Goal: Task Accomplishment & Management: Complete application form

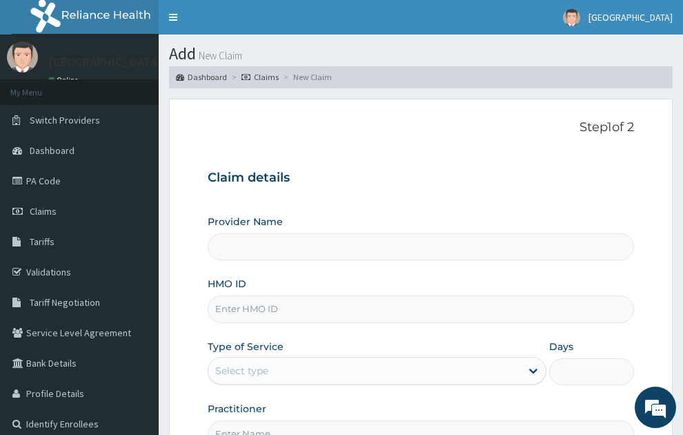
type input "SONEX CLINICS LTD"
click at [331, 295] on input "HMO ID" at bounding box center [421, 308] width 427 height 27
type input "F"
type input "GSV/11677/A"
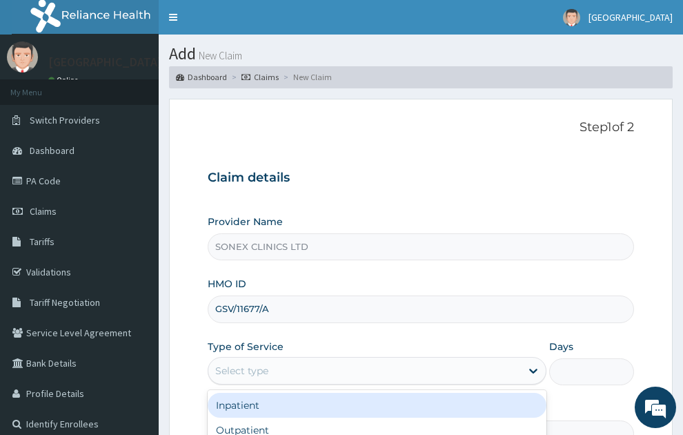
drag, startPoint x: 476, startPoint y: 351, endPoint x: 246, endPoint y: 358, distance: 230.0
click at [459, 360] on div "Select type" at bounding box center [364, 371] width 313 height 22
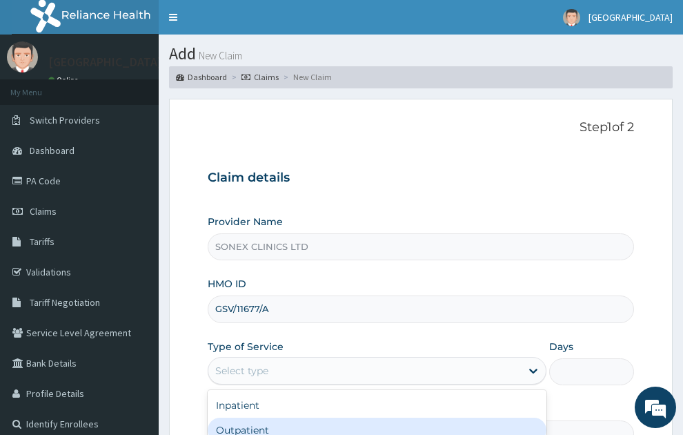
drag, startPoint x: 247, startPoint y: 400, endPoint x: 305, endPoint y: 331, distance: 90.2
click at [249, 418] on div "Outpatient" at bounding box center [378, 430] width 340 height 25
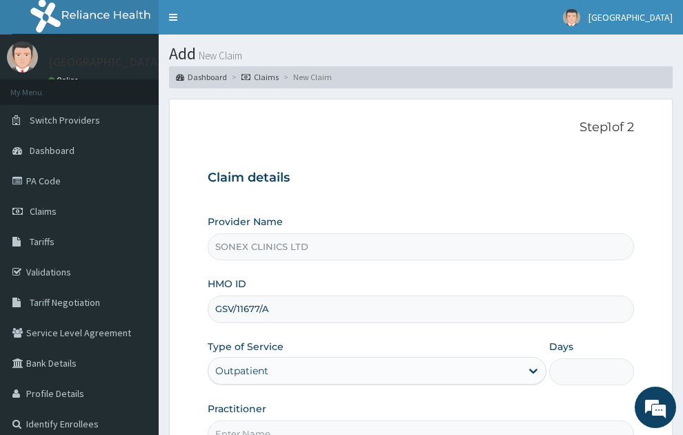
type input "1"
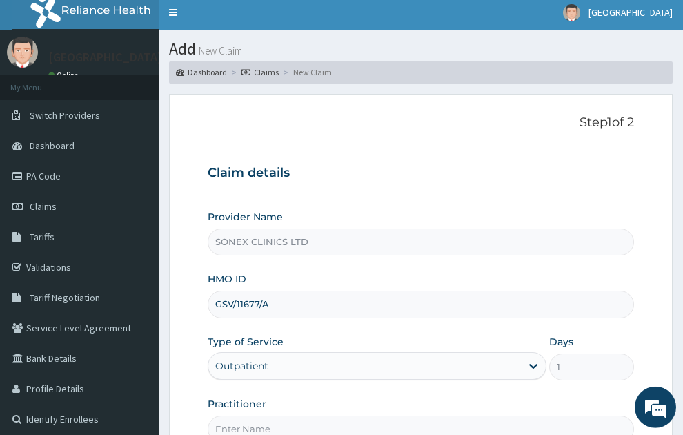
scroll to position [146, 0]
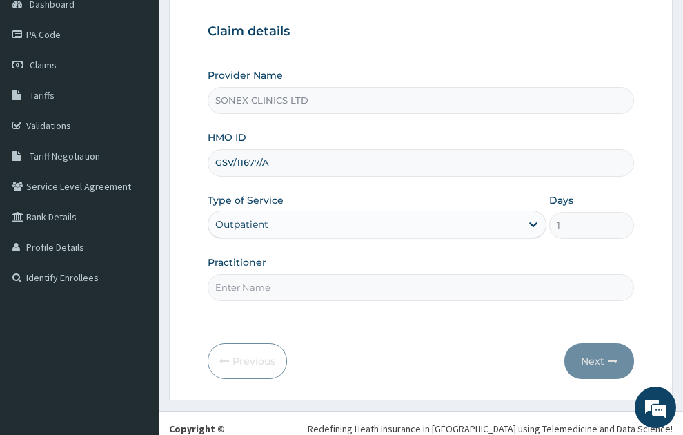
click at [376, 274] on input "Practitioner" at bounding box center [421, 287] width 427 height 27
type input "DR. COSMAS OKEKE"
click at [598, 343] on button "Next" at bounding box center [600, 361] width 70 height 36
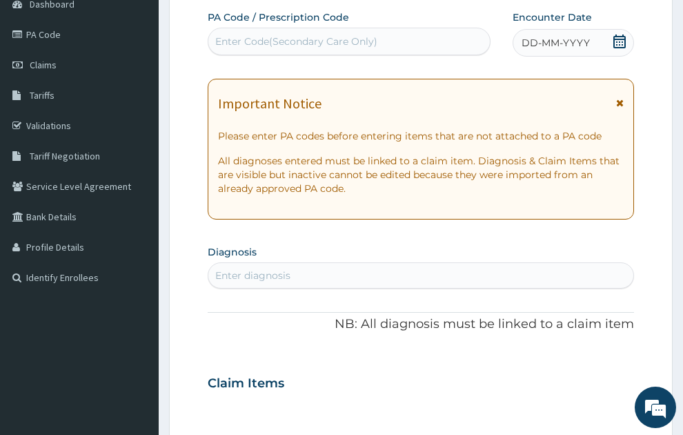
click at [571, 36] on span "DD-MM-YYYY" at bounding box center [556, 43] width 68 height 14
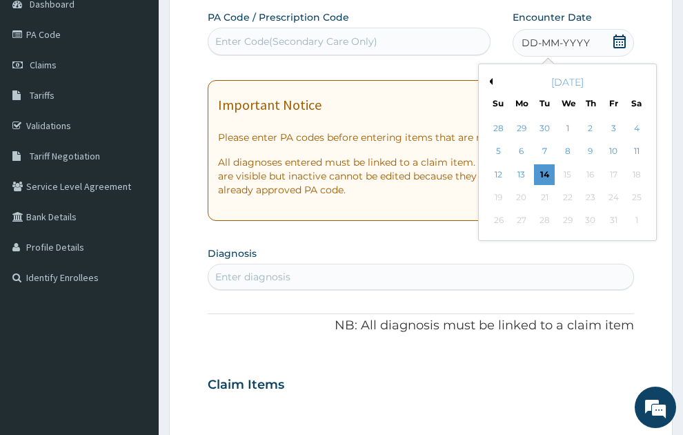
click at [491, 75] on div "October 2025" at bounding box center [568, 82] width 166 height 14
click at [491, 78] on button "Previous Month" at bounding box center [489, 81] width 7 height 7
click at [525, 211] on div "29" at bounding box center [522, 221] width 21 height 21
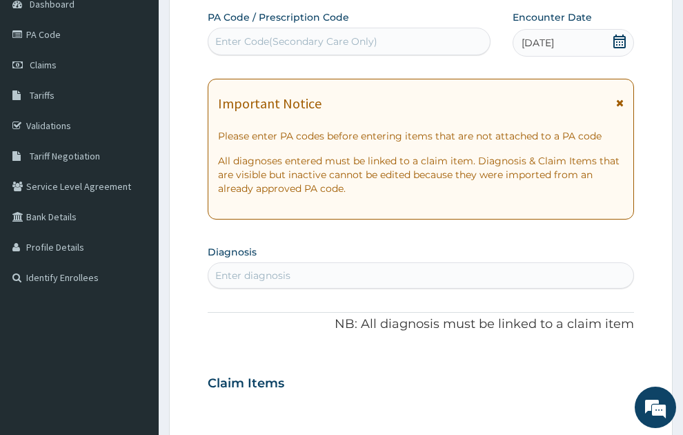
click at [426, 264] on div "Enter diagnosis" at bounding box center [421, 275] width 426 height 22
type input "C"
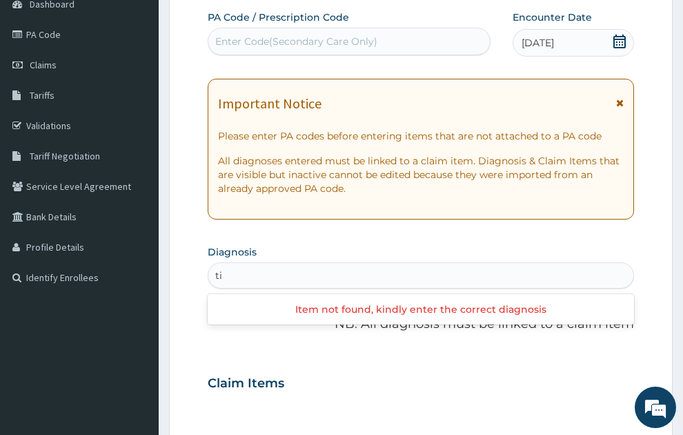
type input "t"
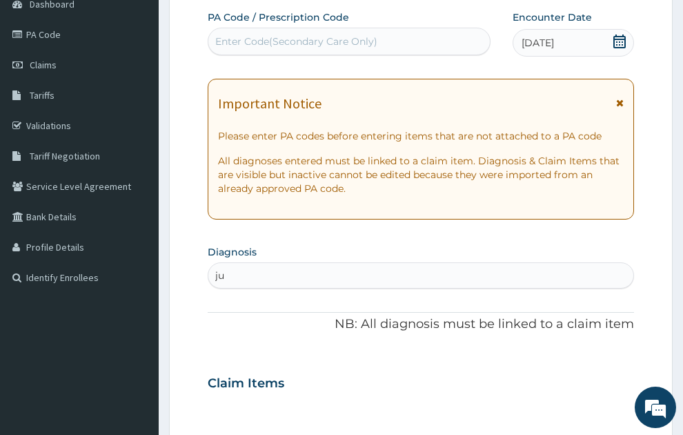
type input "j"
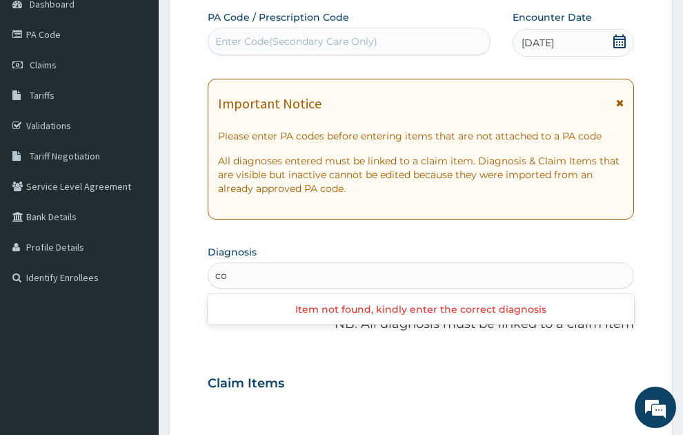
type input "c"
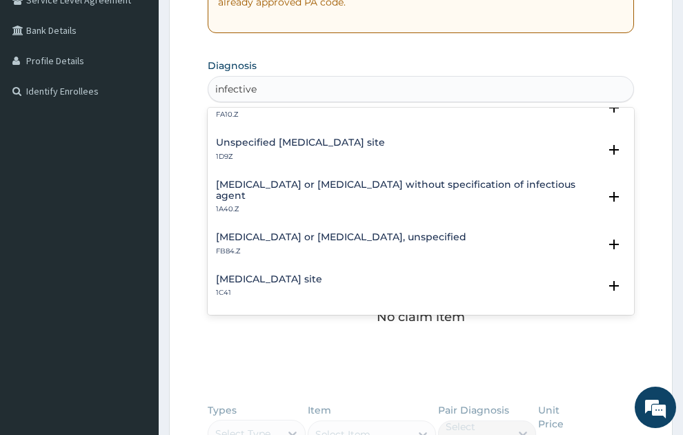
scroll to position [0, 0]
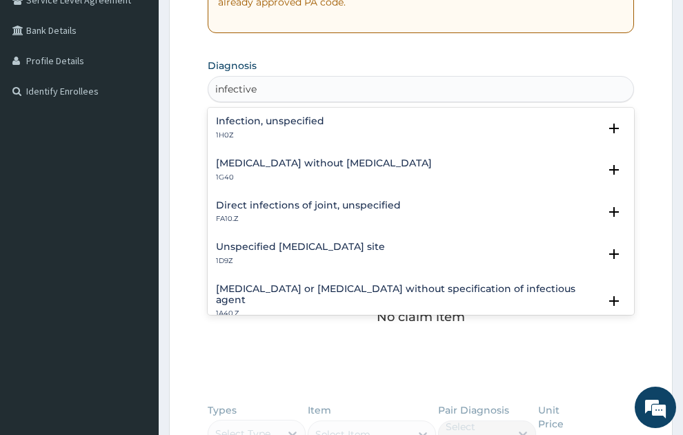
type input "infective"
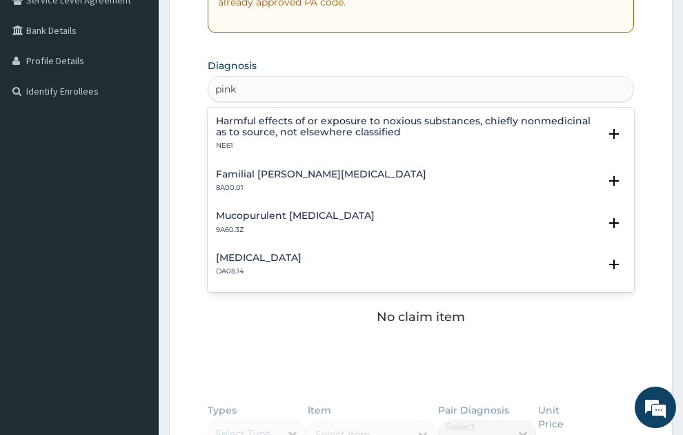
type input "pink"
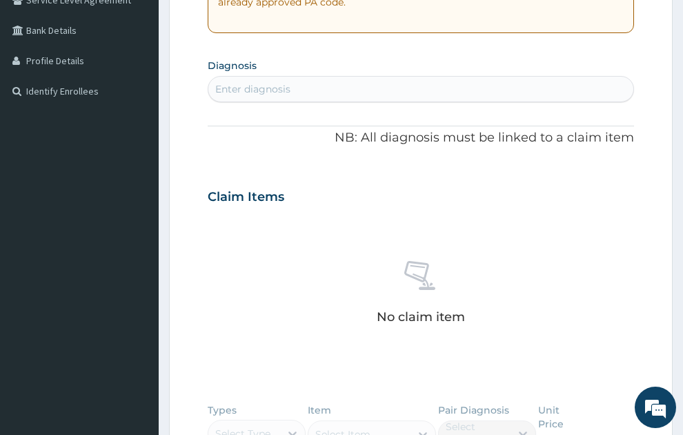
click at [260, 82] on div "Enter diagnosis" at bounding box center [252, 89] width 75 height 14
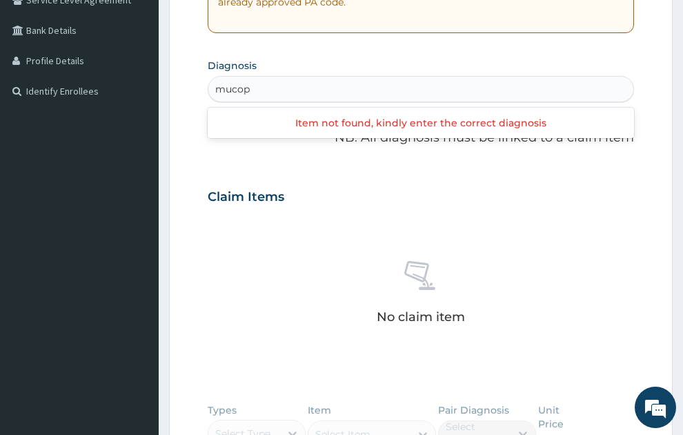
type input "muco"
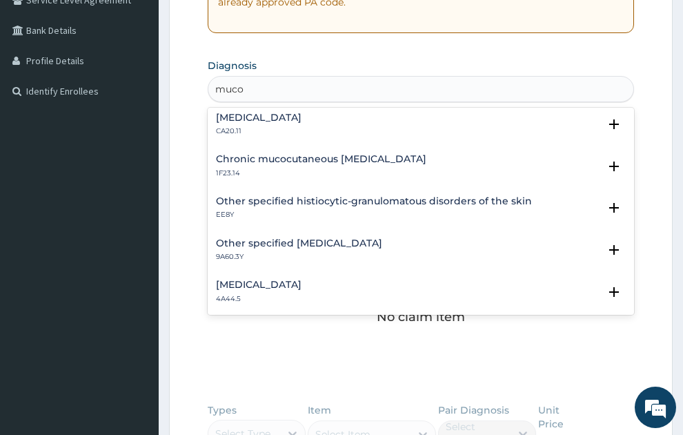
scroll to position [149, 0]
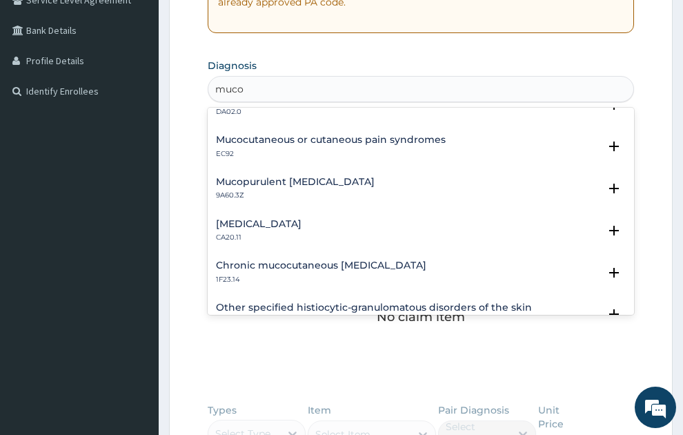
click at [359, 171] on div "Mucopurulent conjunctivitis, unspecified 9A60.3Z Select Status Query Query cove…" at bounding box center [421, 192] width 427 height 42
click at [364, 177] on h4 "Mucopurulent conjunctivitis, unspecified" at bounding box center [295, 182] width 159 height 10
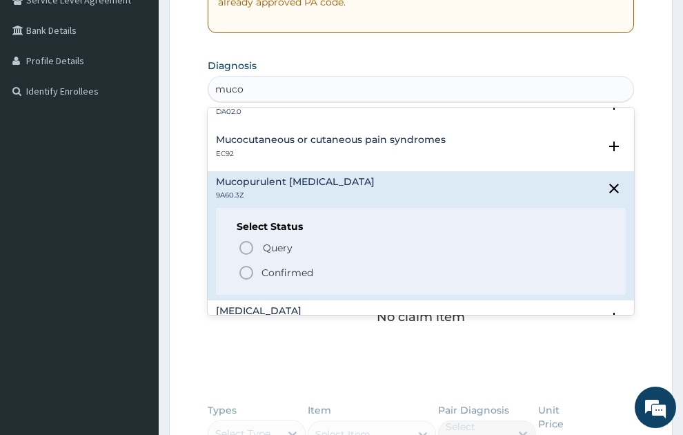
click at [280, 266] on p "Confirmed" at bounding box center [288, 273] width 52 height 14
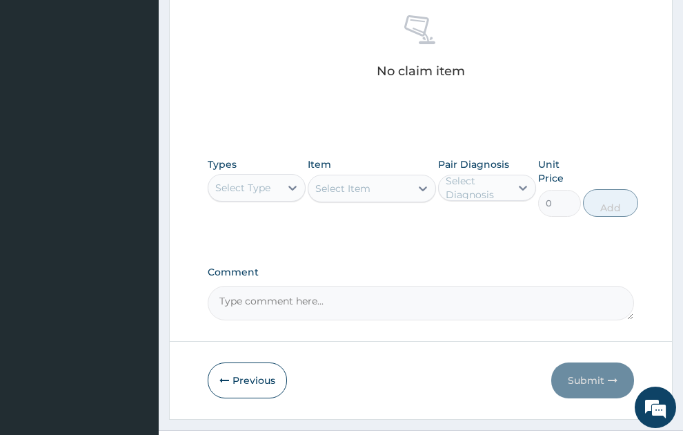
scroll to position [602, 0]
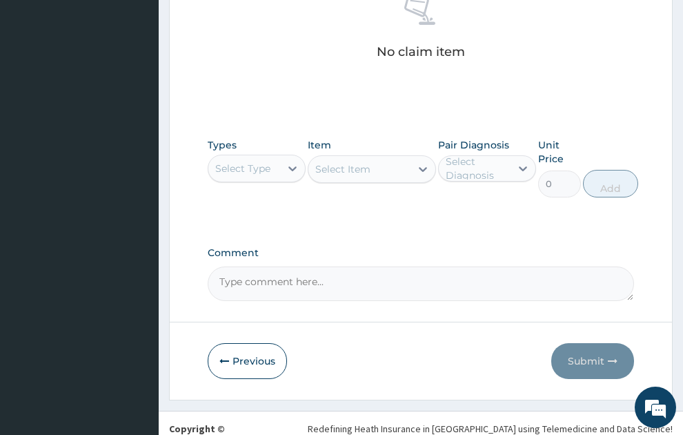
click at [247, 162] on div "Select Type" at bounding box center [242, 169] width 55 height 14
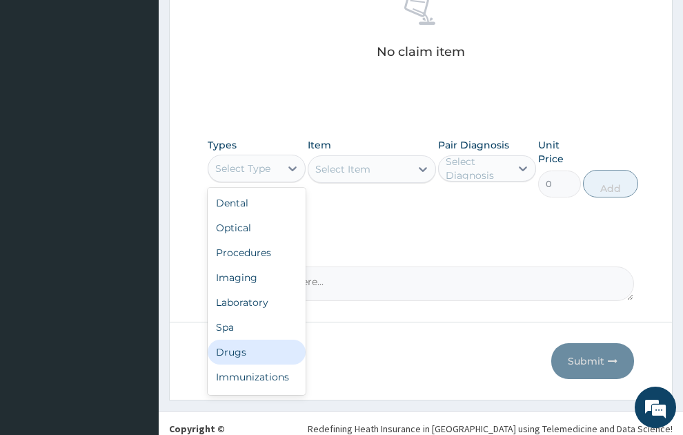
drag, startPoint x: 254, startPoint y: 320, endPoint x: 274, endPoint y: 288, distance: 38.1
click at [253, 340] on div "Drugs" at bounding box center [257, 352] width 98 height 25
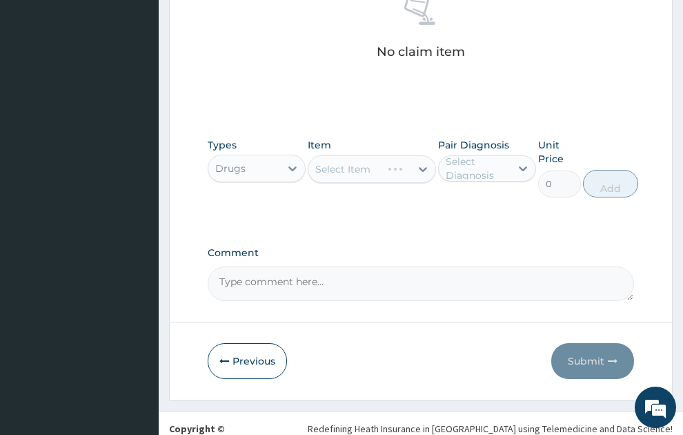
click at [360, 155] on div "Select Item" at bounding box center [372, 169] width 128 height 28
click at [360, 162] on div "Select Item" at bounding box center [342, 169] width 55 height 14
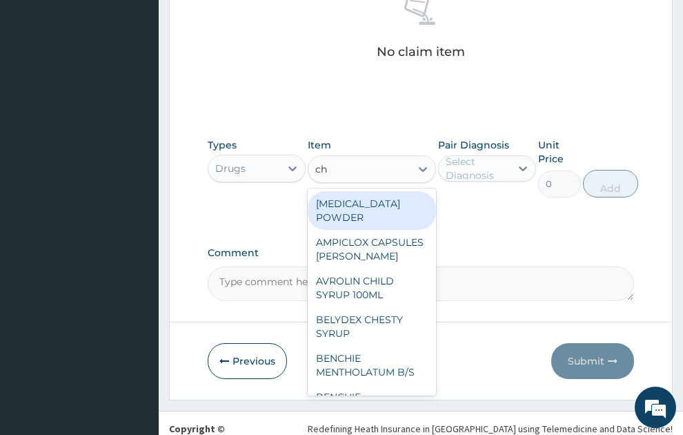
type input "chl"
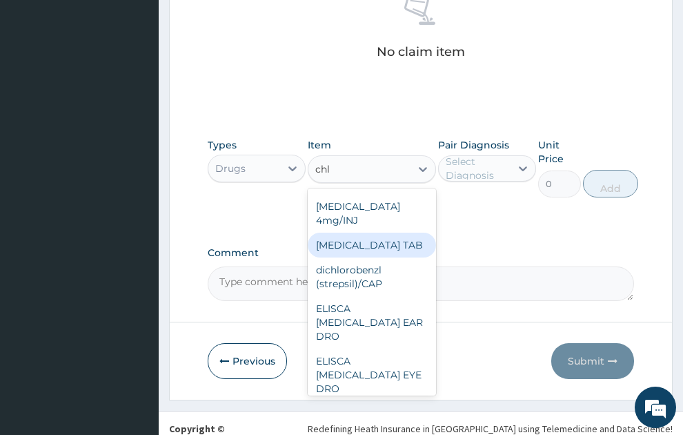
scroll to position [522, 0]
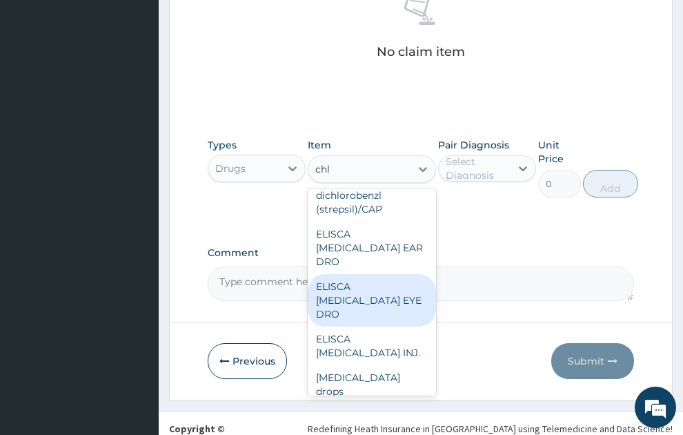
drag, startPoint x: 365, startPoint y: 287, endPoint x: 397, endPoint y: 246, distance: 52.2
click at [365, 288] on div "ELISCA CHLORAMPHENICOL EYE DRO" at bounding box center [372, 300] width 128 height 52
type input "168"
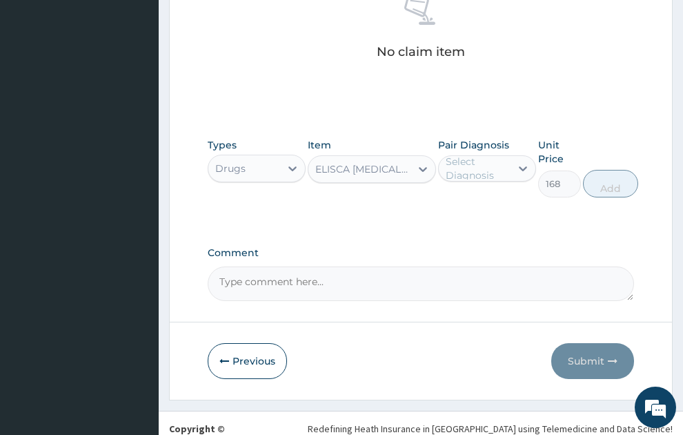
click at [469, 155] on div "Select Diagnosis" at bounding box center [478, 169] width 64 height 28
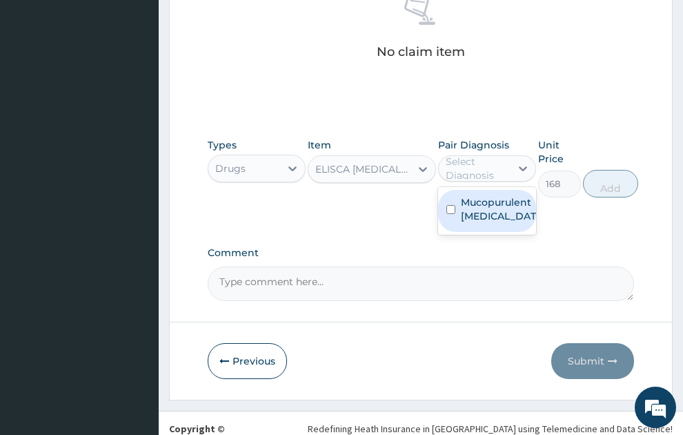
click at [470, 202] on label "Mucopurulent conjunctivitis, unspecified" at bounding box center [501, 209] width 81 height 28
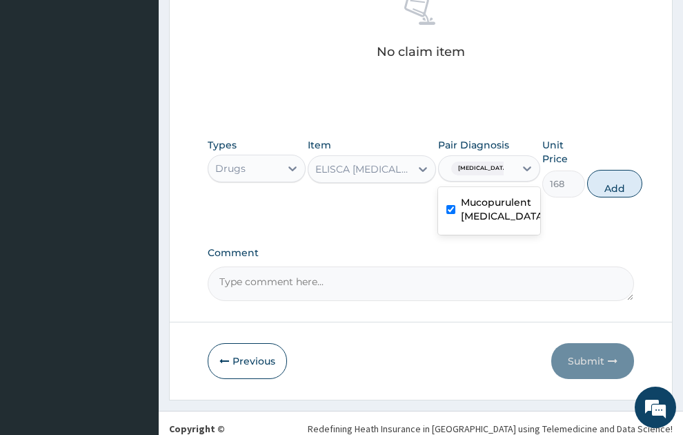
checkbox input "true"
click at [643, 170] on button "Add" at bounding box center [614, 184] width 55 height 28
type input "0"
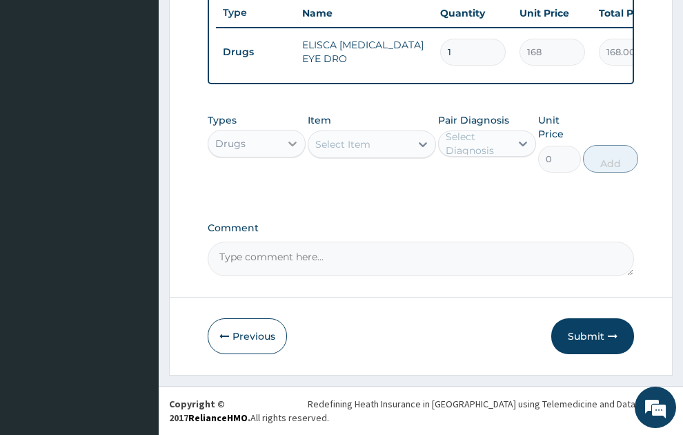
scroll to position [556, 0]
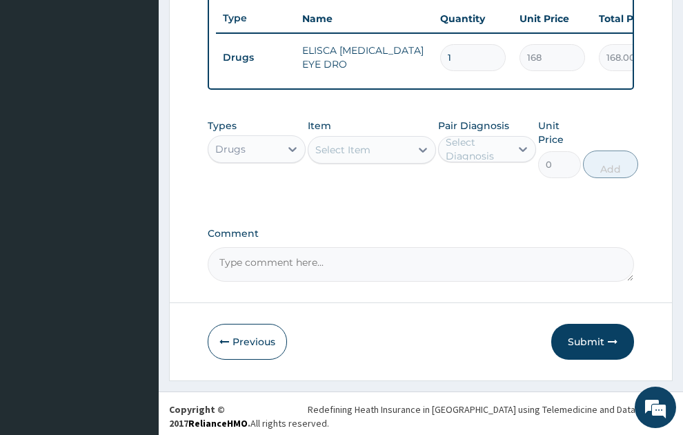
click at [369, 153] on div "Select Item" at bounding box center [360, 150] width 102 height 22
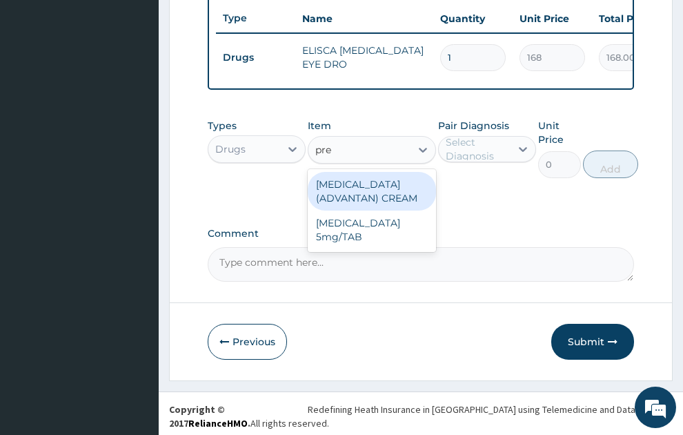
type input "pred"
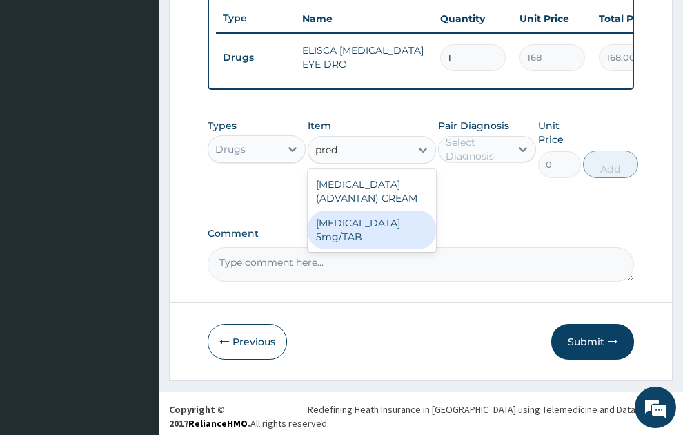
drag, startPoint x: 367, startPoint y: 220, endPoint x: 458, endPoint y: 146, distance: 117.8
click at [369, 220] on div "PREDNISOLONE 5mg/TAB" at bounding box center [372, 230] width 128 height 39
type input "3.15"
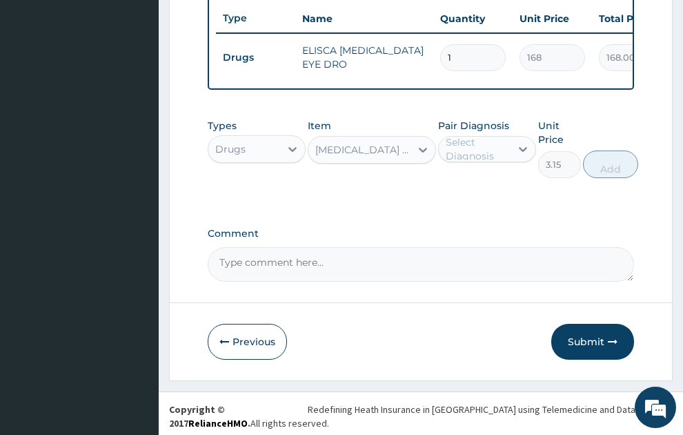
drag, startPoint x: 467, startPoint y: 128, endPoint x: 471, endPoint y: 140, distance: 12.2
click at [468, 130] on div "Pair Diagnosis Select Diagnosis" at bounding box center [487, 148] width 98 height 59
click at [490, 143] on div "Select Diagnosis" at bounding box center [478, 149] width 64 height 28
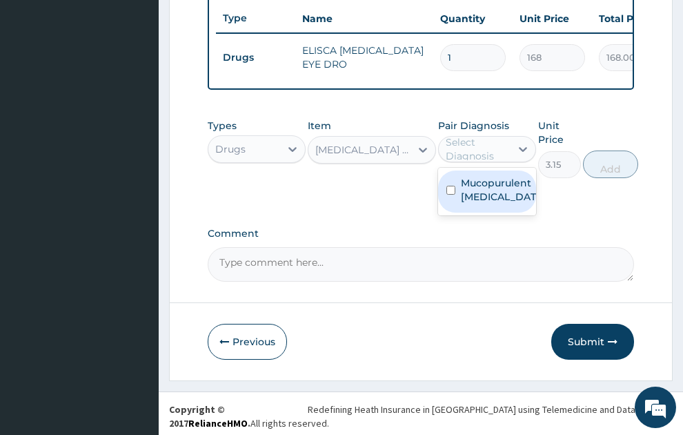
click at [487, 186] on label "Mucopurulent conjunctivitis, unspecified" at bounding box center [501, 190] width 81 height 28
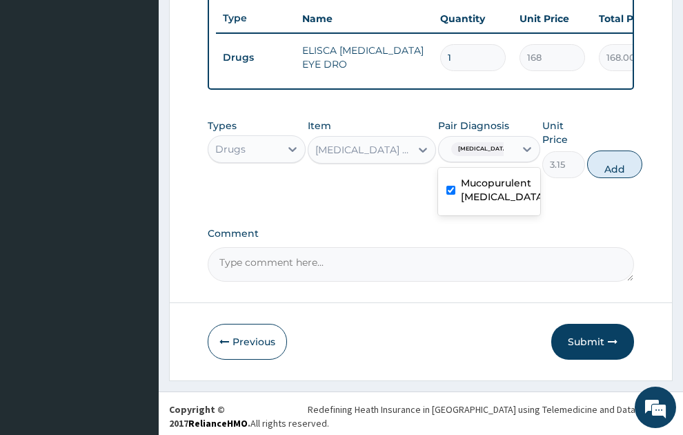
checkbox input "true"
click at [643, 164] on button "Add" at bounding box center [614, 164] width 55 height 28
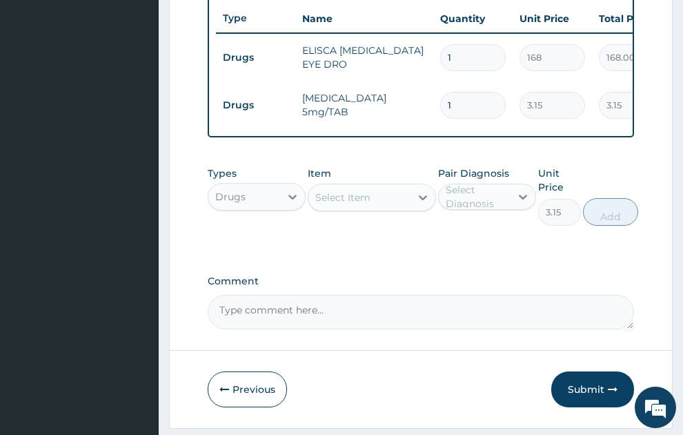
type input "0"
click at [447, 92] on input "1" at bounding box center [473, 105] width 66 height 27
type input "21"
type input "66.15"
type input "21"
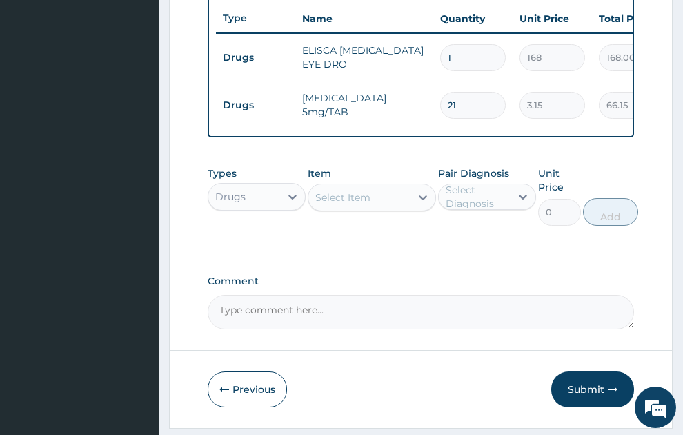
click at [376, 196] on div "Select Item" at bounding box center [360, 197] width 102 height 22
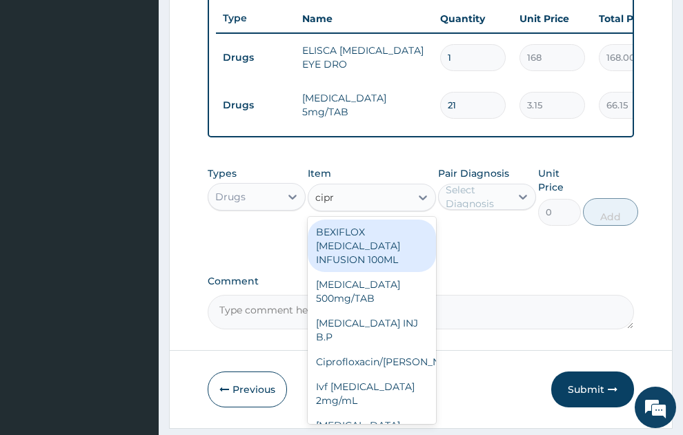
type input "cipro"
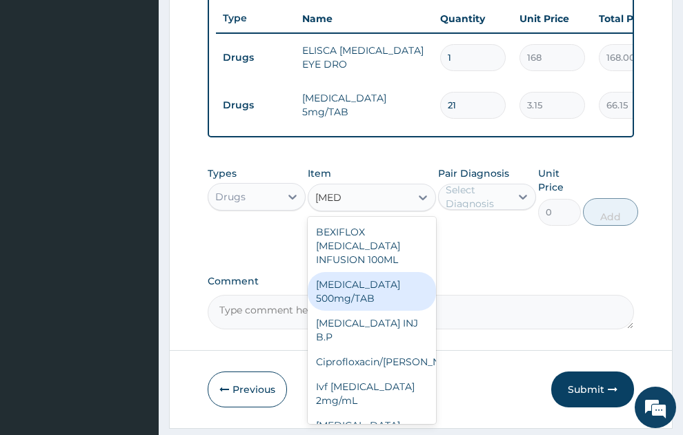
click at [351, 278] on div "Ciprofloxacin 500mg/TAB" at bounding box center [372, 291] width 128 height 39
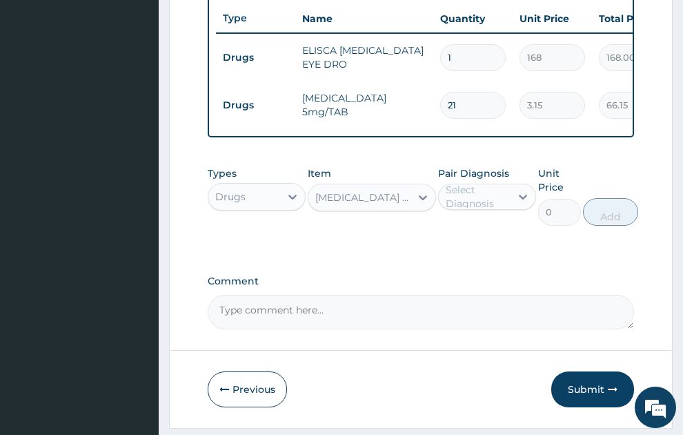
type input "26.77"
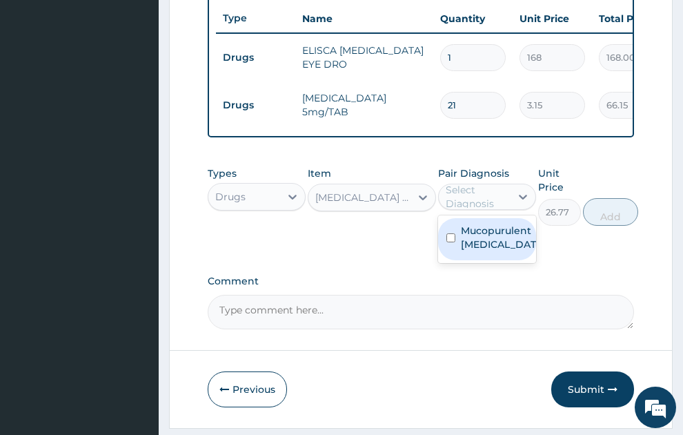
click at [453, 199] on div "Select Diagnosis" at bounding box center [478, 197] width 64 height 28
drag, startPoint x: 494, startPoint y: 249, endPoint x: 560, endPoint y: 229, distance: 68.4
click at [495, 249] on label "Mucopurulent conjunctivitis, unspecified" at bounding box center [501, 238] width 81 height 28
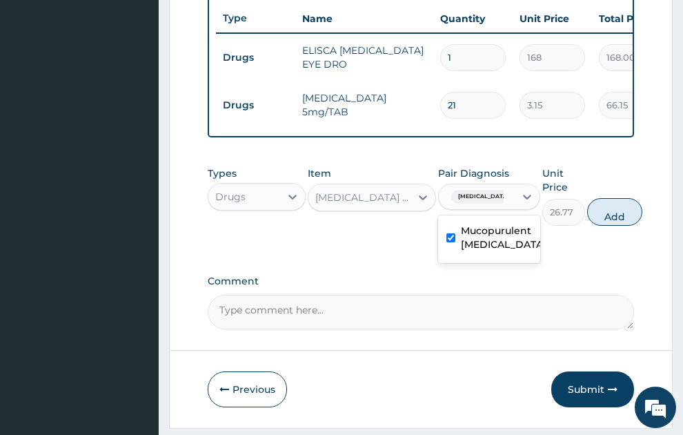
checkbox input "true"
click at [643, 202] on button "Add" at bounding box center [614, 212] width 55 height 28
type input "0"
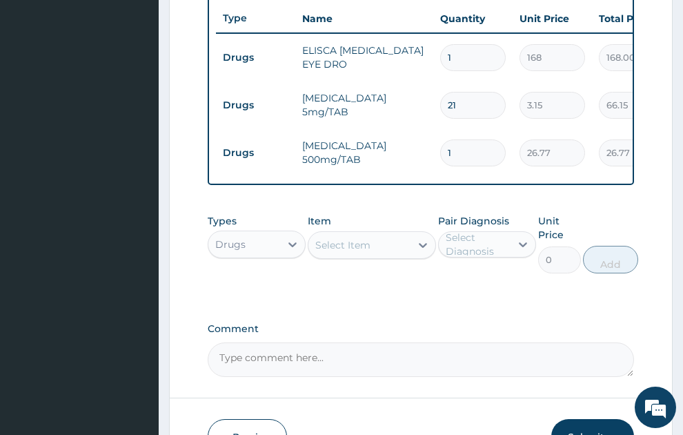
click at [447, 139] on input "1" at bounding box center [473, 152] width 66 height 27
type input "21"
type input "562.17"
type input "21"
click at [347, 240] on div "Select Item" at bounding box center [342, 245] width 55 height 14
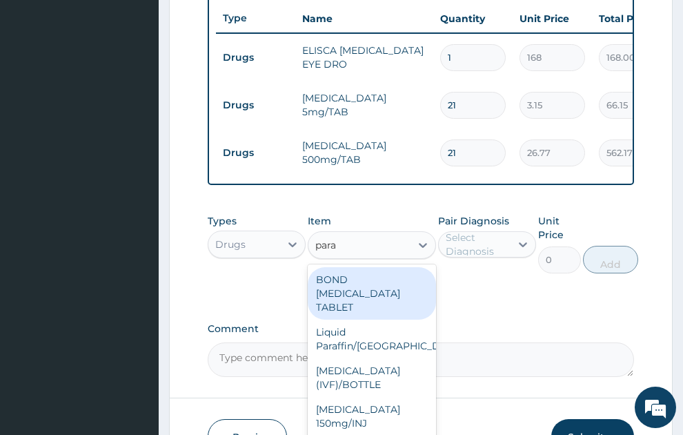
type input "parac"
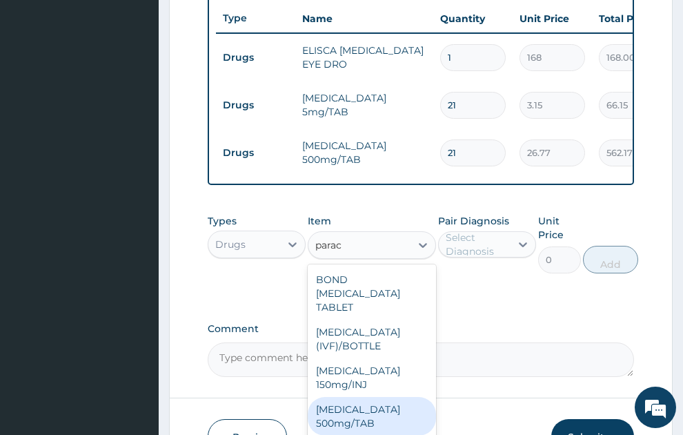
click at [367, 413] on div "PARACETAMOL 500mg/TAB" at bounding box center [372, 416] width 128 height 39
type input "5.25"
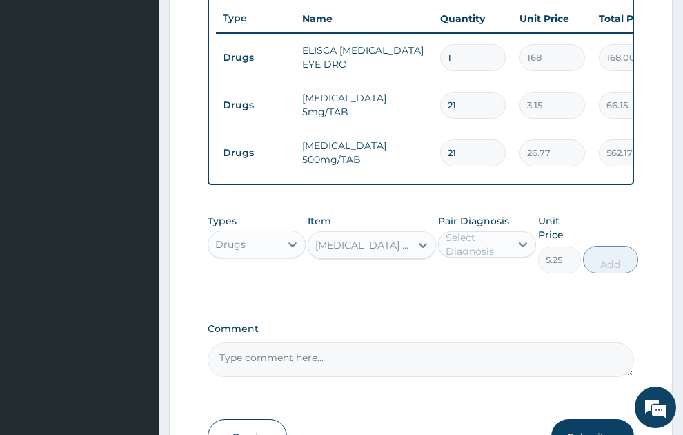
click at [474, 257] on div "Pair Diagnosis Select Diagnosis" at bounding box center [487, 243] width 98 height 59
click at [487, 232] on div "Select Diagnosis" at bounding box center [478, 245] width 64 height 28
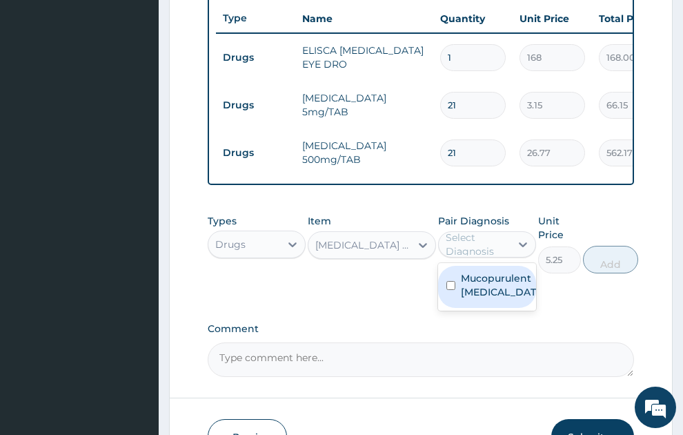
drag, startPoint x: 478, startPoint y: 289, endPoint x: 624, endPoint y: 240, distance: 153.7
click at [479, 290] on label "Mucopurulent conjunctivitis, unspecified" at bounding box center [501, 285] width 81 height 28
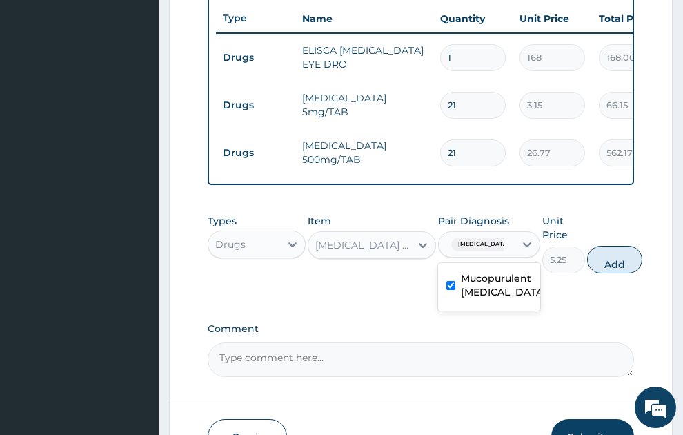
checkbox input "true"
click at [636, 255] on button "Add" at bounding box center [614, 260] width 55 height 28
type input "0"
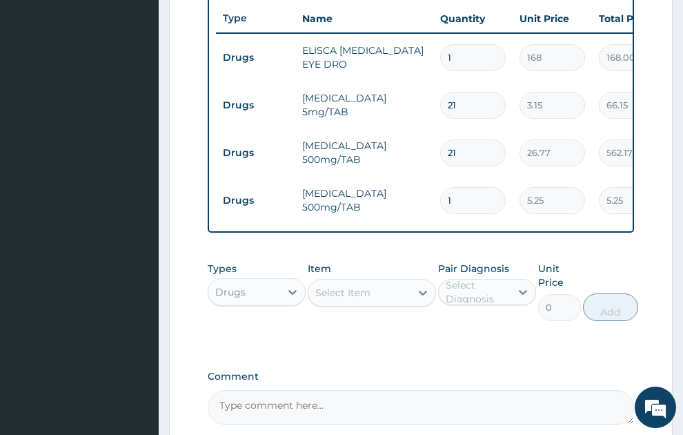
type input "18"
type input "94.50"
type input "18"
click at [375, 285] on div "Select Item" at bounding box center [360, 293] width 102 height 22
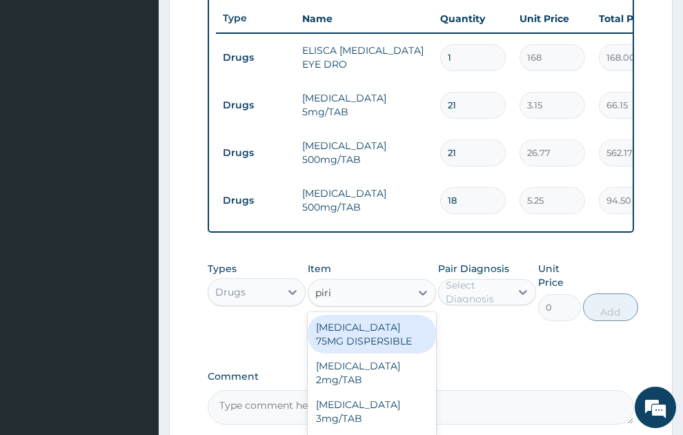
type input "pirit"
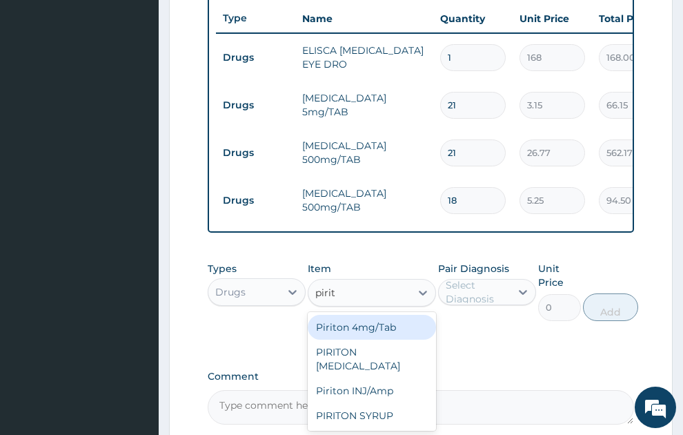
click at [383, 320] on div "Piriton 4mg/Tab" at bounding box center [372, 327] width 128 height 25
type input "5.25"
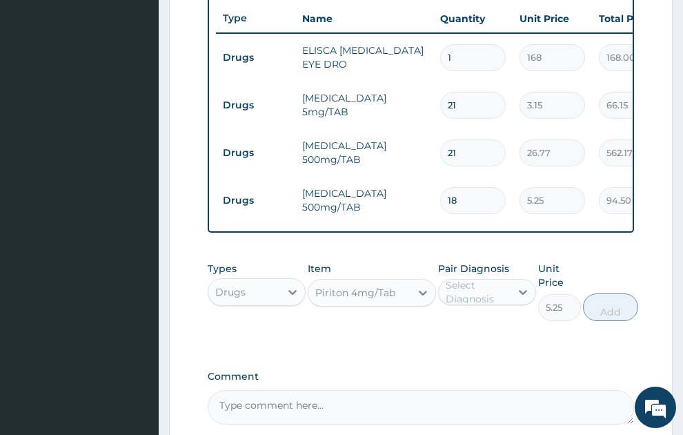
click at [498, 281] on div "Select Diagnosis" at bounding box center [478, 292] width 64 height 28
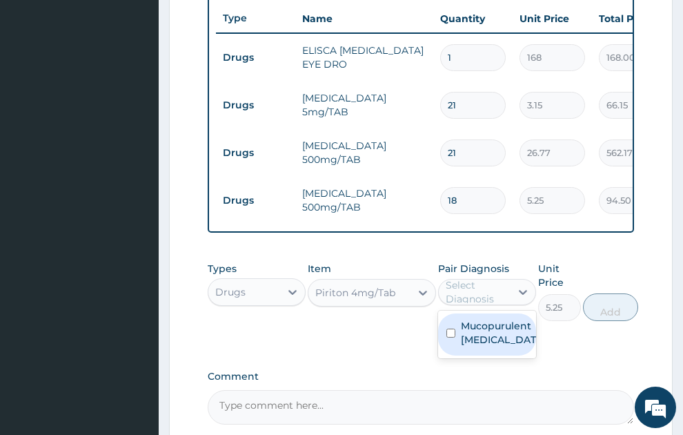
click at [492, 341] on label "Mucopurulent conjunctivitis, unspecified" at bounding box center [501, 333] width 81 height 28
checkbox input "true"
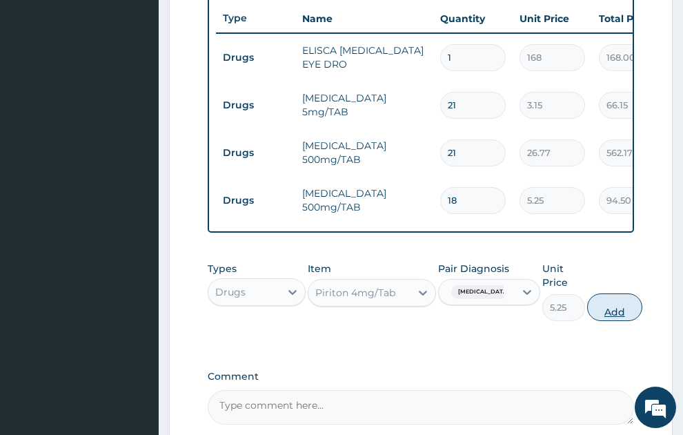
click at [643, 300] on button "Add" at bounding box center [614, 307] width 55 height 28
type input "0"
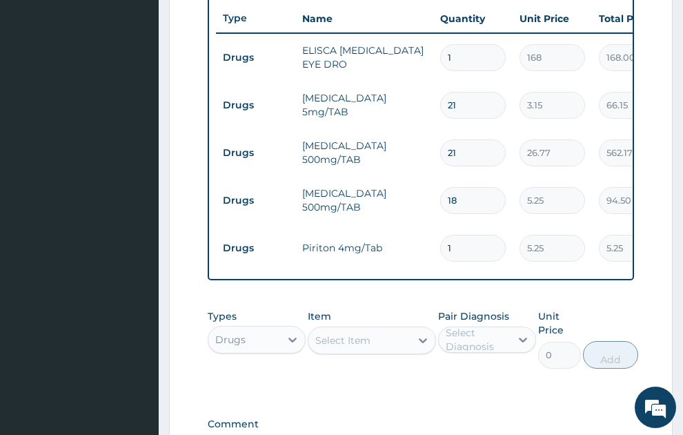
click at [447, 235] on input "1" at bounding box center [473, 248] width 66 height 27
type input "21"
type input "110.25"
type input "21"
click at [371, 335] on div "Select Item" at bounding box center [360, 340] width 102 height 22
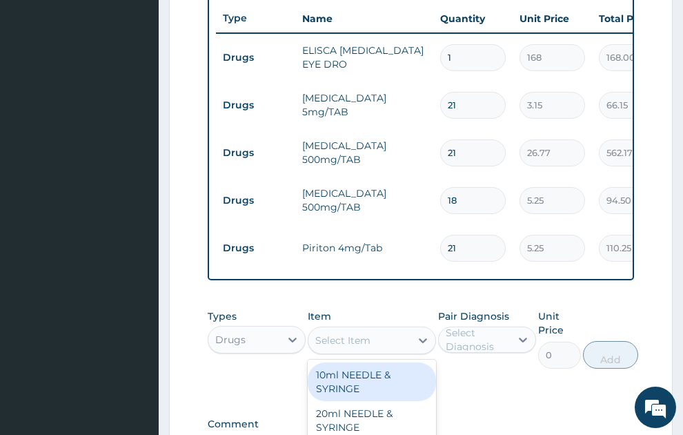
type input "g"
click at [252, 329] on div "Drugs" at bounding box center [244, 340] width 72 height 22
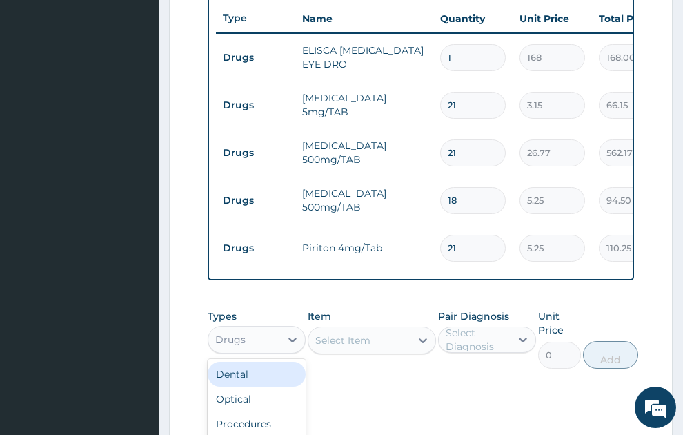
scroll to position [746, 0]
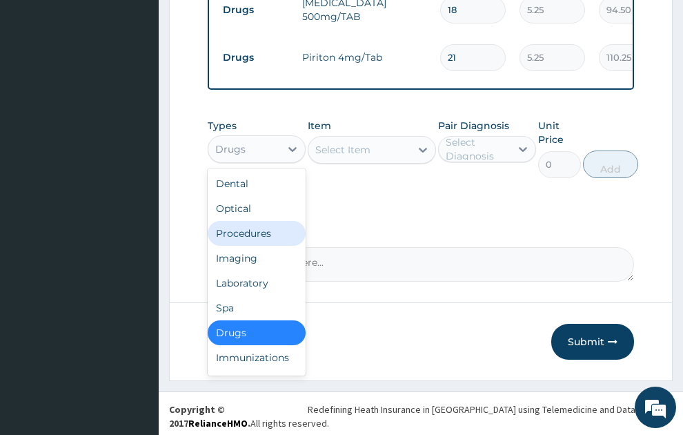
click at [237, 224] on div "Procedures" at bounding box center [257, 233] width 98 height 25
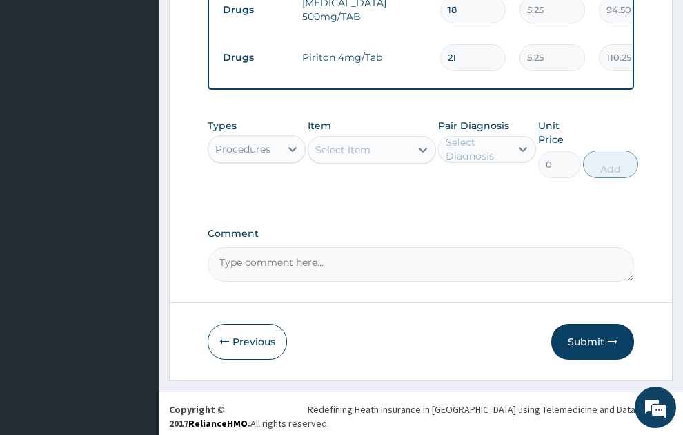
click at [372, 140] on div "Select Item" at bounding box center [360, 150] width 102 height 22
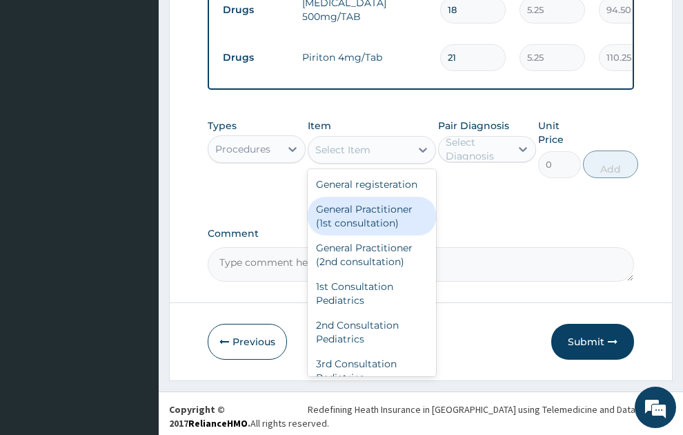
drag, startPoint x: 379, startPoint y: 224, endPoint x: 496, endPoint y: 172, distance: 128.3
click at [382, 224] on div "General Practitioner (1st consultation)" at bounding box center [372, 216] width 128 height 39
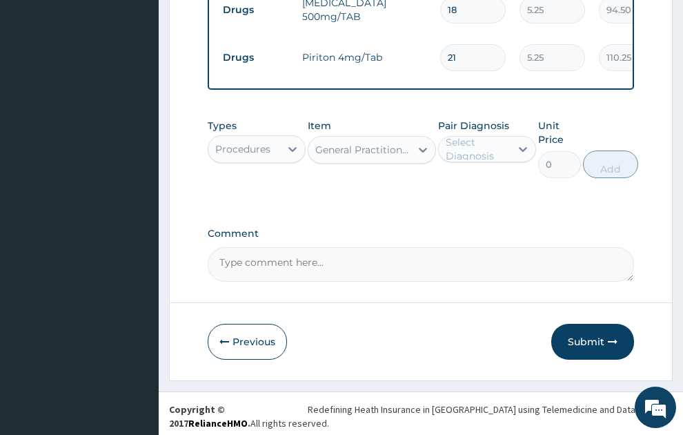
type input "1500"
click at [485, 142] on div "Select Diagnosis" at bounding box center [478, 149] width 64 height 28
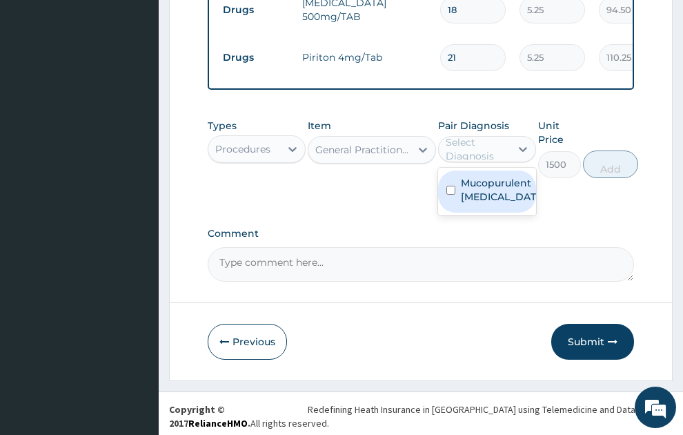
click at [479, 186] on label "Mucopurulent conjunctivitis, unspecified" at bounding box center [501, 190] width 81 height 28
checkbox input "true"
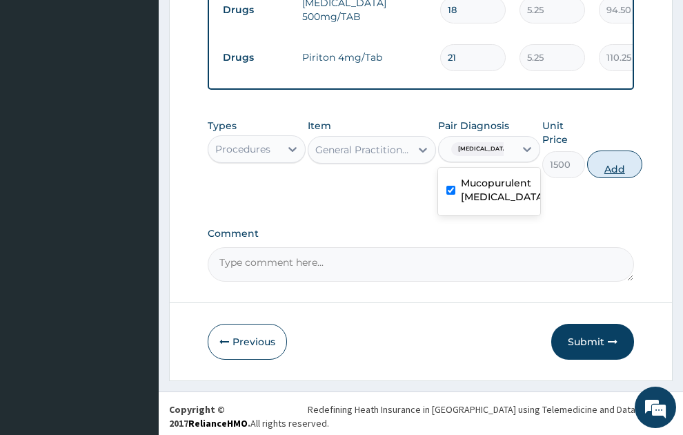
click at [633, 155] on button "Add" at bounding box center [614, 164] width 55 height 28
type input "0"
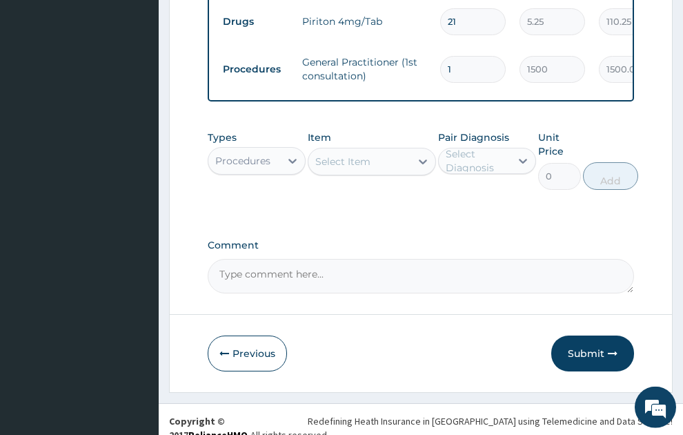
scroll to position [794, 0]
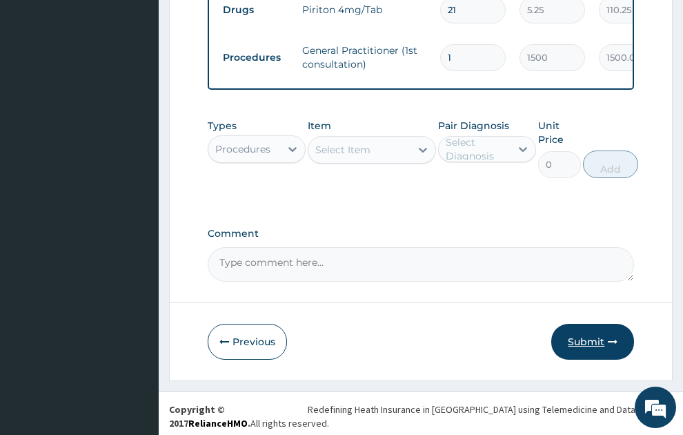
click at [583, 340] on button "Submit" at bounding box center [593, 342] width 83 height 36
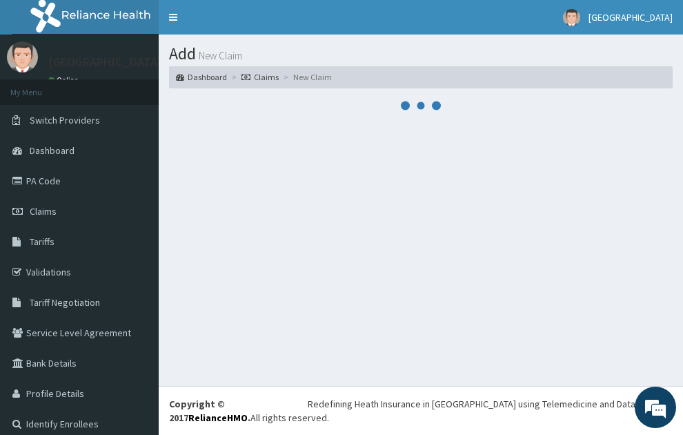
scroll to position [0, 0]
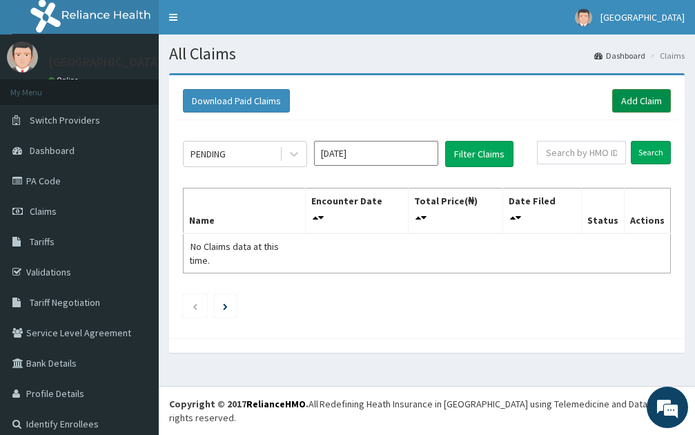
click at [618, 96] on link "Add Claim" at bounding box center [641, 100] width 59 height 23
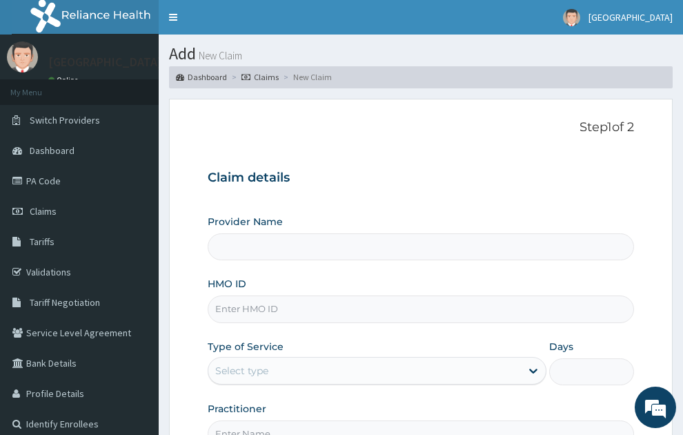
type input "SONEX CLINICS LTD"
click at [245, 295] on input "HMO ID" at bounding box center [421, 308] width 427 height 27
type input "ANL/10119/A"
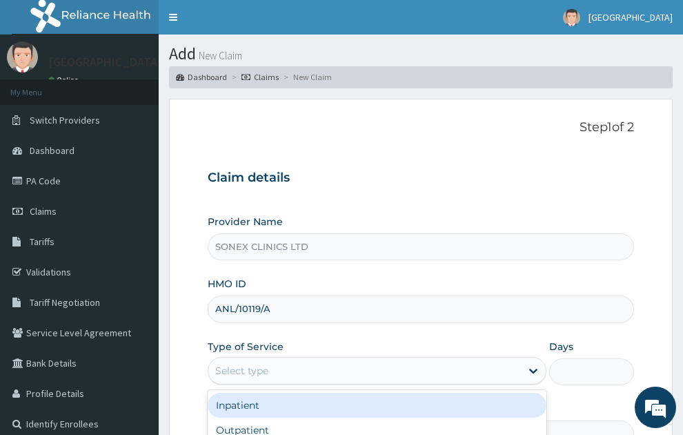
drag, startPoint x: 285, startPoint y: 344, endPoint x: 210, endPoint y: 398, distance: 92.5
click at [268, 369] on div "option Inpatient focused, 1 of 2. 2 results available. Use Up and Down to choos…" at bounding box center [378, 371] width 340 height 28
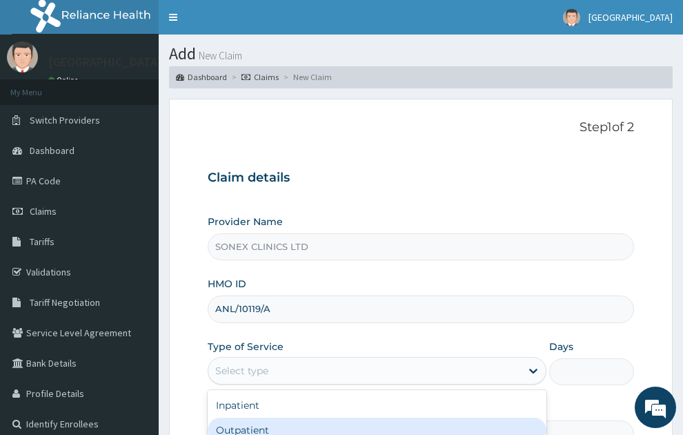
drag, startPoint x: 211, startPoint y: 407, endPoint x: 286, endPoint y: 338, distance: 102.2
click at [224, 418] on div "Outpatient" at bounding box center [378, 430] width 340 height 25
type input "1"
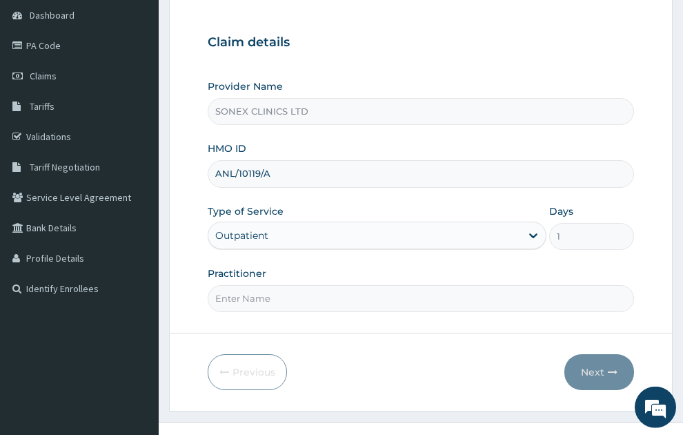
scroll to position [146, 0]
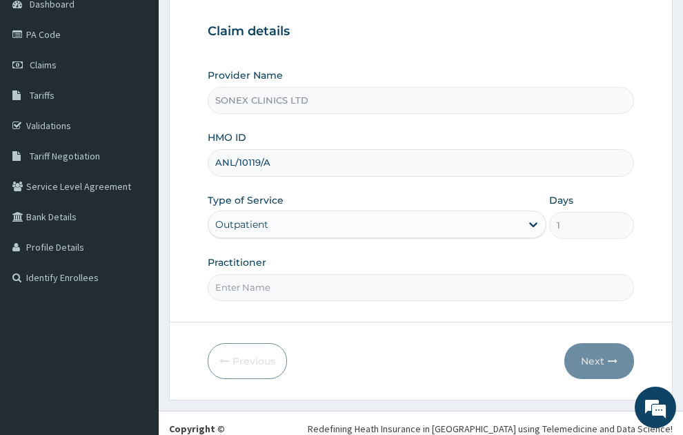
click at [264, 274] on input "Practitioner" at bounding box center [421, 287] width 427 height 27
type input "DR. COSMAS OKEKE"
click at [593, 343] on button "Next" at bounding box center [600, 361] width 70 height 36
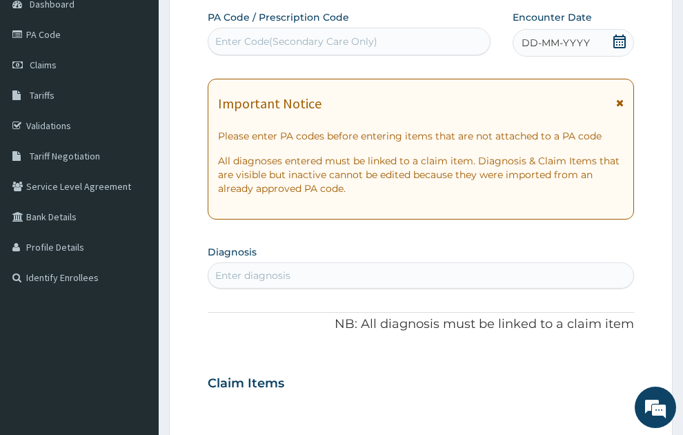
click at [574, 36] on span "DD-MM-YYYY" at bounding box center [556, 43] width 68 height 14
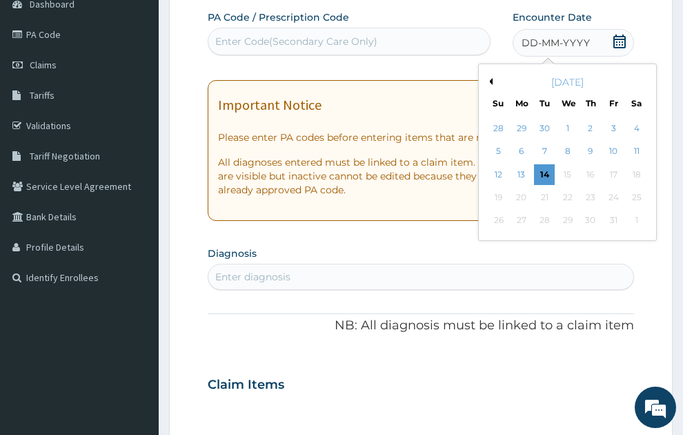
click at [491, 78] on button "Previous Month" at bounding box center [489, 81] width 7 height 7
click at [523, 211] on div "29" at bounding box center [522, 221] width 21 height 21
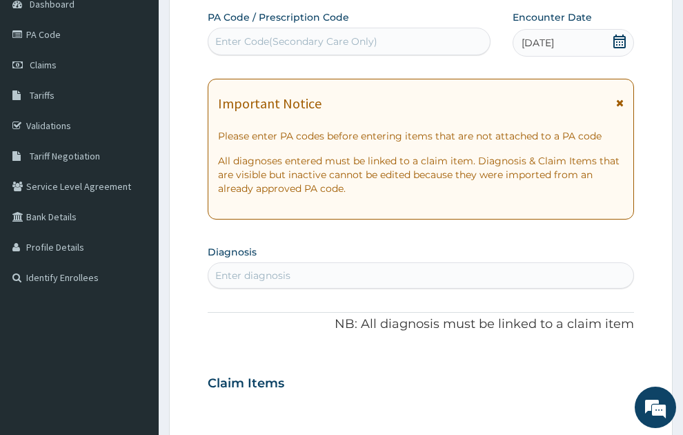
click at [572, 264] on div "Enter diagnosis" at bounding box center [421, 275] width 426 height 22
type input "Diabetes"
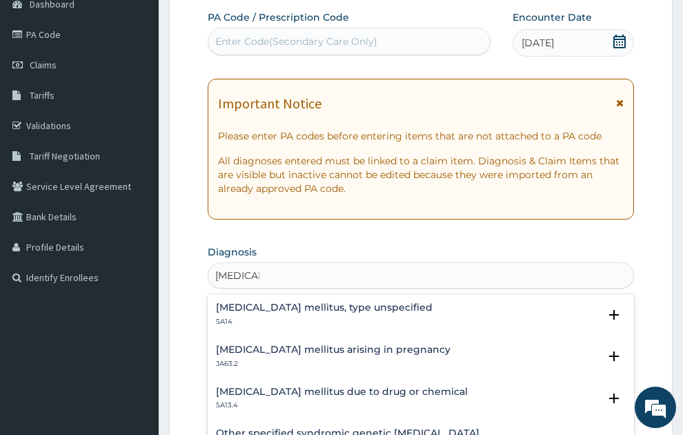
click at [357, 302] on h4 "Diabetes mellitus, type unspecified" at bounding box center [324, 307] width 217 height 10
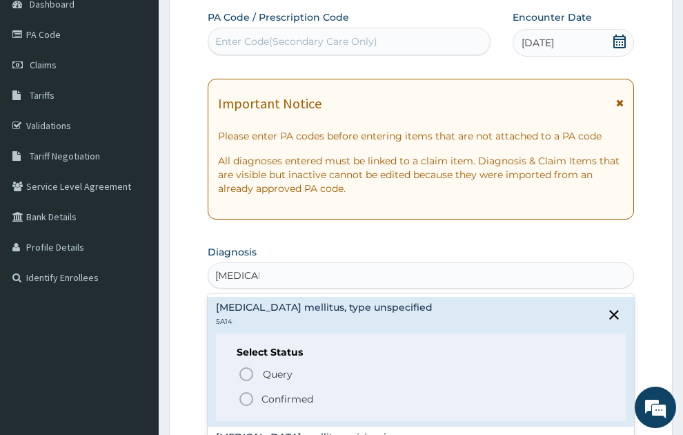
click at [295, 392] on p "Confirmed" at bounding box center [288, 399] width 52 height 14
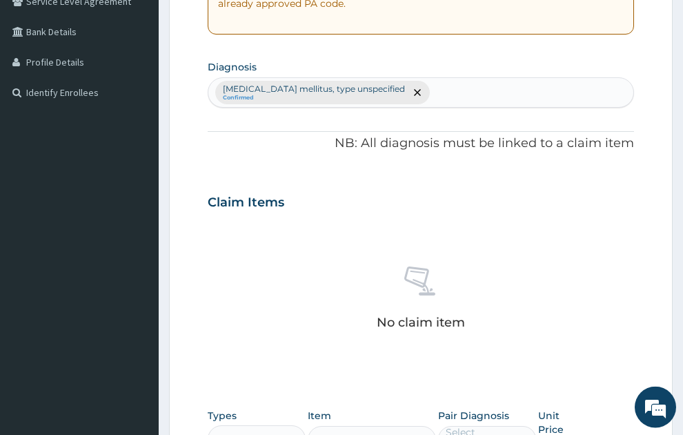
scroll to position [333, 0]
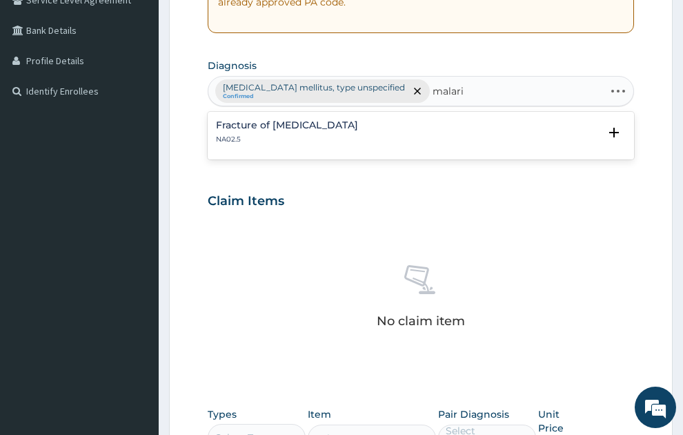
type input "malaria"
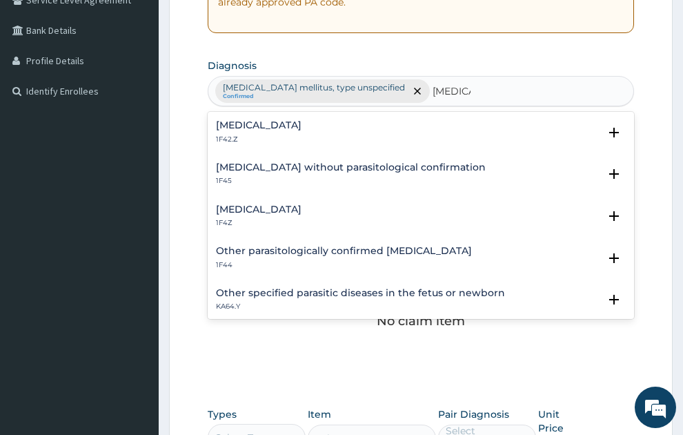
click at [260, 204] on h4 "Malaria, unspecified" at bounding box center [259, 209] width 86 height 10
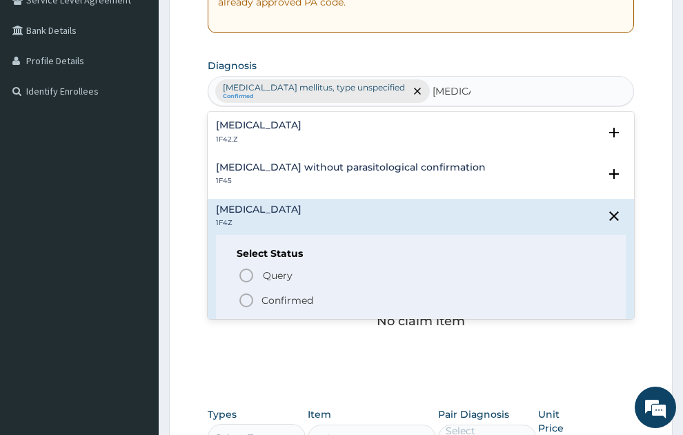
click at [280, 293] on p "Confirmed" at bounding box center [288, 300] width 52 height 14
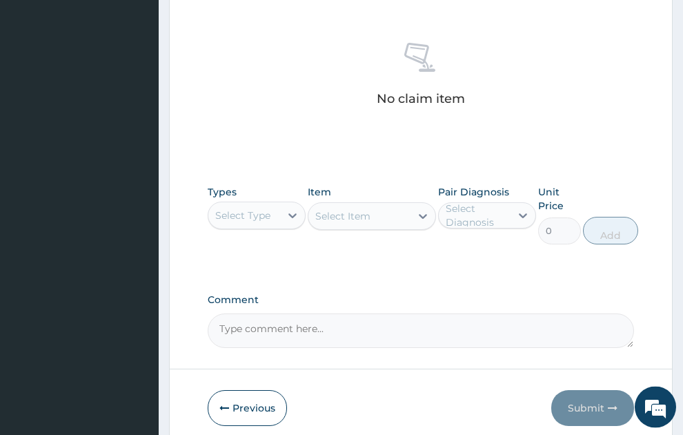
scroll to position [581, 0]
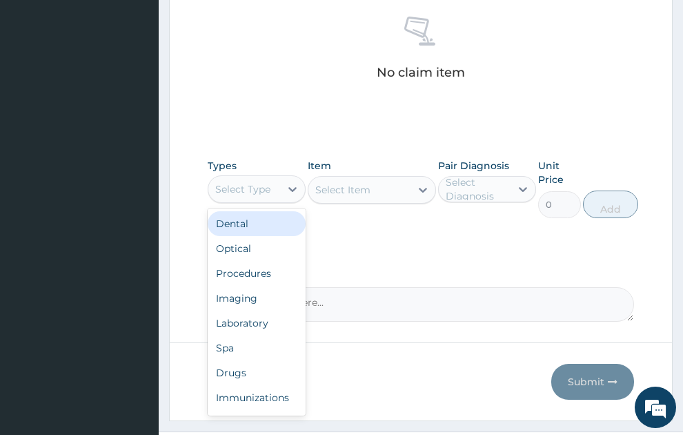
click at [255, 182] on div "Select Type" at bounding box center [242, 189] width 55 height 14
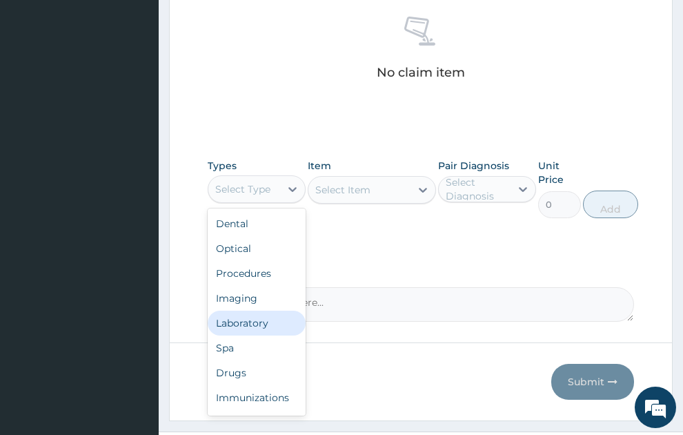
click at [247, 311] on div "Laboratory" at bounding box center [257, 323] width 98 height 25
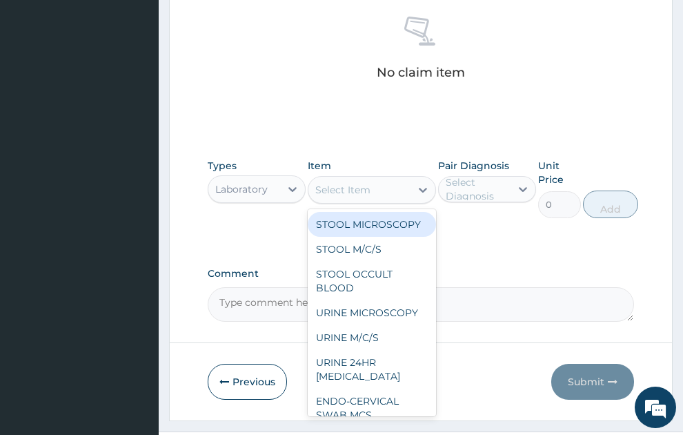
click at [351, 177] on div "Select Item" at bounding box center [372, 190] width 128 height 28
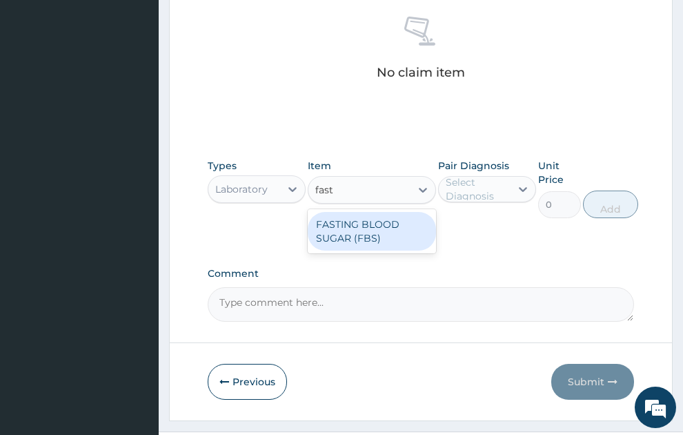
type input "fasti"
drag, startPoint x: 383, startPoint y: 205, endPoint x: 522, endPoint y: 153, distance: 148.3
click at [387, 212] on div "FASTING BLOOD SUGAR (FBS)" at bounding box center [372, 231] width 128 height 39
type input "240"
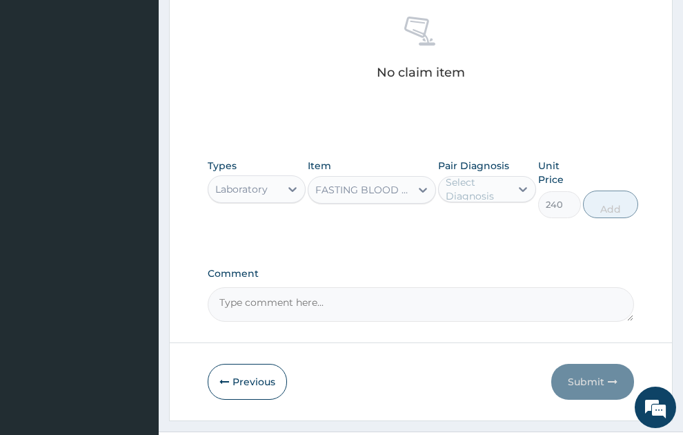
click at [495, 175] on div "Select Diagnosis" at bounding box center [478, 189] width 64 height 28
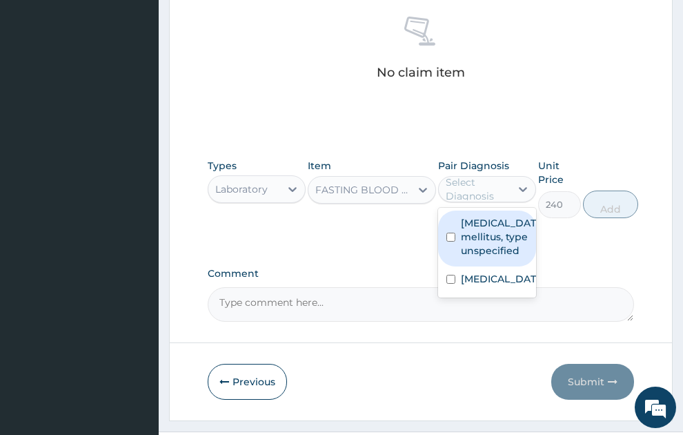
click at [497, 220] on label "Diabetes mellitus, type unspecified" at bounding box center [501, 236] width 81 height 41
checkbox input "true"
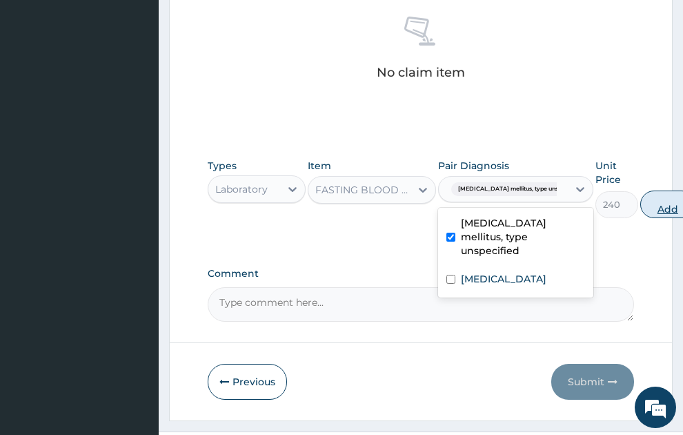
click at [647, 191] on button "Add" at bounding box center [668, 205] width 55 height 28
type input "0"
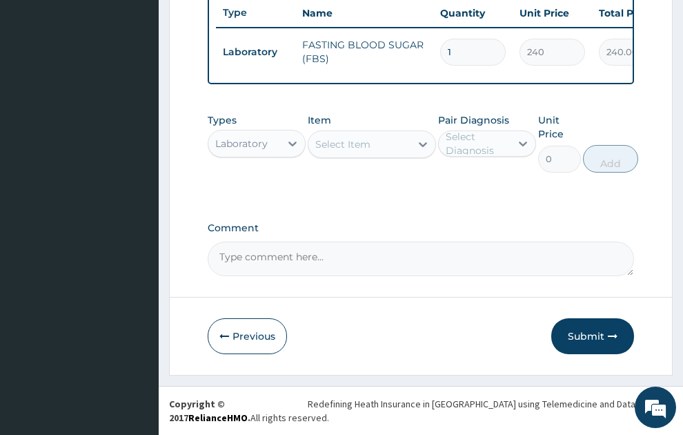
scroll to position [548, 0]
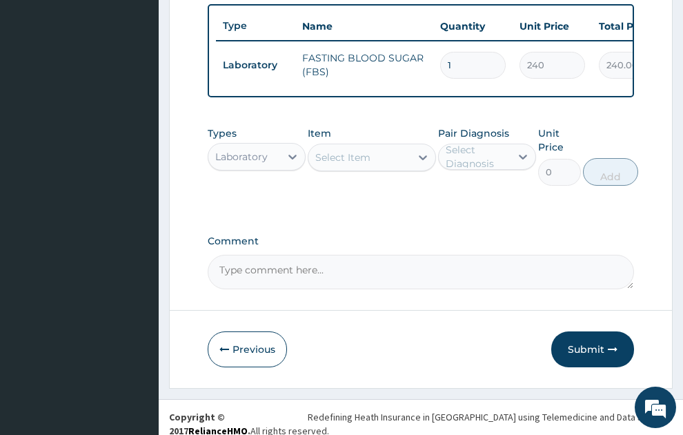
click at [380, 146] on div "Select Item" at bounding box center [360, 157] width 102 height 22
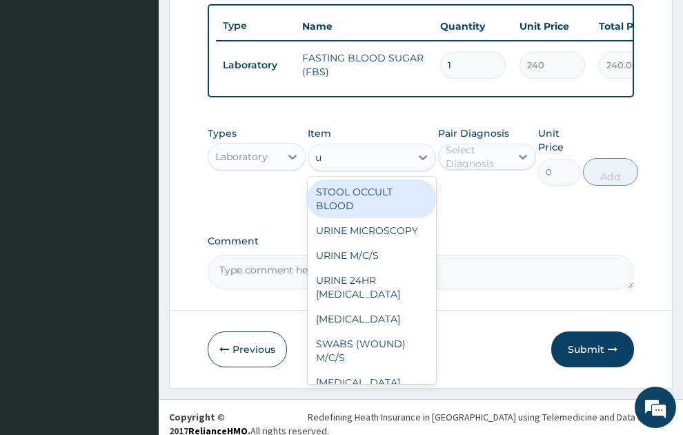
type input "ur"
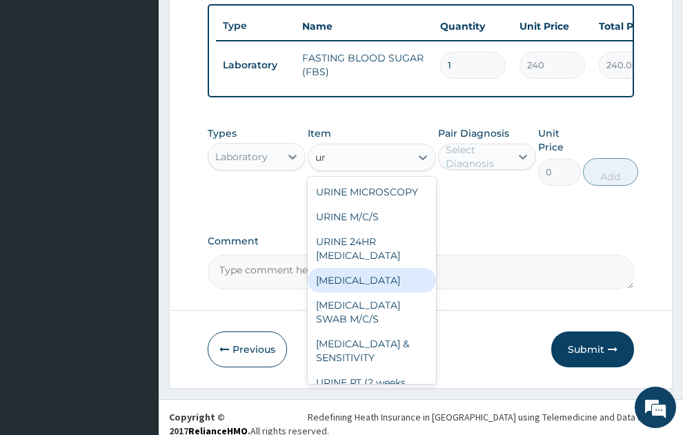
click at [367, 266] on div "URINE 24HR TOTAL PROTEIN" at bounding box center [372, 248] width 128 height 39
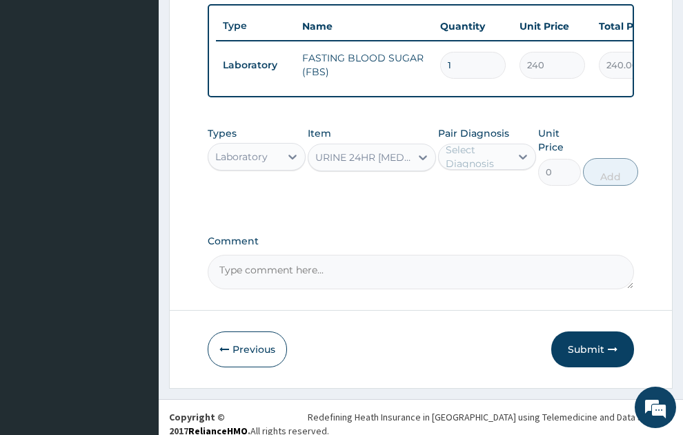
type input "1200"
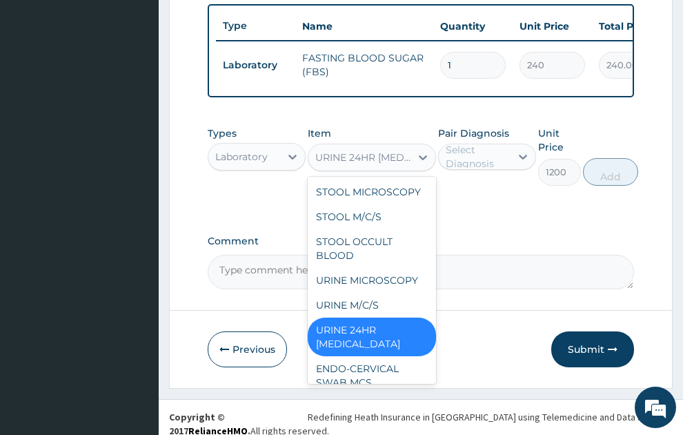
click at [366, 150] on div "URINE 24HR TOTAL PROTEIN" at bounding box center [363, 157] width 97 height 14
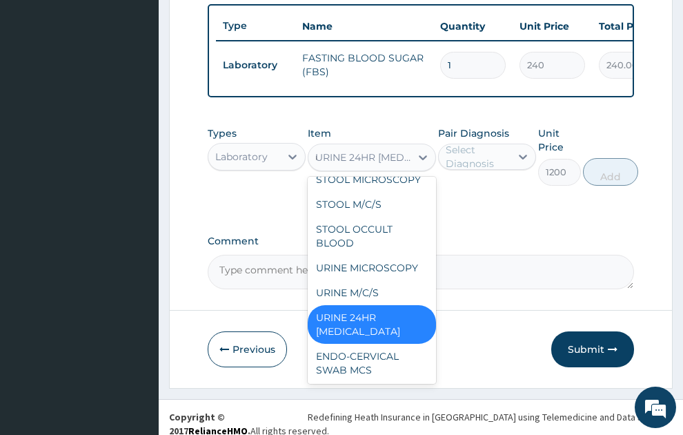
scroll to position [0, 0]
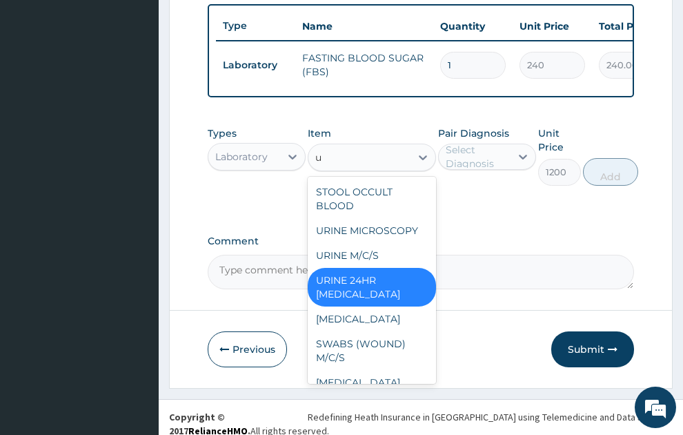
type input "ur"
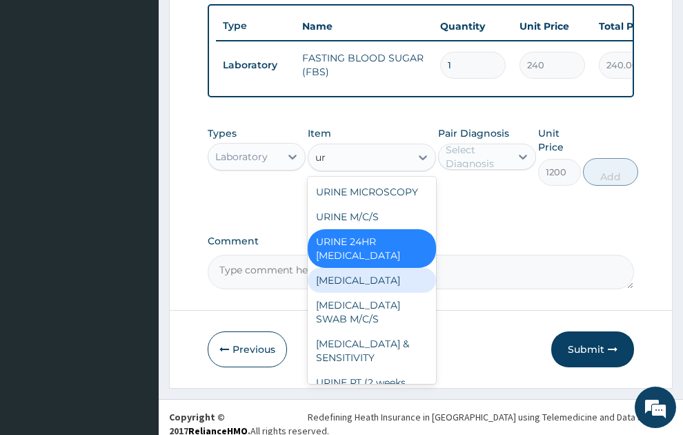
click at [358, 280] on div "URINALYSIS" at bounding box center [372, 280] width 128 height 25
type input "400"
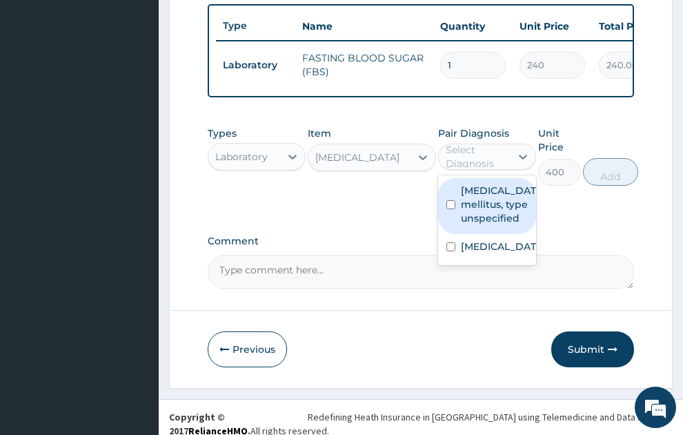
click at [476, 143] on div "Select Diagnosis" at bounding box center [478, 157] width 64 height 28
click at [487, 184] on label "Diabetes mellitus, type unspecified" at bounding box center [501, 204] width 81 height 41
checkbox input "true"
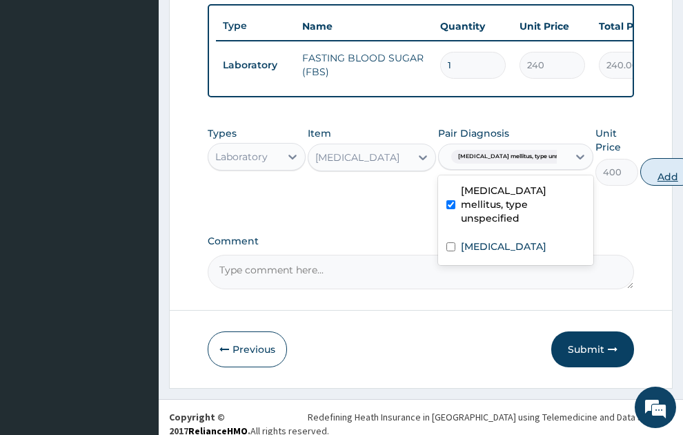
click at [641, 159] on button "Add" at bounding box center [668, 172] width 55 height 28
type input "0"
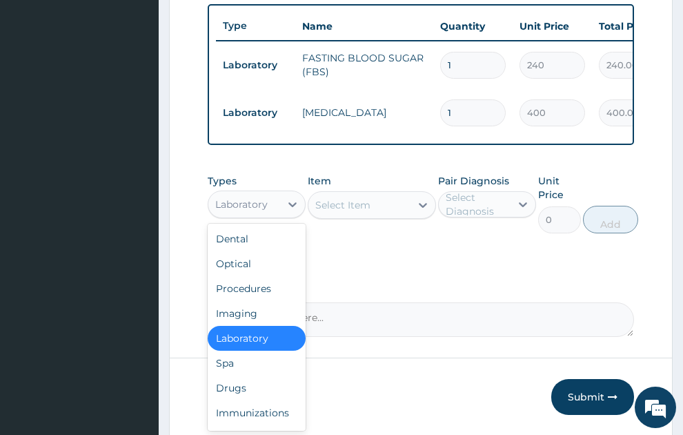
click at [255, 197] on div "Laboratory" at bounding box center [241, 204] width 52 height 14
click at [231, 376] on div "Drugs" at bounding box center [257, 388] width 98 height 25
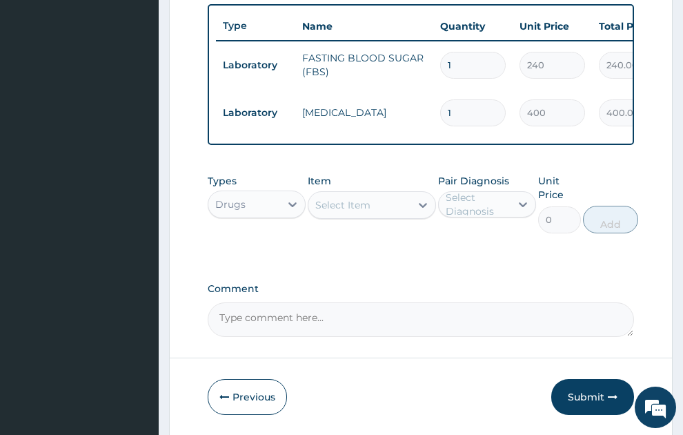
click at [363, 198] on div "Select Item" at bounding box center [342, 205] width 55 height 14
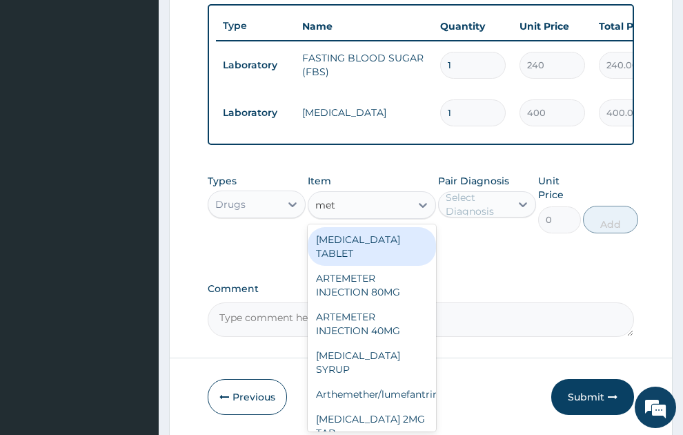
type input "metf"
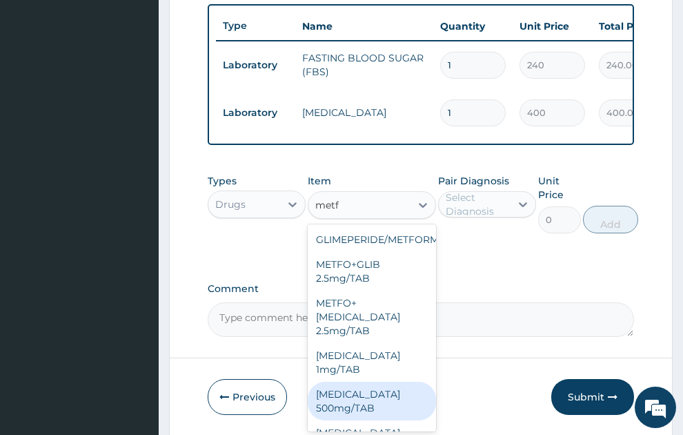
click at [356, 382] on div "METFORMIN 500mg/TAB" at bounding box center [372, 401] width 128 height 39
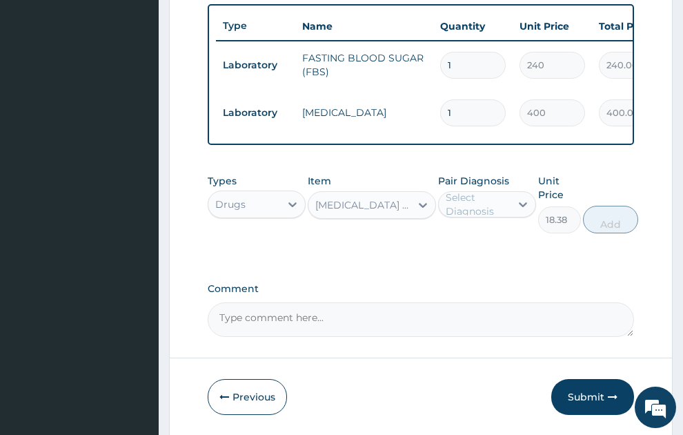
click at [378, 198] on div "METFORMIN 500mg/TAB" at bounding box center [363, 205] width 97 height 14
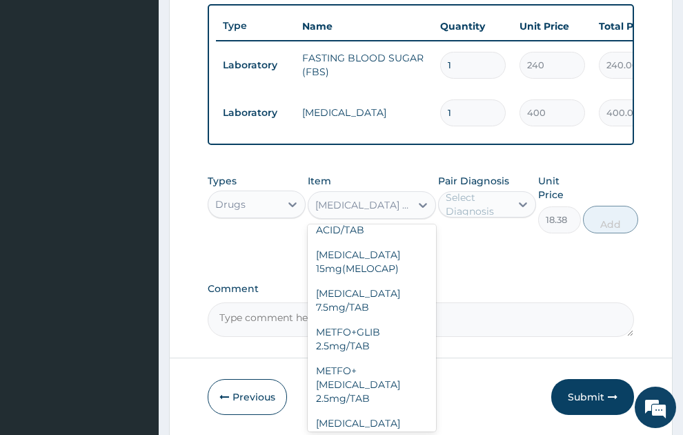
scroll to position [28207, 0]
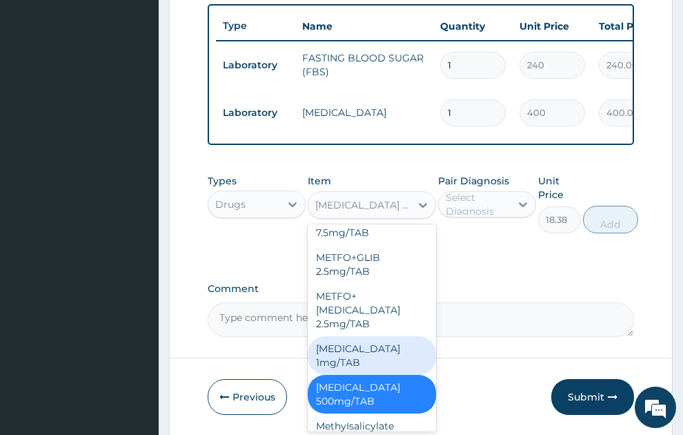
click at [344, 336] on div "METFORMIN 1mg/TAB" at bounding box center [372, 355] width 128 height 39
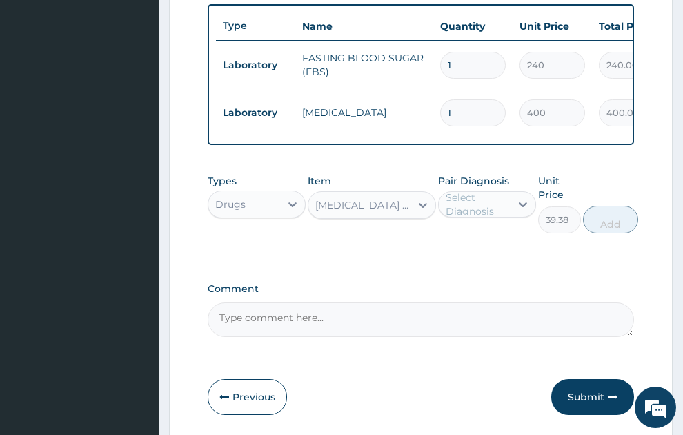
click at [351, 198] on div "METFORMIN 1mg/TAB" at bounding box center [363, 205] width 97 height 14
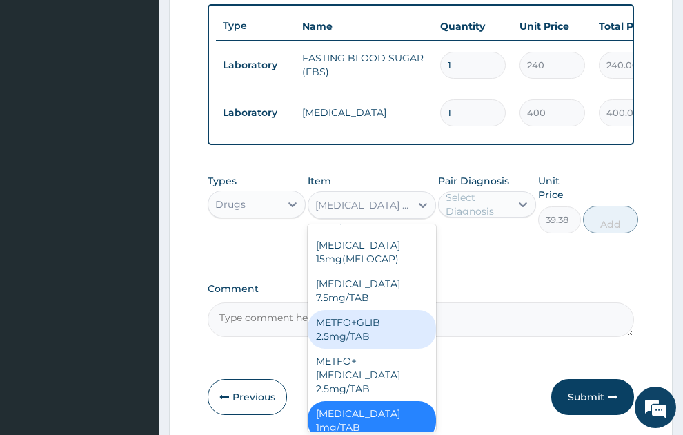
scroll to position [28169, 0]
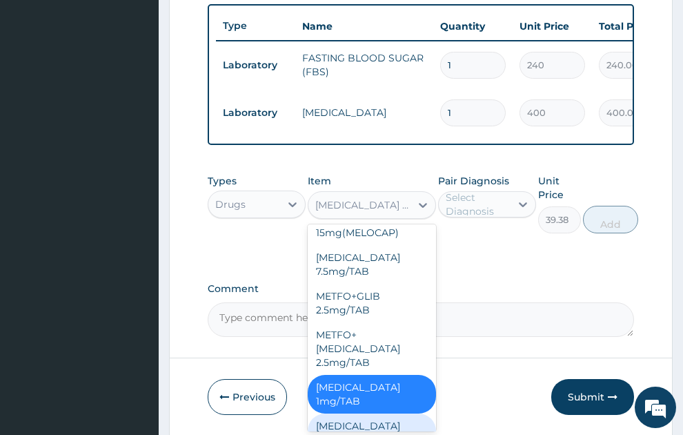
click at [363, 413] on div "METFORMIN 500mg/TAB" at bounding box center [372, 432] width 128 height 39
type input "18.38"
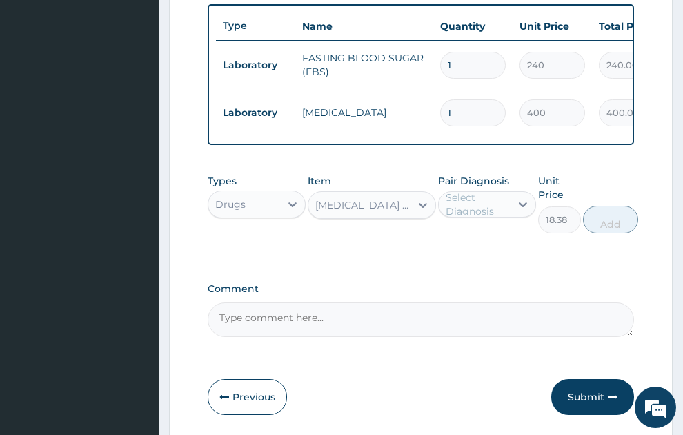
click at [353, 198] on div "METFORMIN 500mg/TAB" at bounding box center [363, 205] width 97 height 14
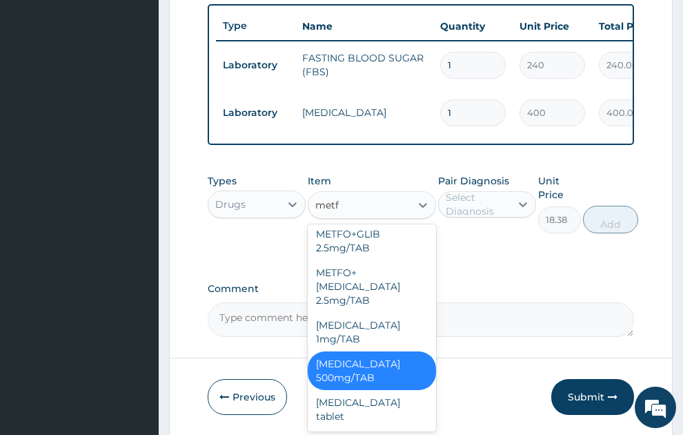
scroll to position [0, 0]
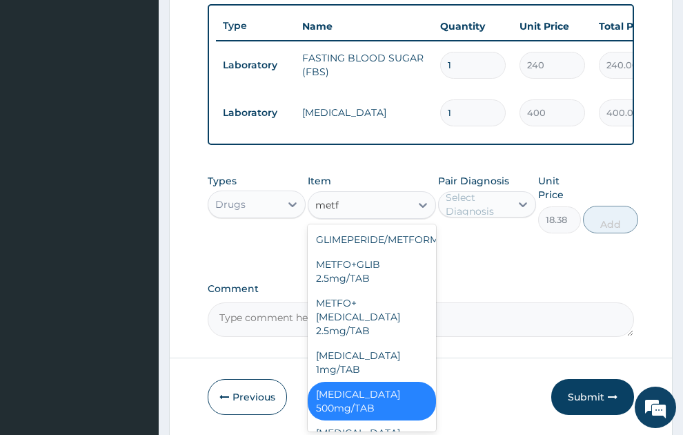
type input "metfo"
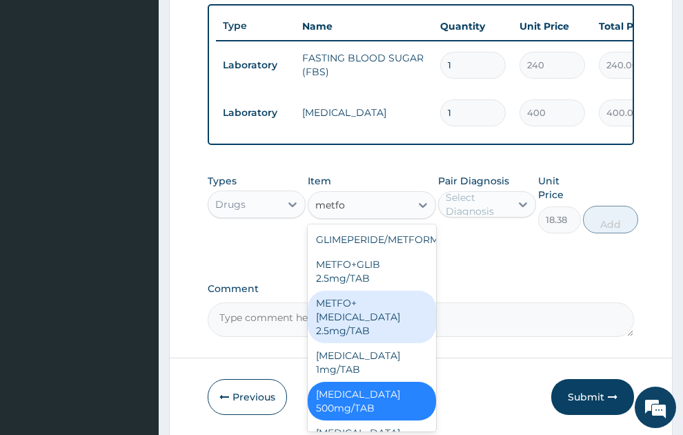
scroll to position [14, 0]
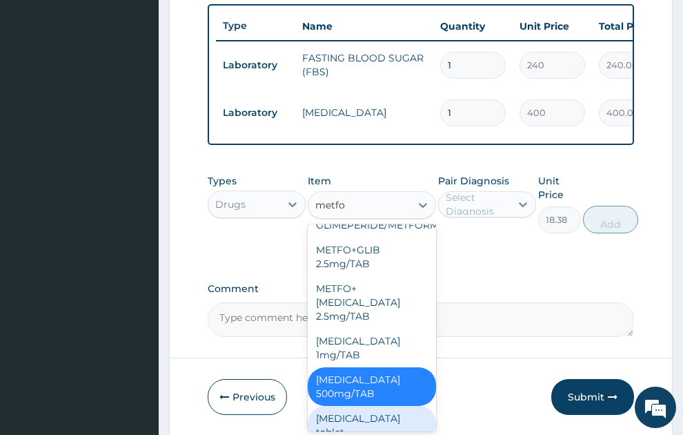
click at [333, 406] on div "Metformin tablet" at bounding box center [372, 425] width 128 height 39
type input "50"
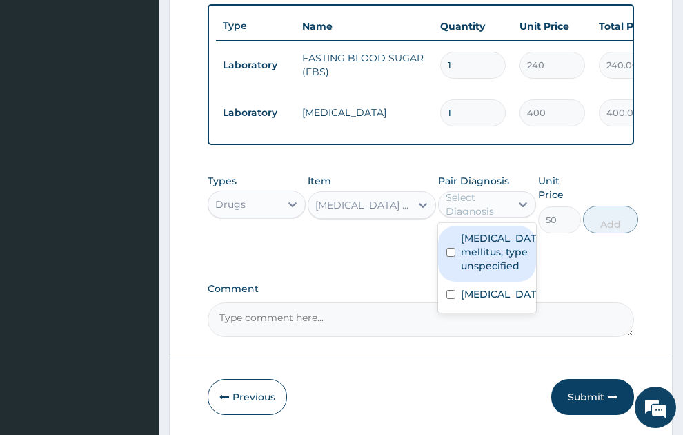
click at [471, 191] on div "Select Diagnosis" at bounding box center [478, 205] width 64 height 28
click at [489, 237] on label "Diabetes mellitus, type unspecified" at bounding box center [501, 251] width 81 height 41
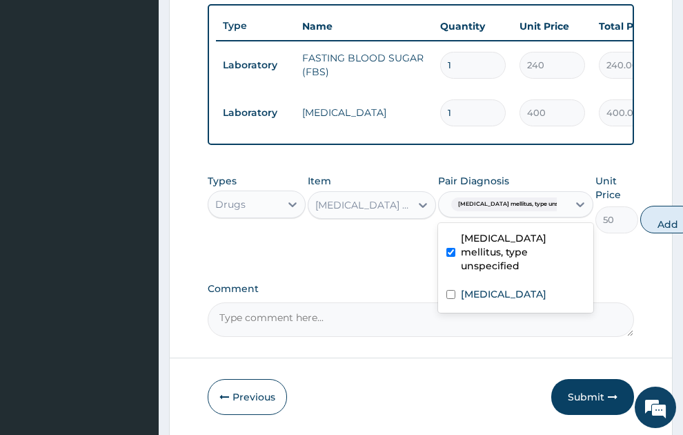
checkbox input "true"
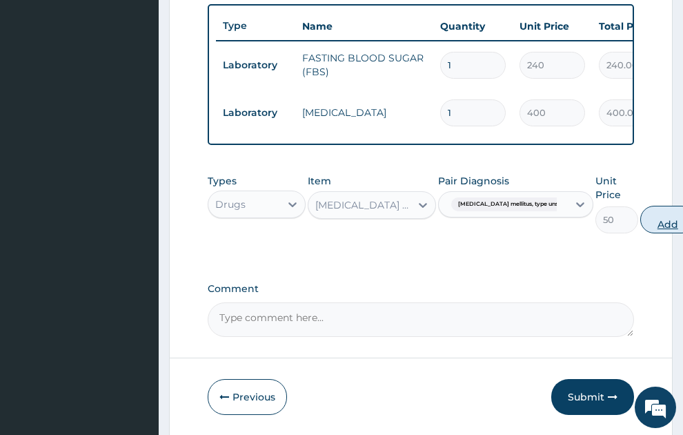
click at [643, 206] on button "Add" at bounding box center [668, 220] width 55 height 28
type input "0"
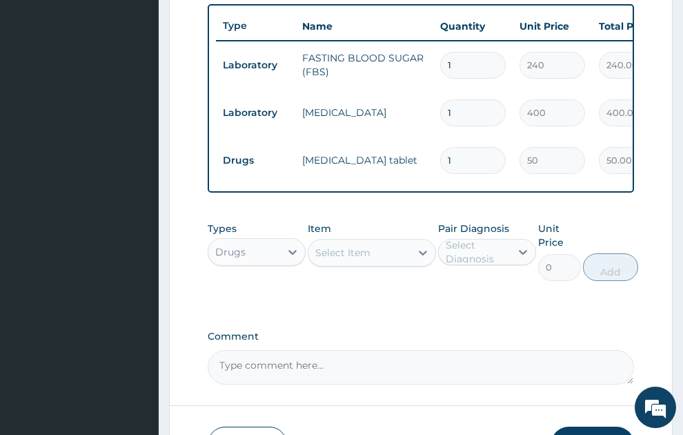
type input "14"
type input "700.00"
type input "14"
click at [377, 242] on div "Select Item" at bounding box center [360, 253] width 102 height 22
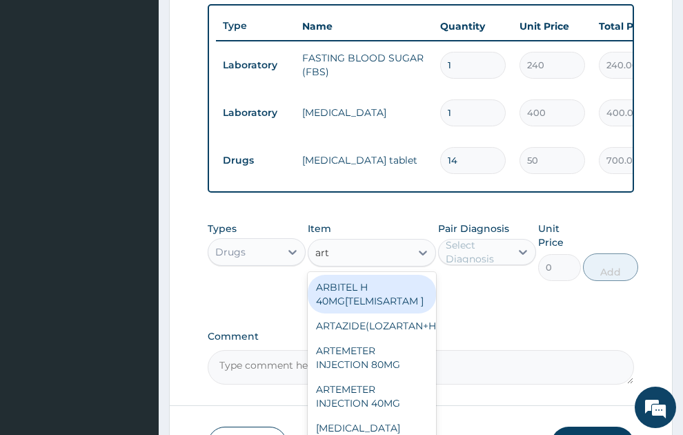
type input "arte"
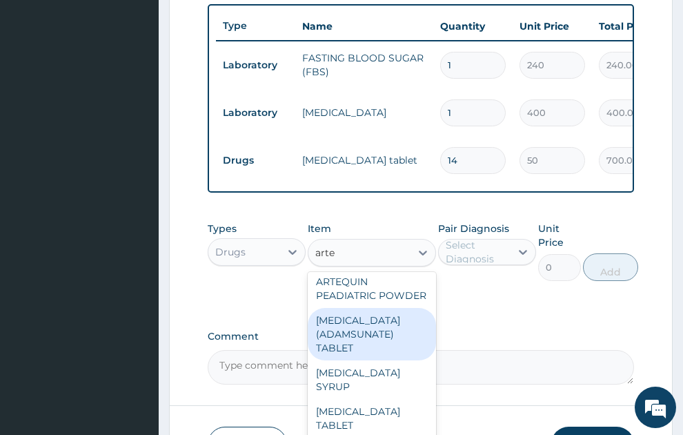
scroll to position [373, 0]
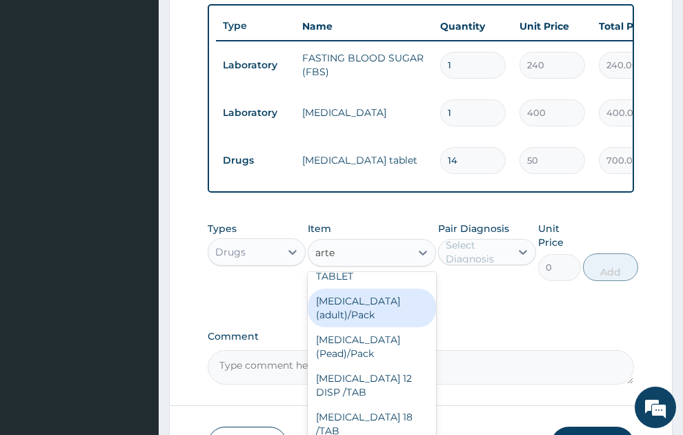
click at [364, 311] on div "Coartem (adult)/Pack" at bounding box center [372, 308] width 128 height 39
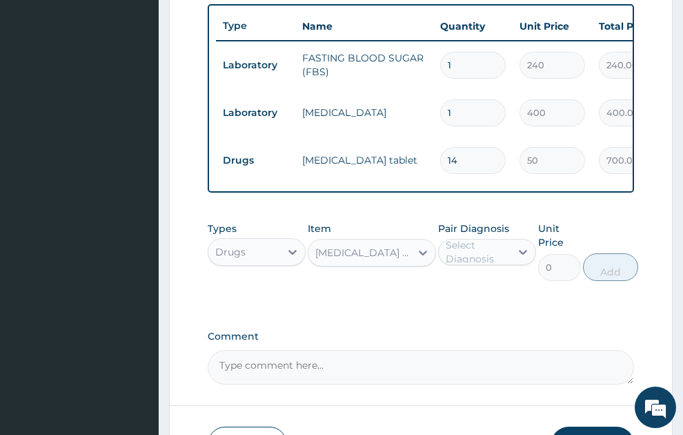
type input "682.5"
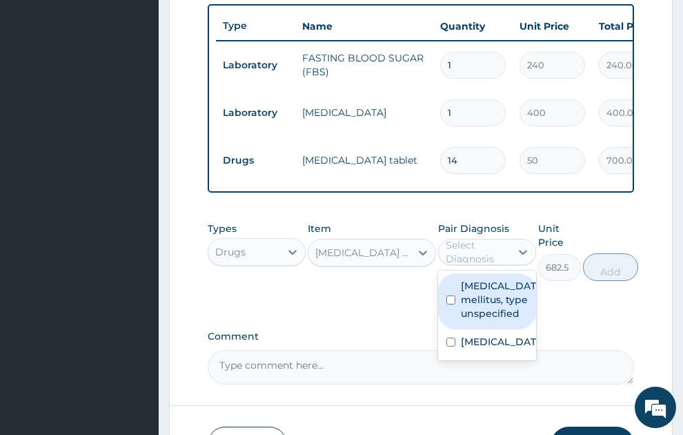
click at [487, 238] on div "Select Diagnosis" at bounding box center [478, 252] width 64 height 28
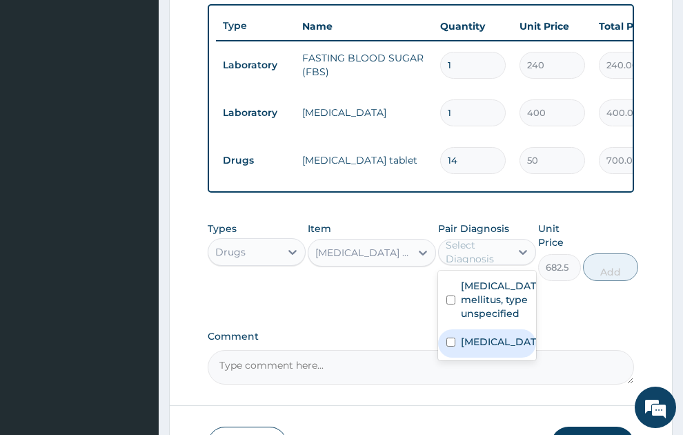
click at [472, 337] on label "Malaria, unspecified" at bounding box center [501, 342] width 81 height 14
checkbox input "true"
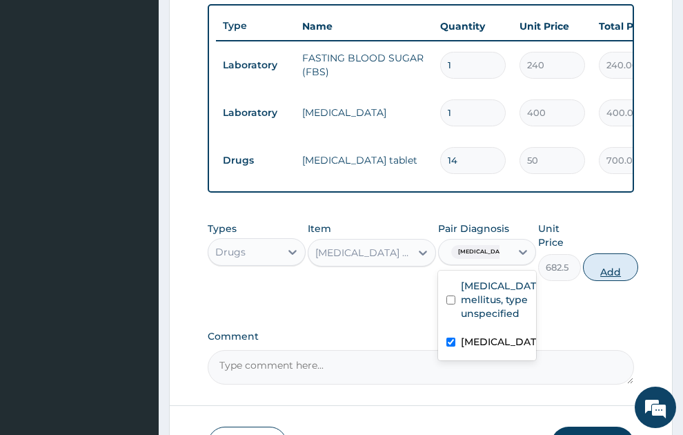
click at [615, 262] on button "Add" at bounding box center [610, 267] width 55 height 28
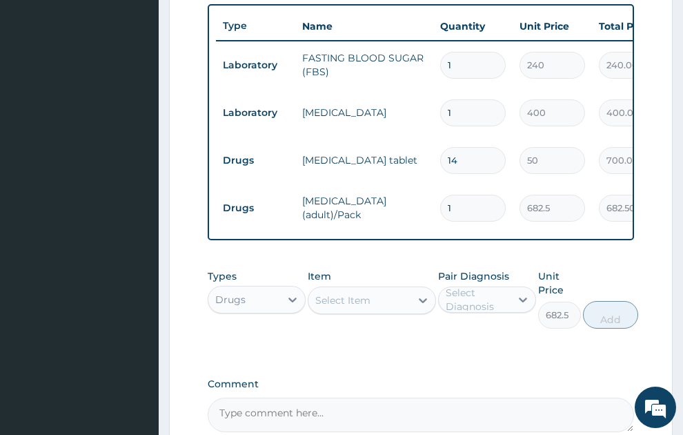
type input "0"
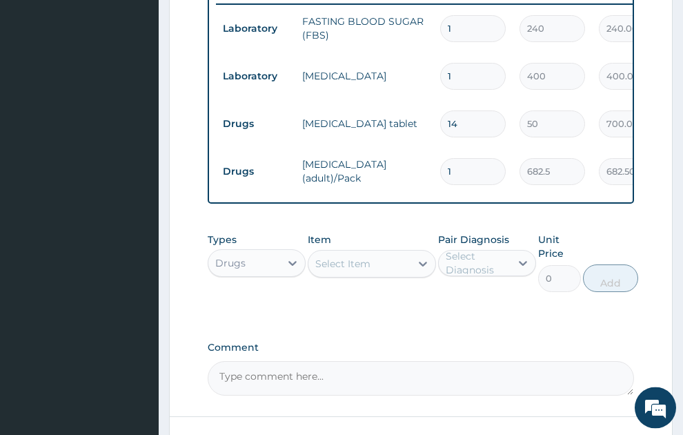
scroll to position [672, 0]
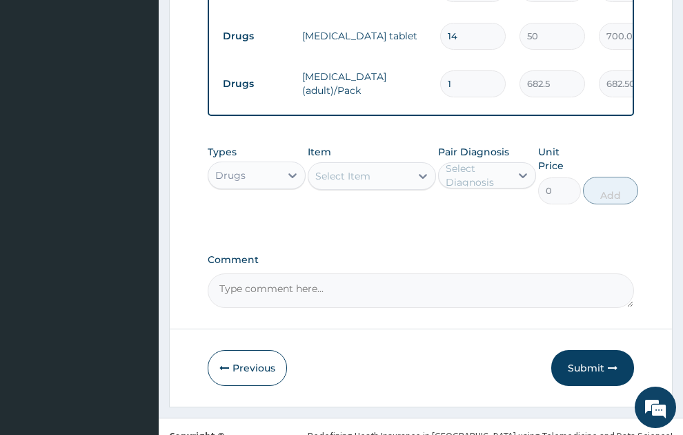
click at [357, 169] on div "Select Item" at bounding box center [342, 176] width 55 height 14
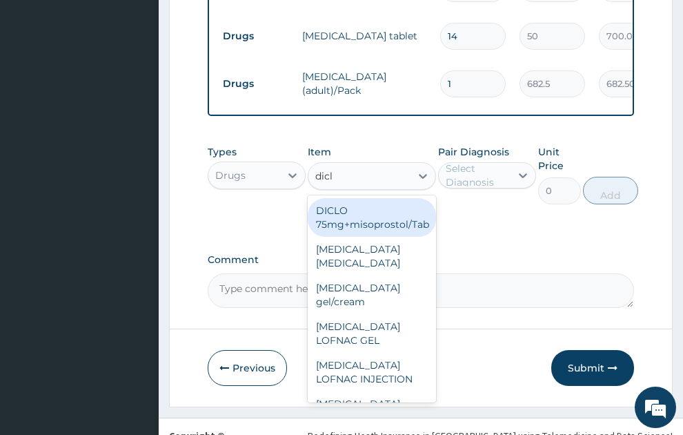
type input "diclo"
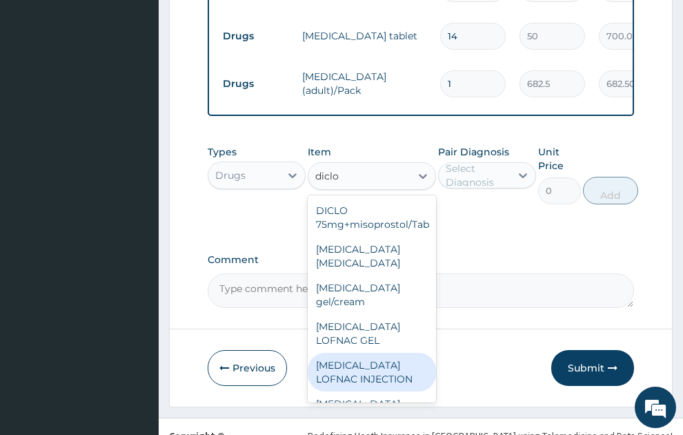
drag, startPoint x: 357, startPoint y: 356, endPoint x: 449, endPoint y: 273, distance: 123.7
click at [358, 357] on div "Diclofenac LOFNAC INJECTION" at bounding box center [372, 372] width 128 height 39
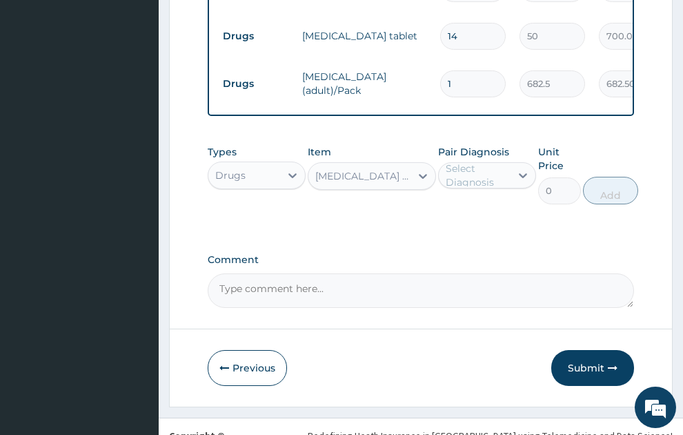
type input "52.5"
click at [476, 162] on div "Select Diagnosis" at bounding box center [478, 176] width 64 height 28
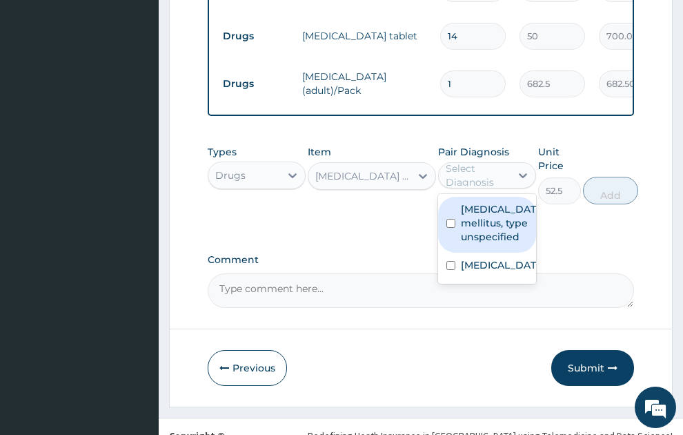
click at [491, 202] on label "Diabetes mellitus, type unspecified" at bounding box center [501, 222] width 81 height 41
checkbox input "true"
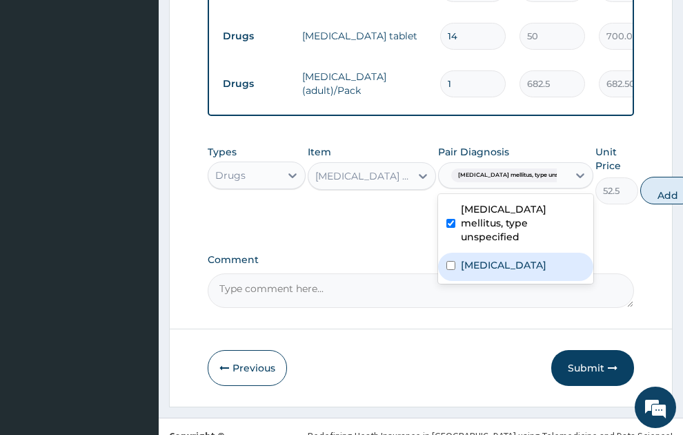
drag, startPoint x: 497, startPoint y: 232, endPoint x: 597, endPoint y: 196, distance: 106.3
click at [507, 258] on label "Malaria, unspecified" at bounding box center [504, 265] width 86 height 14
checkbox input "true"
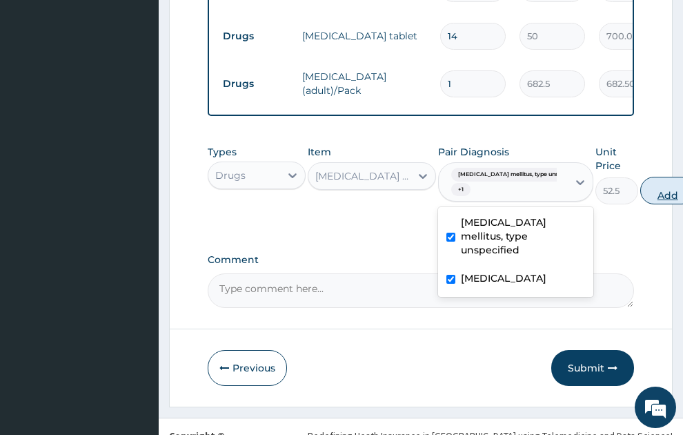
click at [658, 182] on button "Add" at bounding box center [668, 191] width 55 height 28
type input "0"
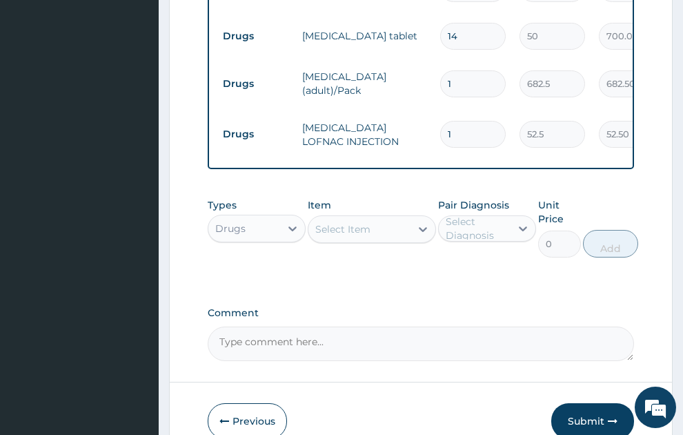
click at [342, 224] on div "Select Item" at bounding box center [360, 229] width 102 height 22
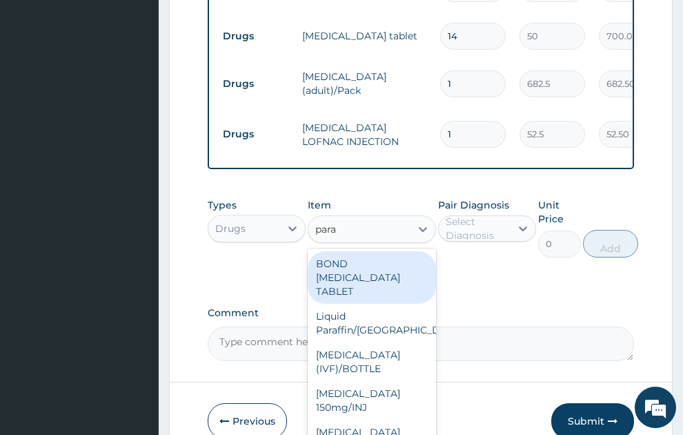
type input "parac"
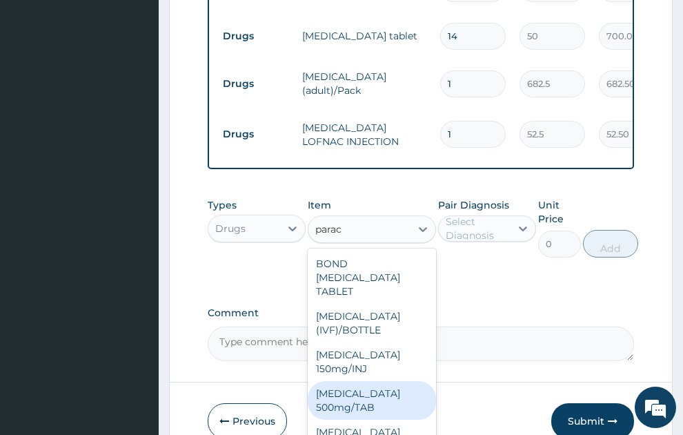
drag, startPoint x: 354, startPoint y: 386, endPoint x: 436, endPoint y: 311, distance: 110.9
click at [355, 386] on div "[MEDICAL_DATA] 500mg/TAB" at bounding box center [372, 400] width 128 height 39
type input "5.25"
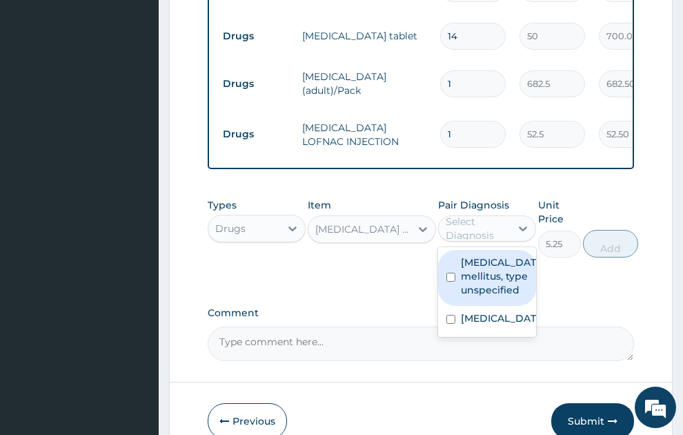
drag, startPoint x: 473, startPoint y: 217, endPoint x: 485, endPoint y: 255, distance: 40.6
click at [473, 220] on div "Select Diagnosis" at bounding box center [478, 229] width 64 height 28
drag, startPoint x: 485, startPoint y: 262, endPoint x: 496, endPoint y: 294, distance: 33.9
click at [485, 265] on label "Diabetes mellitus, type unspecified" at bounding box center [501, 275] width 81 height 41
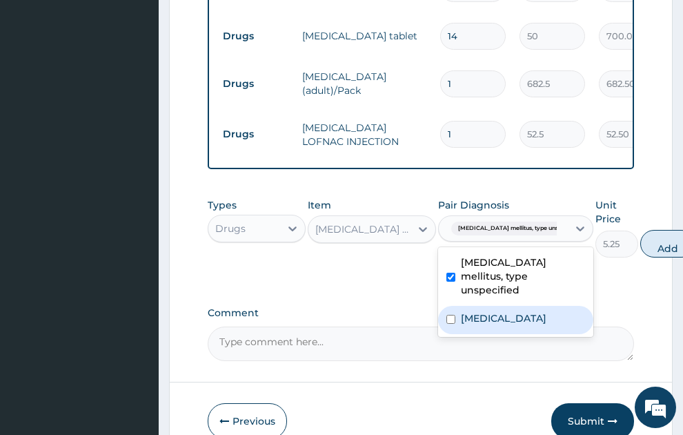
checkbox input "true"
drag, startPoint x: 489, startPoint y: 289, endPoint x: 600, endPoint y: 267, distance: 112.6
click at [489, 311] on label "[MEDICAL_DATA]" at bounding box center [504, 318] width 86 height 14
checkbox input "true"
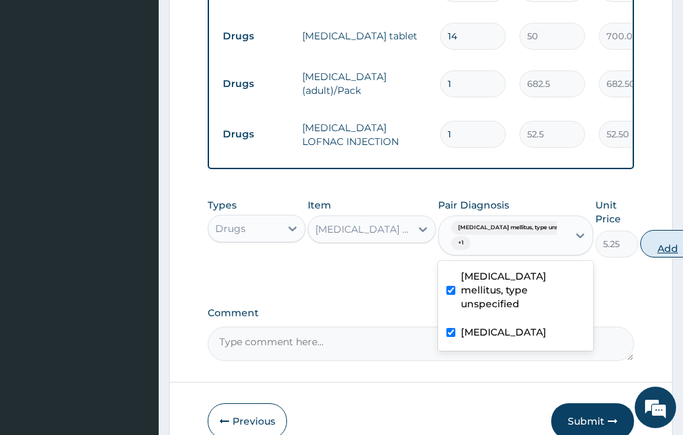
click at [645, 240] on button "Add" at bounding box center [668, 244] width 55 height 28
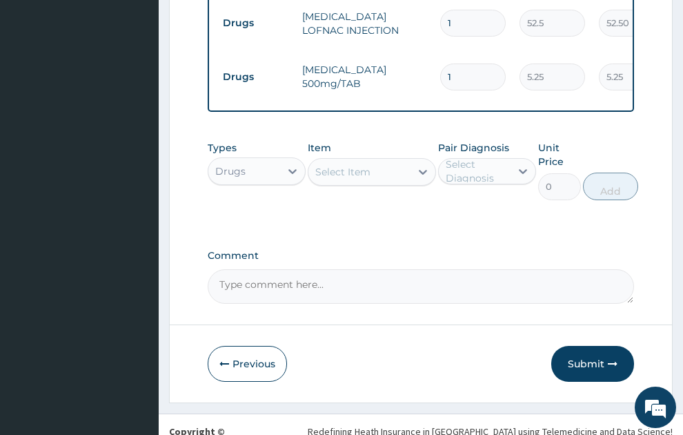
scroll to position [797, 0]
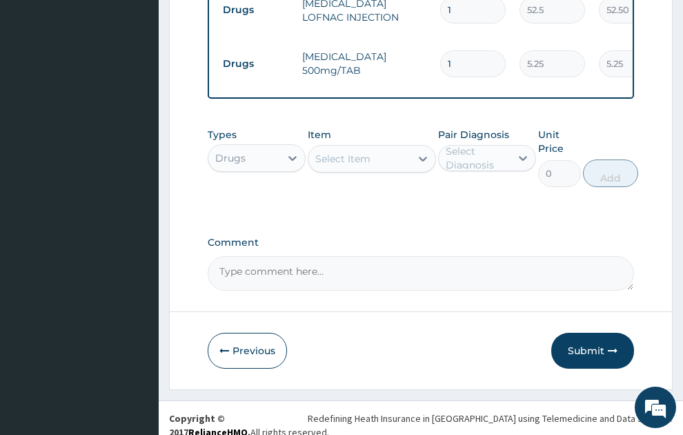
click at [242, 151] on div "Drugs" at bounding box center [230, 158] width 30 height 14
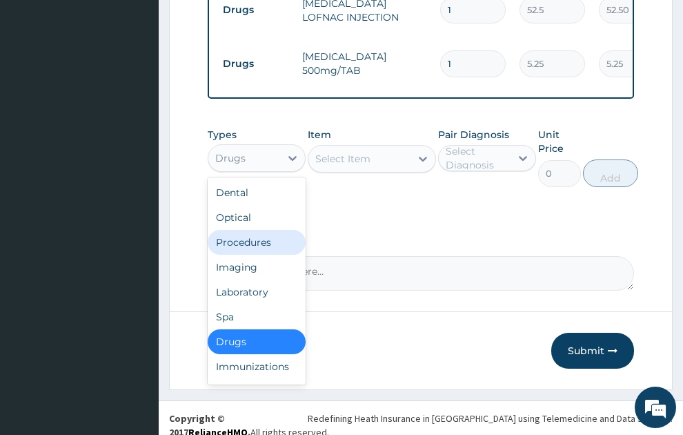
click at [243, 230] on div "Procedures" at bounding box center [257, 242] width 98 height 25
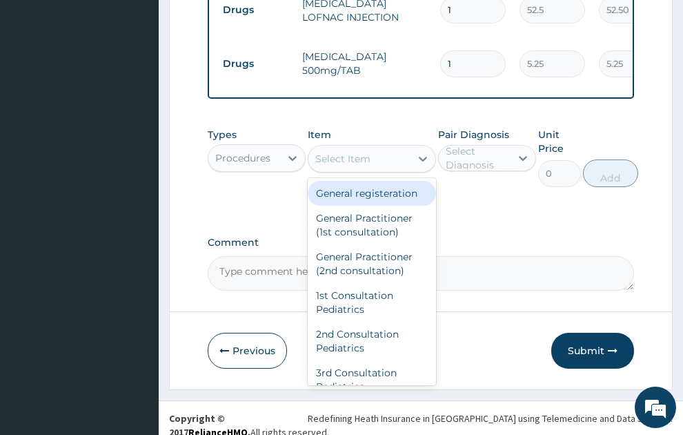
click at [348, 152] on div "Select Item" at bounding box center [342, 159] width 55 height 14
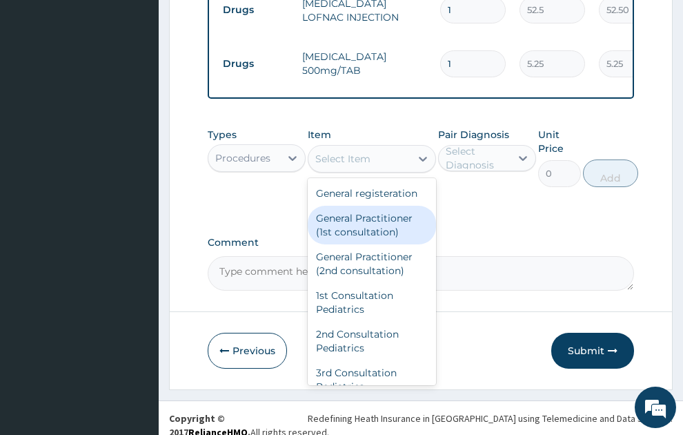
click at [384, 239] on div "General Practitioner (1st consultation)" at bounding box center [372, 225] width 128 height 39
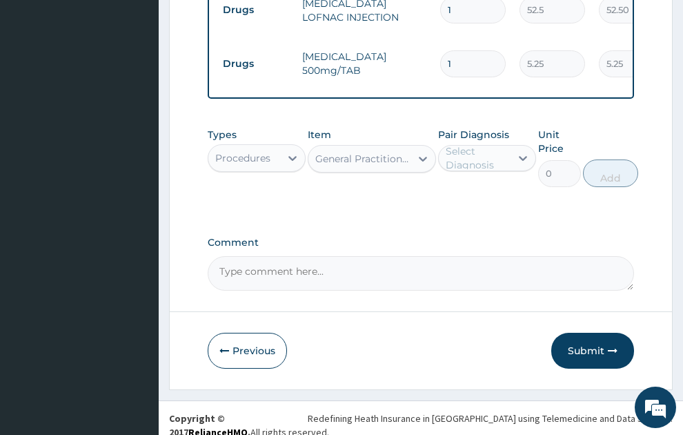
type input "1500"
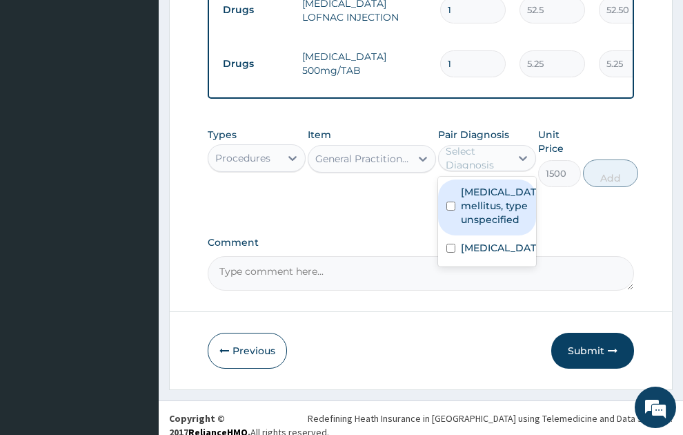
click at [481, 147] on div "Select Diagnosis" at bounding box center [478, 158] width 64 height 28
click at [505, 198] on label "Diabetes mellitus, type unspecified" at bounding box center [501, 205] width 81 height 41
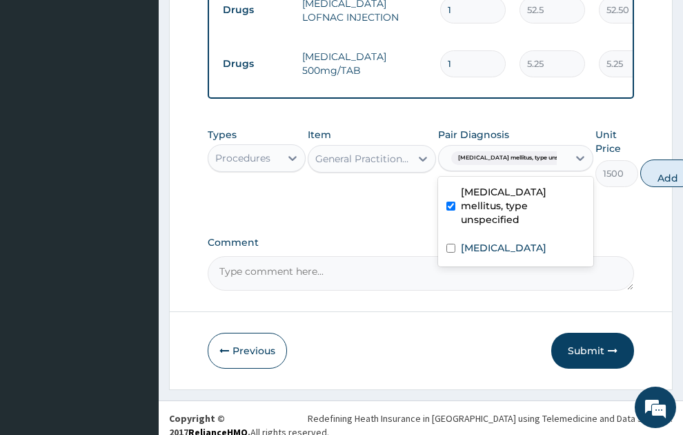
checkbox input "true"
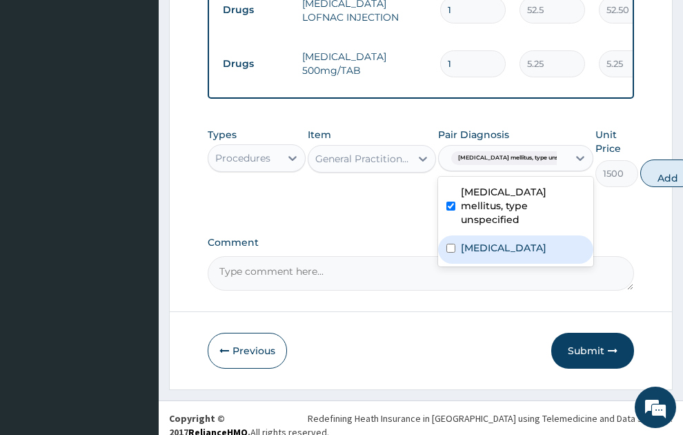
click at [503, 241] on label "[MEDICAL_DATA]" at bounding box center [504, 248] width 86 height 14
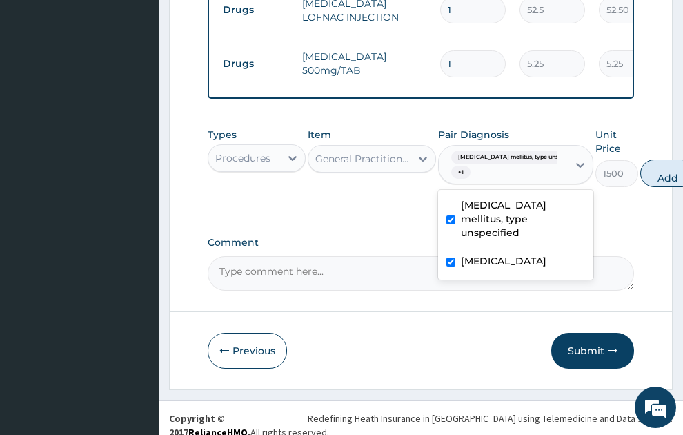
checkbox input "true"
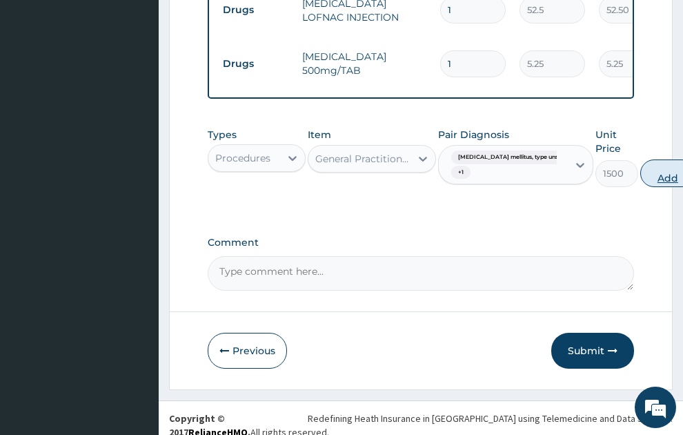
click at [647, 159] on button "Add" at bounding box center [668, 173] width 55 height 28
type input "0"
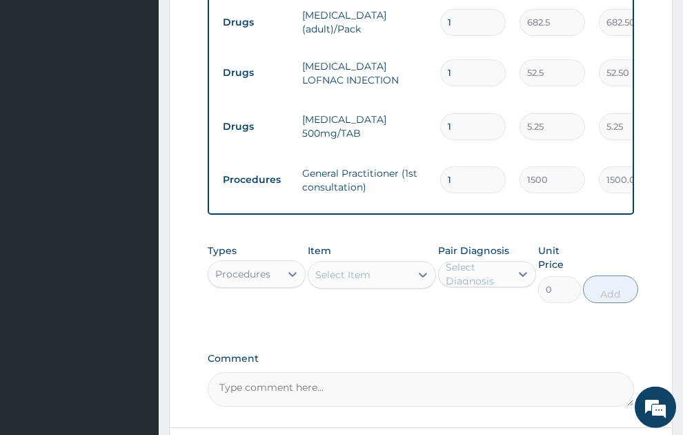
scroll to position [672, 0]
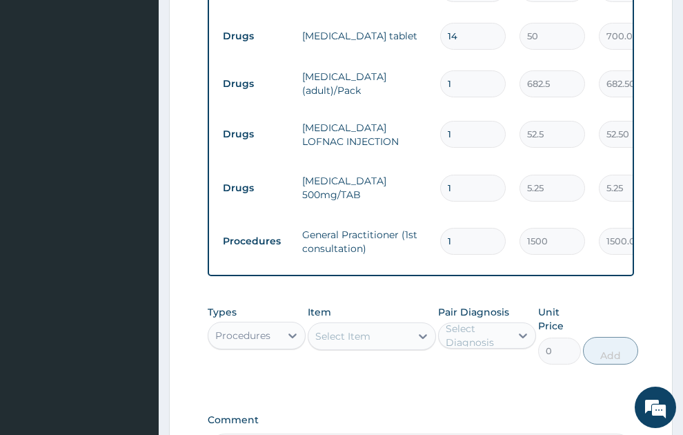
click at [480, 175] on input "1" at bounding box center [473, 188] width 66 height 27
type input "18"
type input "94.50"
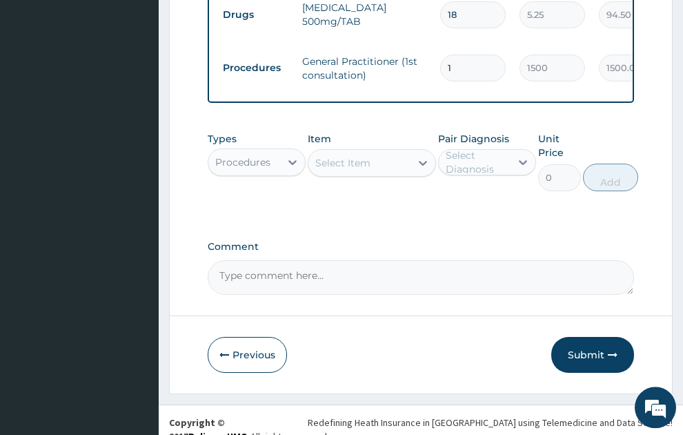
scroll to position [851, 0]
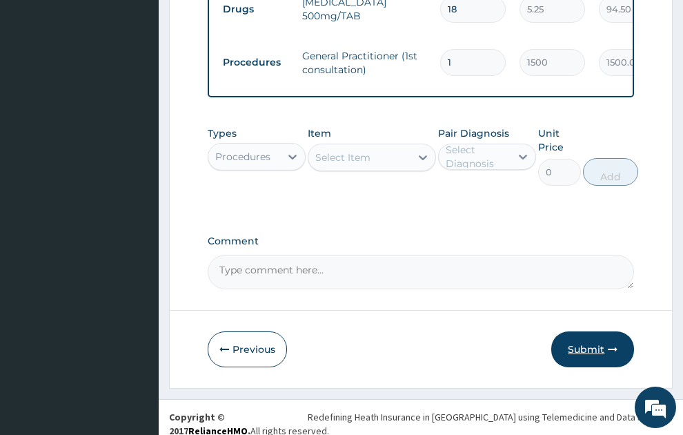
type input "18"
click at [593, 342] on button "Submit" at bounding box center [593, 349] width 83 height 36
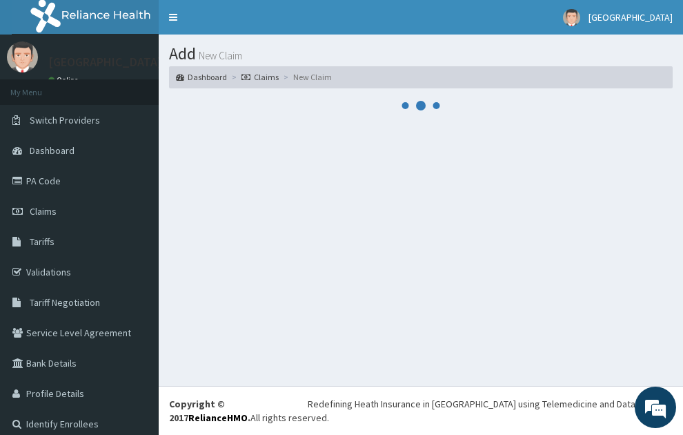
scroll to position [0, 0]
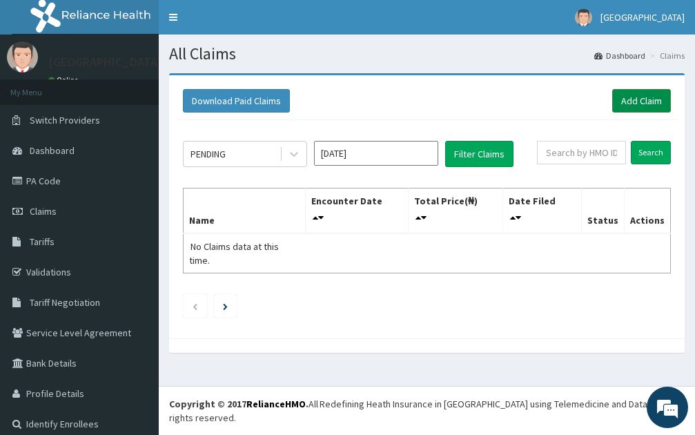
click at [628, 99] on link "Add Claim" at bounding box center [641, 100] width 59 height 23
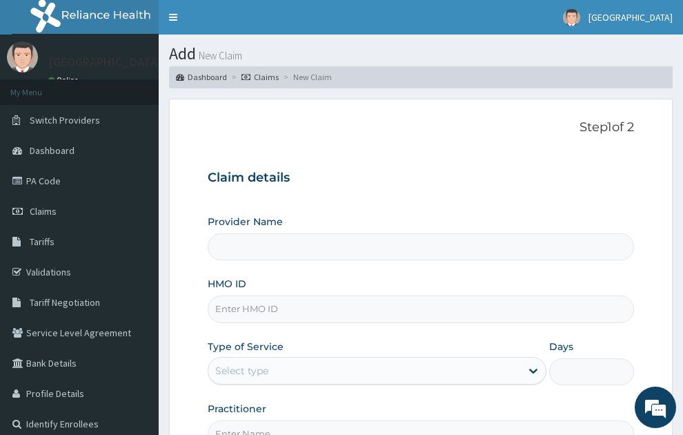
click at [331, 295] on input "HMO ID" at bounding box center [421, 308] width 427 height 27
type input "SONEX CLINICS LTD"
type input "w"
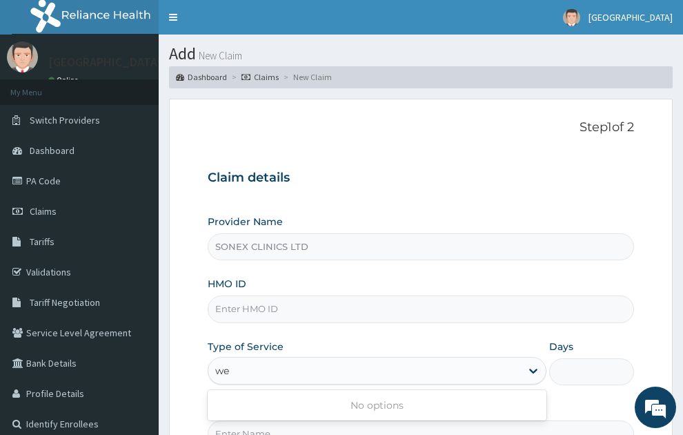
type input "w"
click at [331, 295] on input "HMO ID" at bounding box center [421, 308] width 427 height 27
type input "w"
click at [244, 295] on input "HMO ID" at bounding box center [421, 308] width 427 height 27
type input "w"
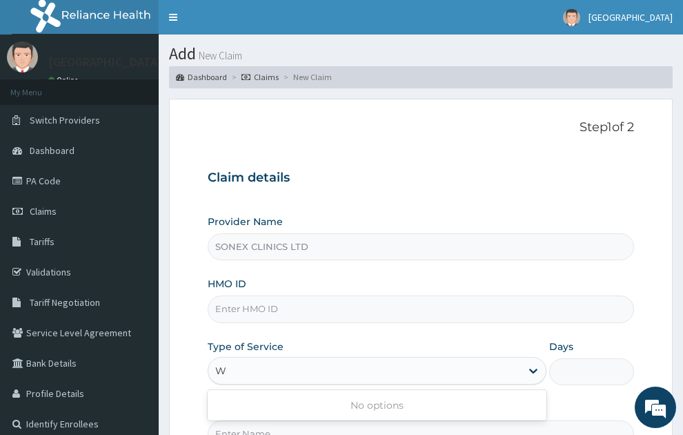
type input "W"
click at [287, 295] on input "HMO ID" at bounding box center [421, 308] width 427 height 27
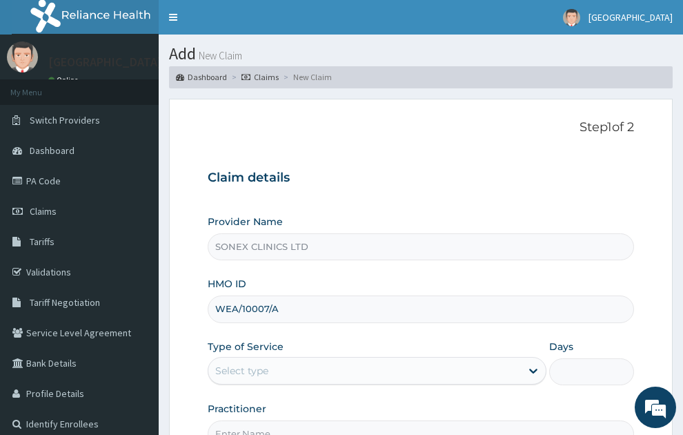
type input "WEA/10007/A"
click at [291, 360] on div "Select type" at bounding box center [364, 371] width 313 height 22
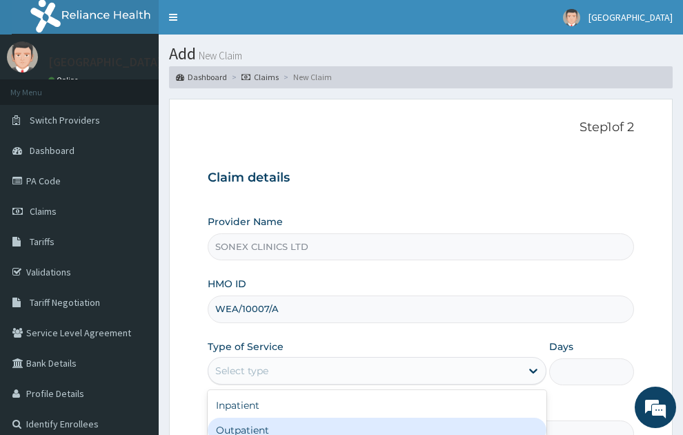
click at [262, 418] on div "Outpatient" at bounding box center [378, 430] width 340 height 25
type input "1"
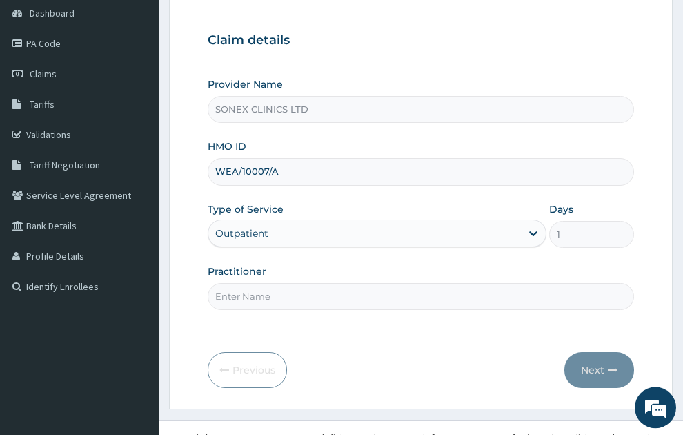
scroll to position [146, 0]
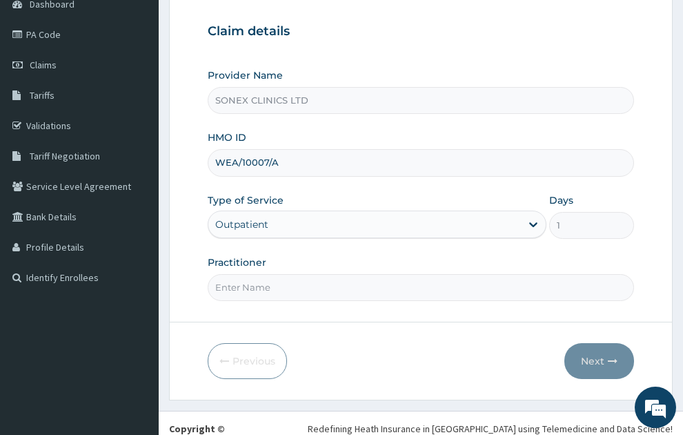
click at [302, 255] on div "Practitioner" at bounding box center [421, 278] width 427 height 46
click at [304, 274] on input "Practitioner" at bounding box center [421, 287] width 427 height 27
type input "[PERSON_NAME]"
click at [600, 343] on button "Next" at bounding box center [600, 361] width 70 height 36
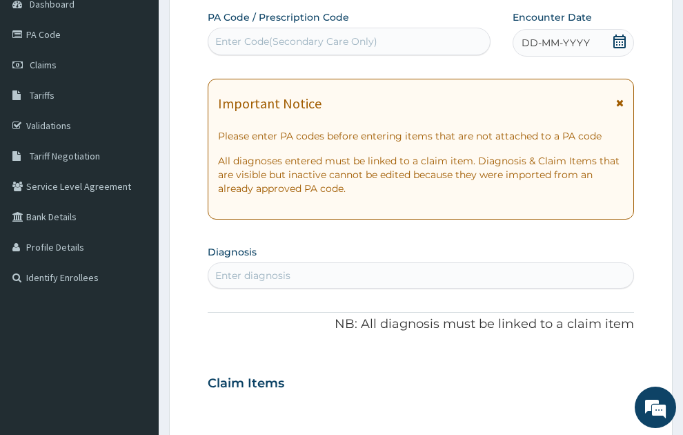
click at [567, 36] on span "DD-MM-YYYY" at bounding box center [556, 43] width 68 height 14
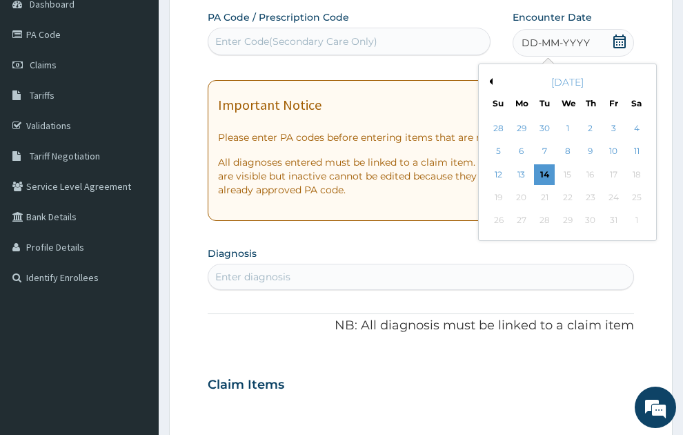
click at [489, 78] on button "Previous Month" at bounding box center [489, 81] width 7 height 7
click at [522, 211] on div "29" at bounding box center [522, 221] width 21 height 21
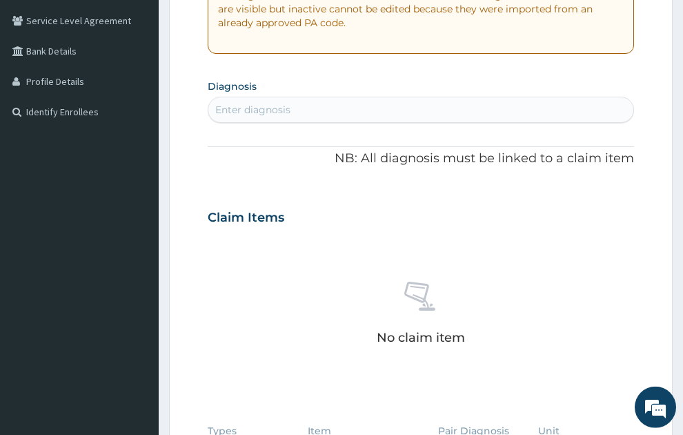
scroll to position [271, 0]
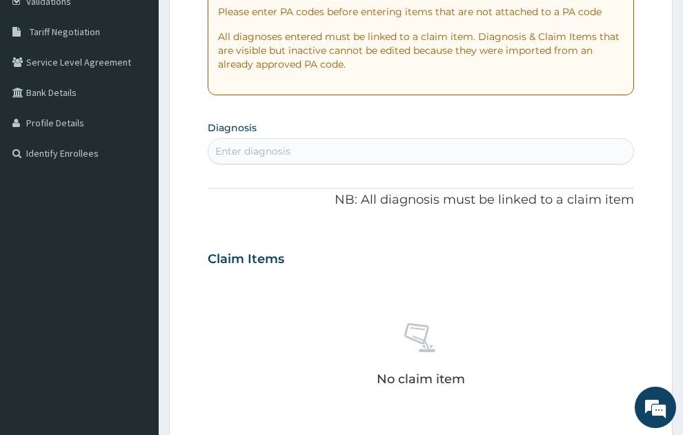
click at [295, 140] on div "Enter diagnosis" at bounding box center [421, 151] width 426 height 22
type input "A"
type input "trauma"
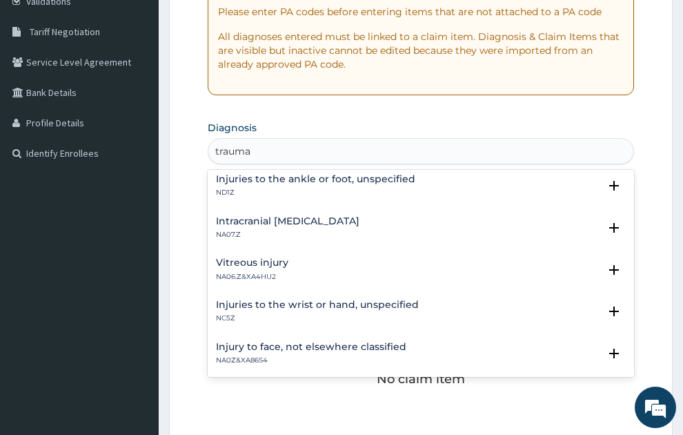
scroll to position [969, 0]
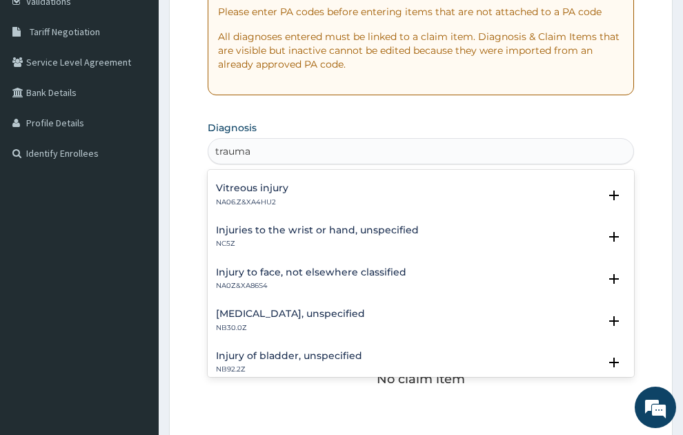
click at [326, 267] on h4 "Injury to face, not elsewhere classified" at bounding box center [311, 272] width 191 height 10
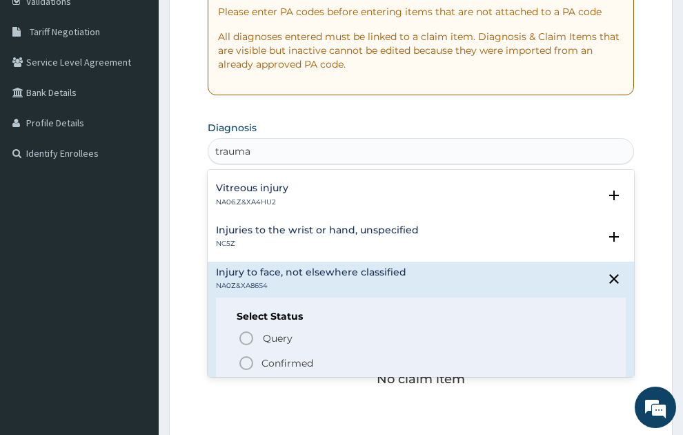
click at [274, 356] on p "Confirmed" at bounding box center [288, 363] width 52 height 14
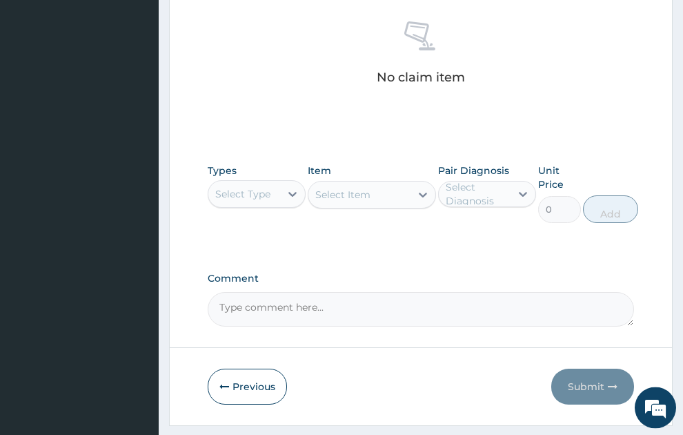
scroll to position [581, 0]
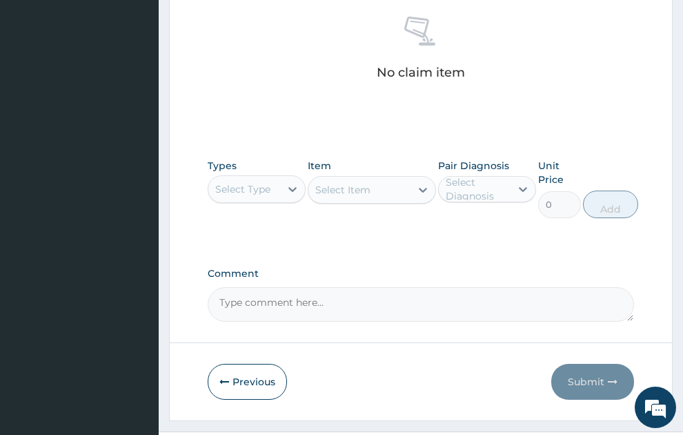
click at [242, 182] on div "Select Type" at bounding box center [242, 189] width 55 height 14
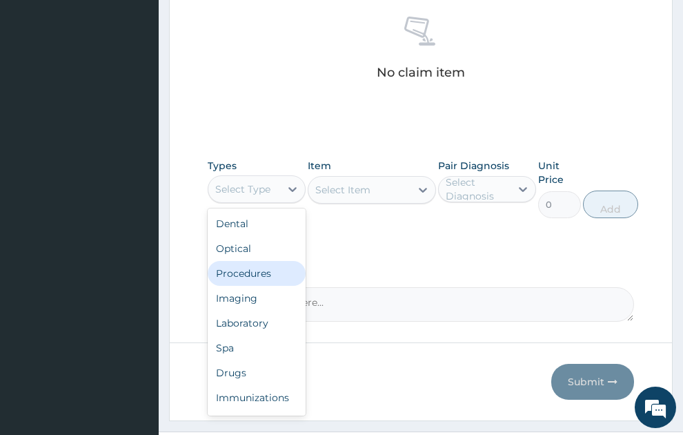
click at [251, 261] on div "Procedures" at bounding box center [257, 273] width 98 height 25
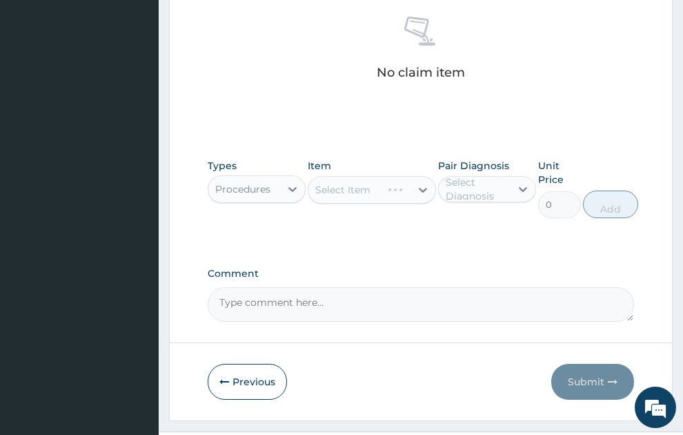
click at [353, 176] on div "Select Item" at bounding box center [372, 190] width 128 height 28
click at [360, 183] on div "Select Item" at bounding box center [342, 190] width 55 height 14
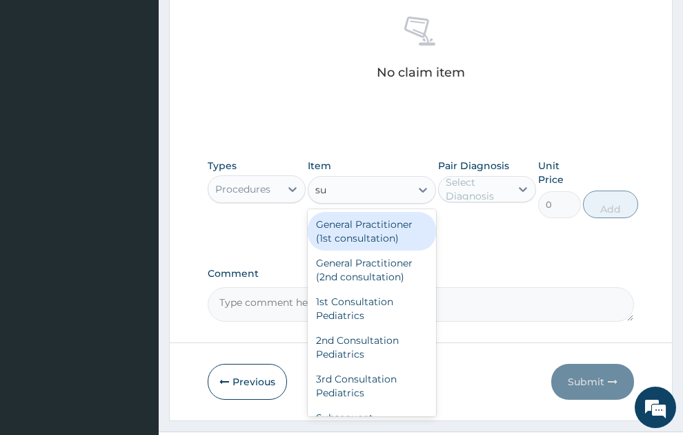
type input "sut"
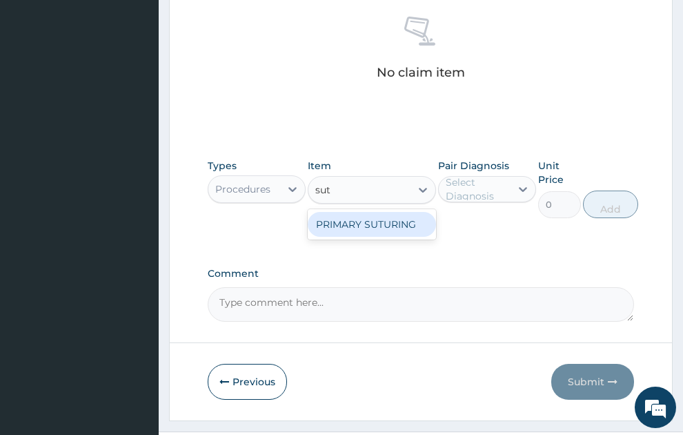
drag, startPoint x: 387, startPoint y: 201, endPoint x: 527, endPoint y: 150, distance: 149.6
click at [395, 212] on div "PRIMARY SUTURING" at bounding box center [372, 224] width 128 height 25
type input "1200"
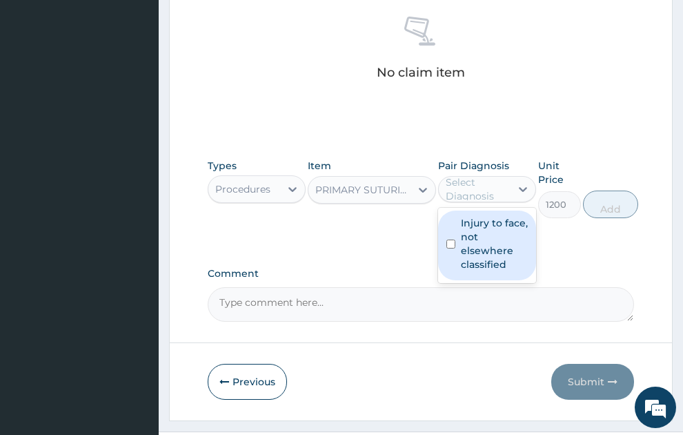
click at [503, 175] on div "Select Diagnosis" at bounding box center [478, 189] width 64 height 28
click at [500, 228] on label "Injury to face, not elsewhere classified" at bounding box center [494, 243] width 67 height 55
checkbox input "true"
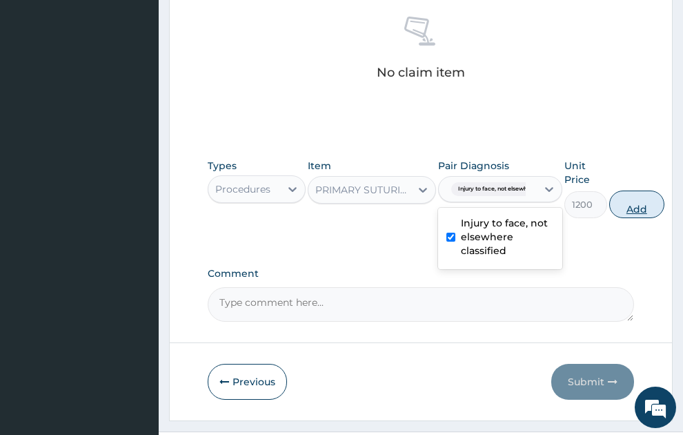
click at [647, 191] on button "Add" at bounding box center [637, 205] width 55 height 28
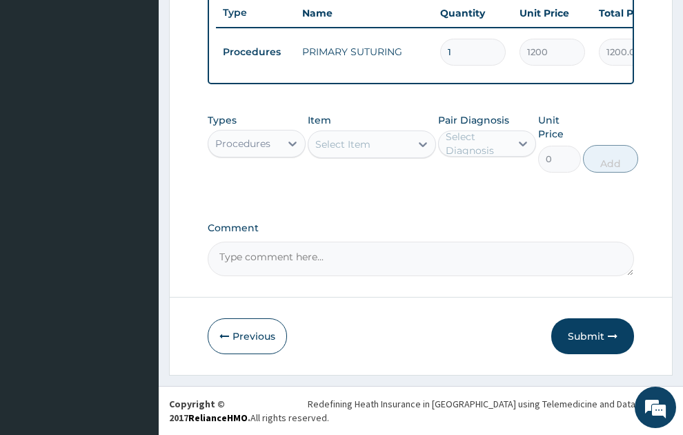
scroll to position [548, 0]
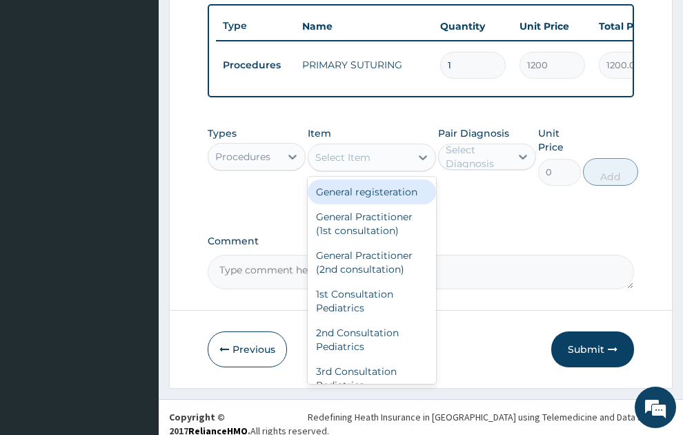
click at [345, 150] on div "Select Item" at bounding box center [342, 157] width 55 height 14
click at [254, 150] on div "Procedures" at bounding box center [242, 157] width 55 height 14
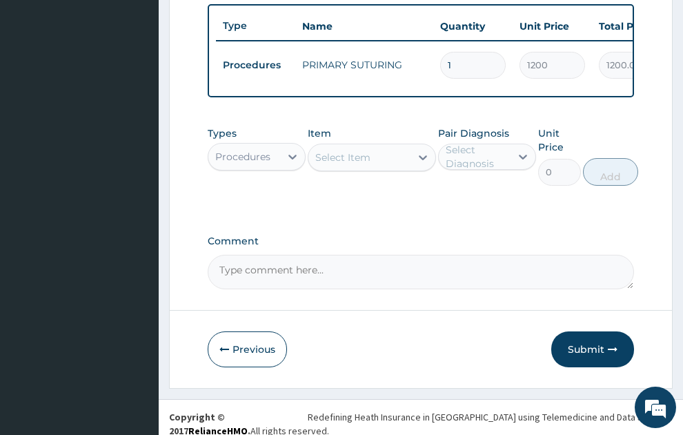
drag, startPoint x: 415, startPoint y: 186, endPoint x: 391, endPoint y: 142, distance: 50.0
click at [413, 166] on div "Types Procedures Item Select Item Pair Diagnosis Select Diagnosis Unit Price 0 …" at bounding box center [421, 166] width 427 height 94
click at [389, 146] on div "Select Item" at bounding box center [360, 157] width 102 height 22
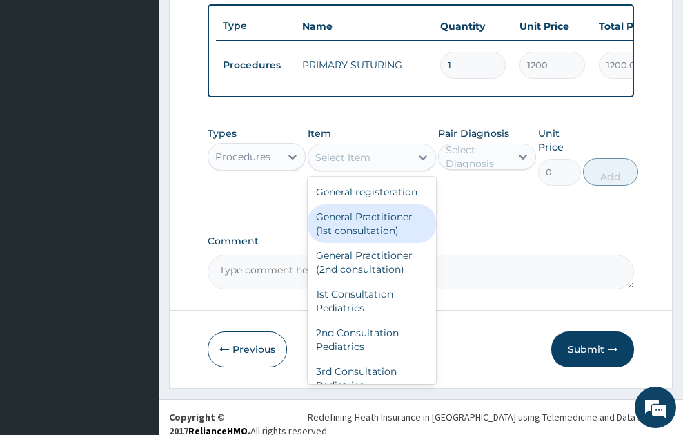
drag, startPoint x: 380, startPoint y: 229, endPoint x: 541, endPoint y: 144, distance: 182.2
click at [387, 228] on div "General Practitioner (1st consultation)" at bounding box center [372, 223] width 128 height 39
type input "1500"
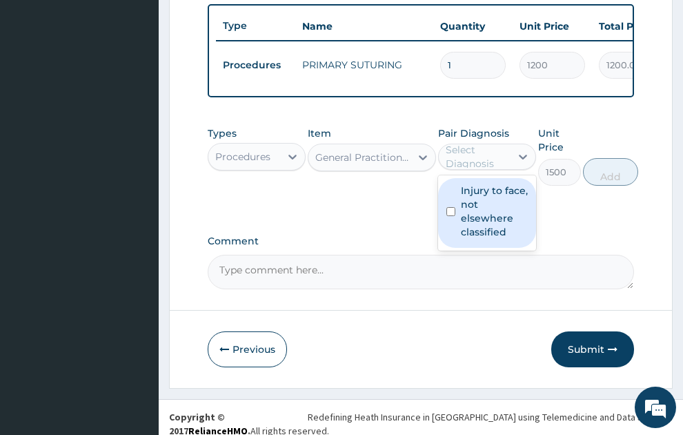
click at [493, 143] on div "Select Diagnosis" at bounding box center [478, 157] width 64 height 28
click at [497, 201] on label "Injury to face, not elsewhere classified" at bounding box center [494, 211] width 67 height 55
checkbox input "true"
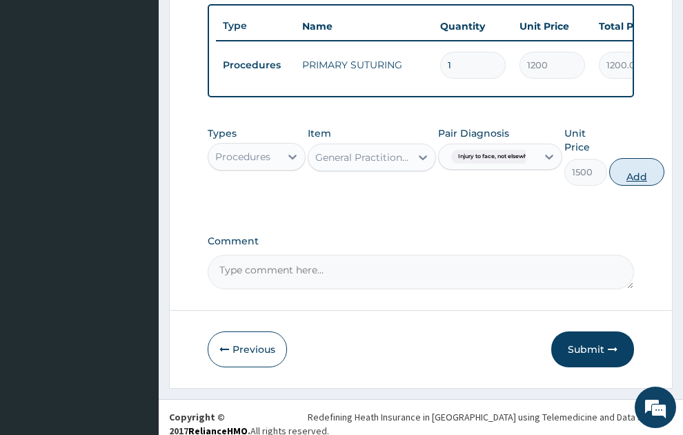
click at [633, 160] on button "Add" at bounding box center [637, 172] width 55 height 28
type input "0"
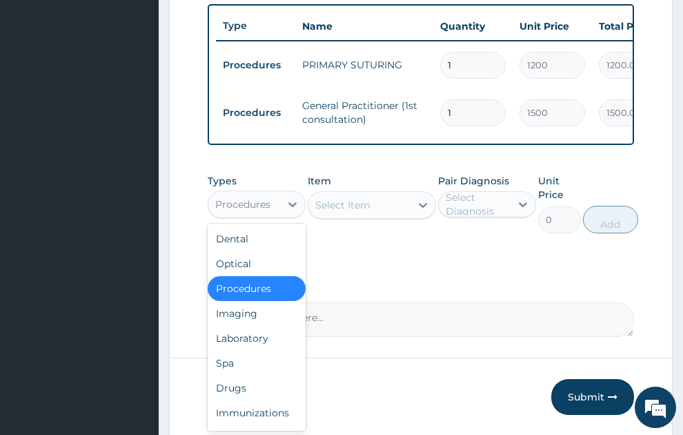
drag, startPoint x: 271, startPoint y: 189, endPoint x: 261, endPoint y: 246, distance: 58.2
click at [271, 193] on div "Procedures" at bounding box center [244, 204] width 72 height 22
click at [237, 376] on div "Drugs" at bounding box center [257, 388] width 98 height 25
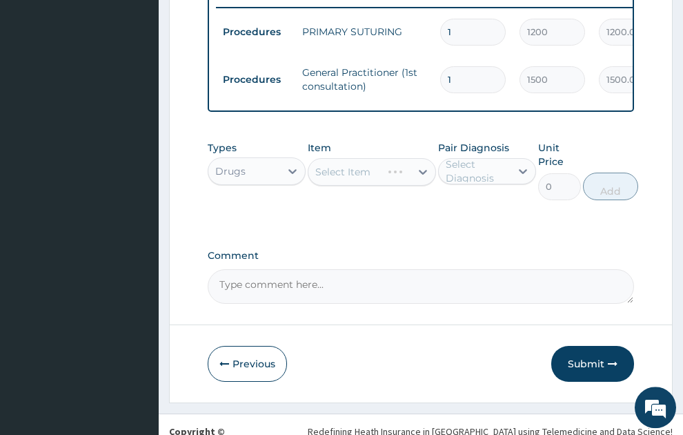
scroll to position [596, 0]
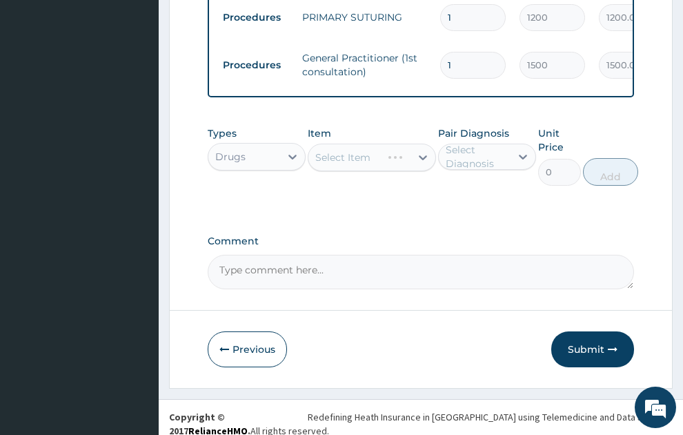
click at [360, 147] on div "Select Item" at bounding box center [372, 158] width 128 height 28
click at [232, 154] on div "Drugs" at bounding box center [244, 157] width 72 height 22
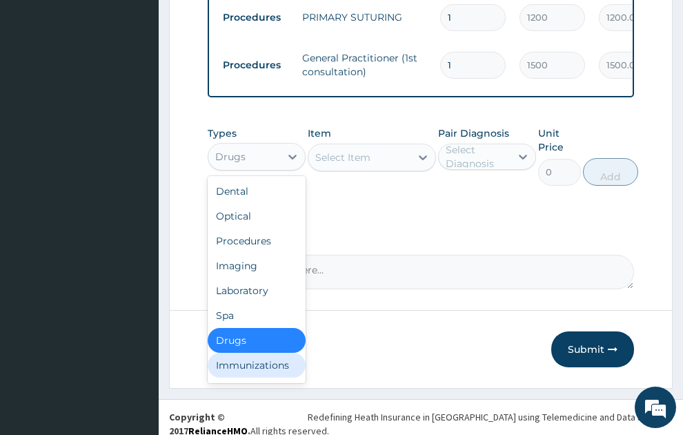
click at [246, 353] on div "Immunizations" at bounding box center [257, 365] width 98 height 25
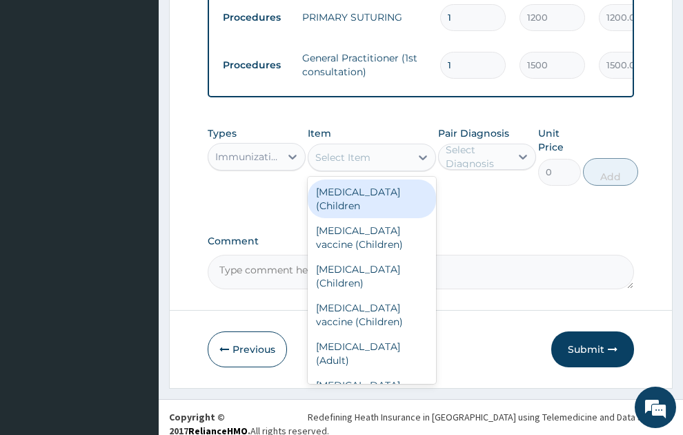
click at [358, 150] on div "Select Item" at bounding box center [342, 157] width 55 height 14
type input "t"
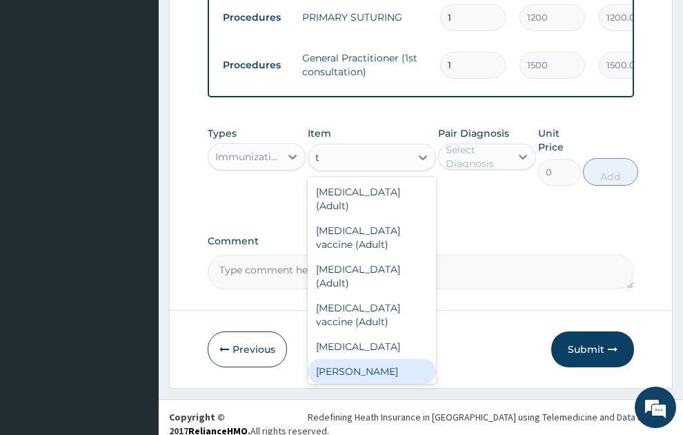
click at [344, 359] on div "T.T. Vaccine" at bounding box center [372, 371] width 128 height 25
type input "300"
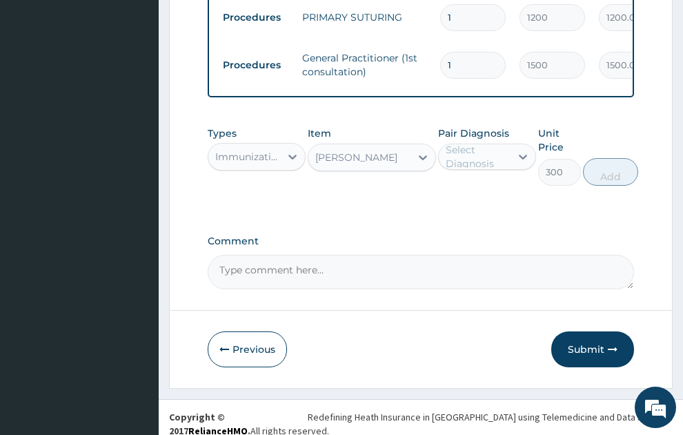
click at [491, 150] on div "Select Diagnosis" at bounding box center [478, 157] width 64 height 28
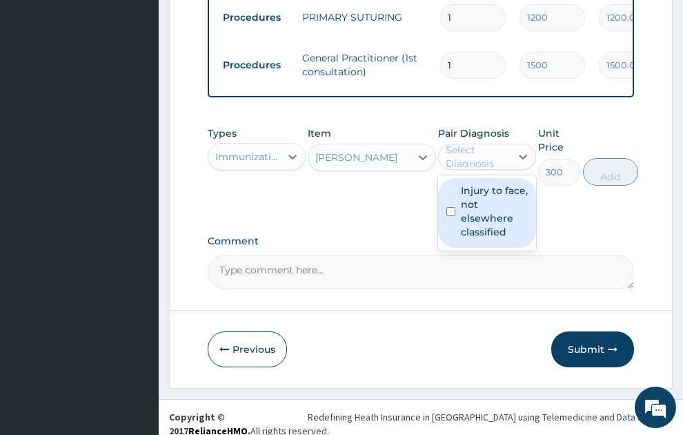
drag, startPoint x: 498, startPoint y: 198, endPoint x: 594, endPoint y: 177, distance: 97.6
click at [498, 199] on label "Injury to face, not elsewhere classified" at bounding box center [494, 211] width 67 height 55
checkbox input "true"
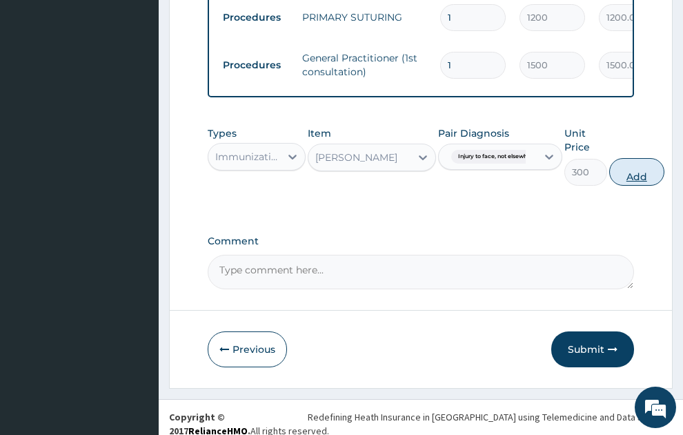
click at [637, 158] on button "Add" at bounding box center [637, 172] width 55 height 28
type input "0"
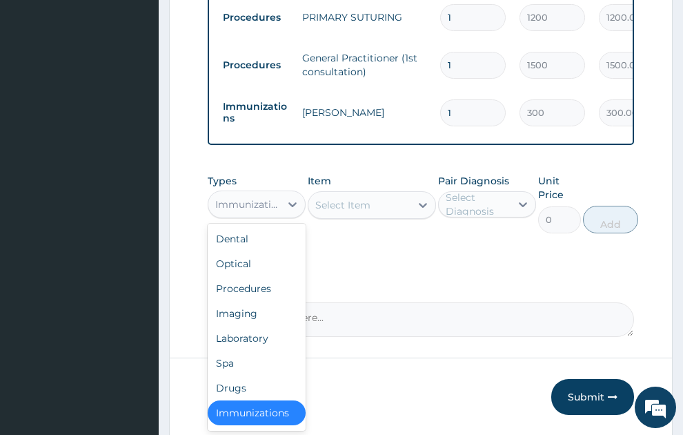
click at [262, 197] on div "Immunizations" at bounding box center [248, 204] width 66 height 14
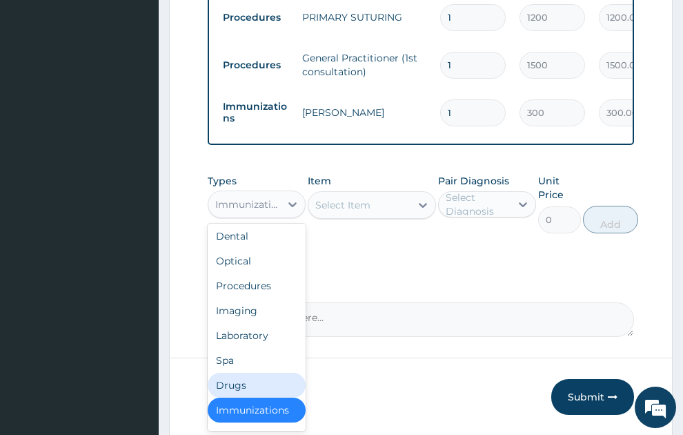
drag, startPoint x: 244, startPoint y: 373, endPoint x: 308, endPoint y: 295, distance: 101.6
click at [245, 373] on div "Drugs" at bounding box center [257, 385] width 98 height 25
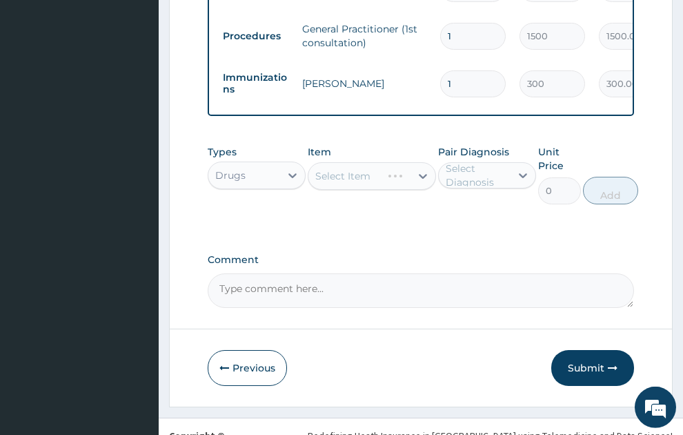
scroll to position [643, 0]
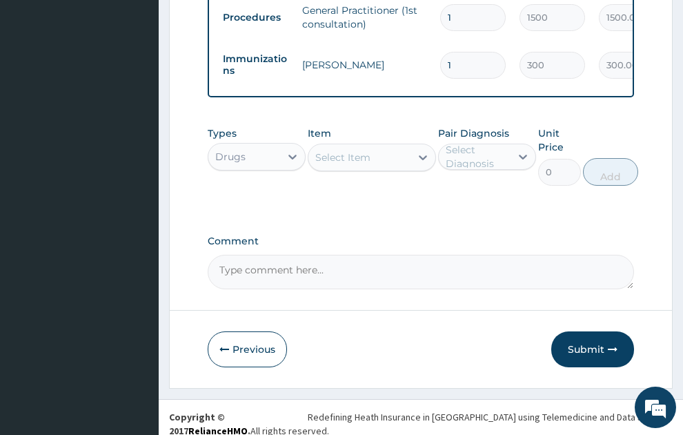
click at [367, 148] on div "Select Item" at bounding box center [372, 158] width 128 height 28
click at [369, 150] on div "Select Item" at bounding box center [342, 157] width 55 height 14
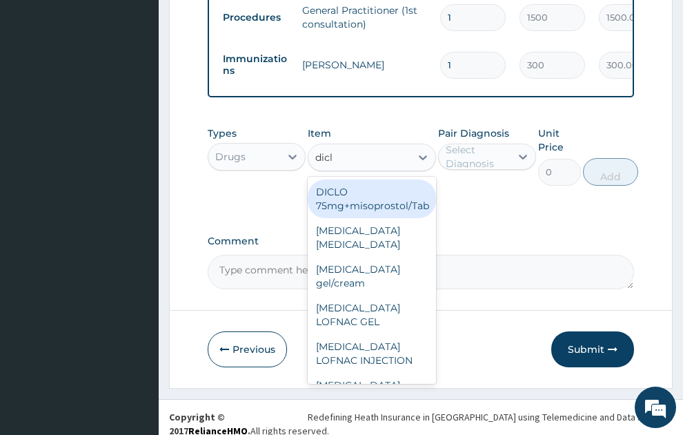
type input "diclo"
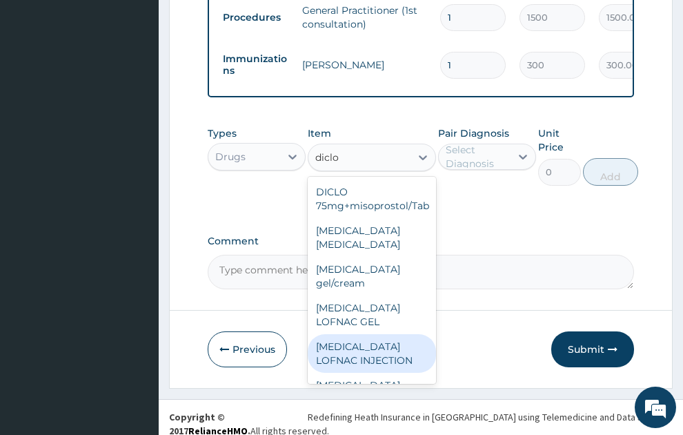
click at [369, 344] on div "Diclofenac LOFNAC INJECTION" at bounding box center [372, 353] width 128 height 39
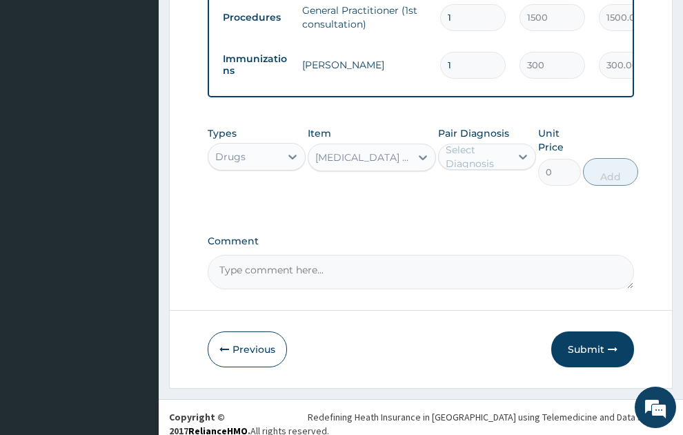
type input "52.5"
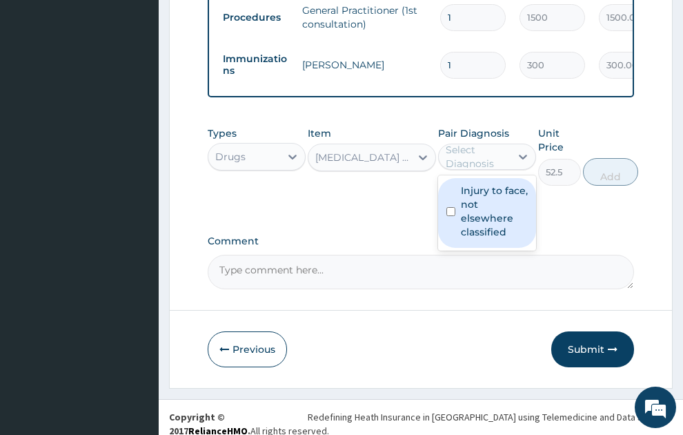
click at [491, 144] on div "Select Diagnosis" at bounding box center [487, 157] width 98 height 26
click at [480, 211] on label "Injury to face, not elsewhere classified" at bounding box center [494, 211] width 67 height 55
checkbox input "true"
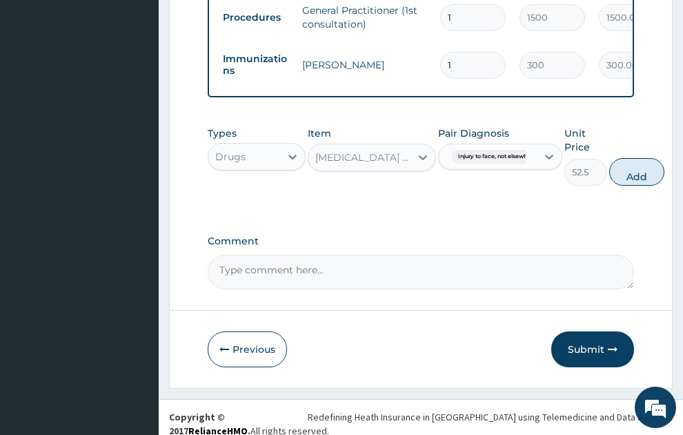
drag, startPoint x: 634, startPoint y: 165, endPoint x: 391, endPoint y: 169, distance: 243.0
click at [635, 165] on button "Add" at bounding box center [637, 172] width 55 height 28
type input "0"
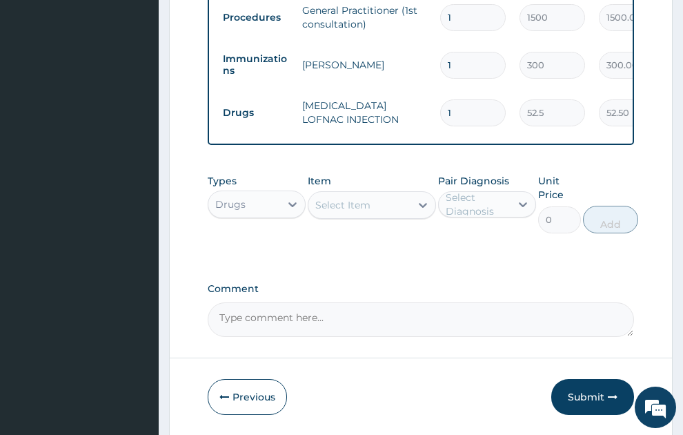
click at [349, 198] on div "Select Item" at bounding box center [342, 205] width 55 height 14
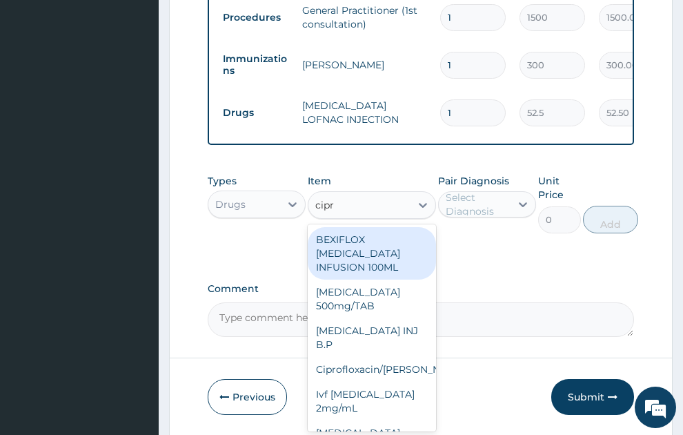
type input "cipro"
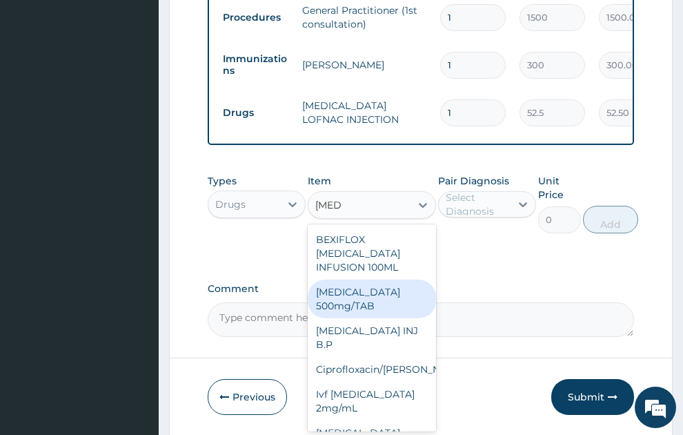
click at [367, 280] on div "Ciprofloxacin 500mg/TAB" at bounding box center [372, 299] width 128 height 39
type input "26.77"
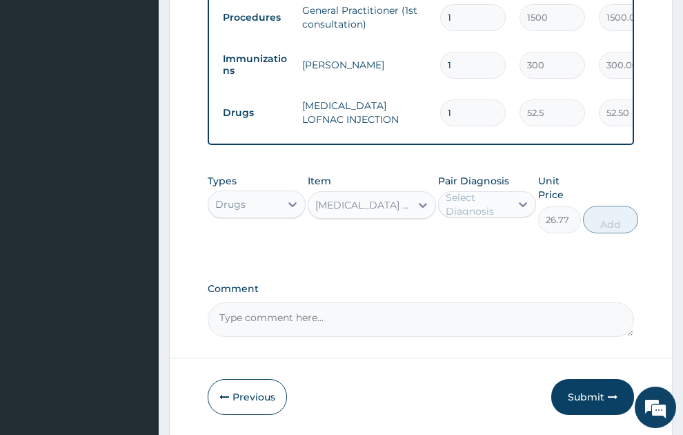
click at [486, 191] on div "Select Diagnosis" at bounding box center [478, 205] width 64 height 28
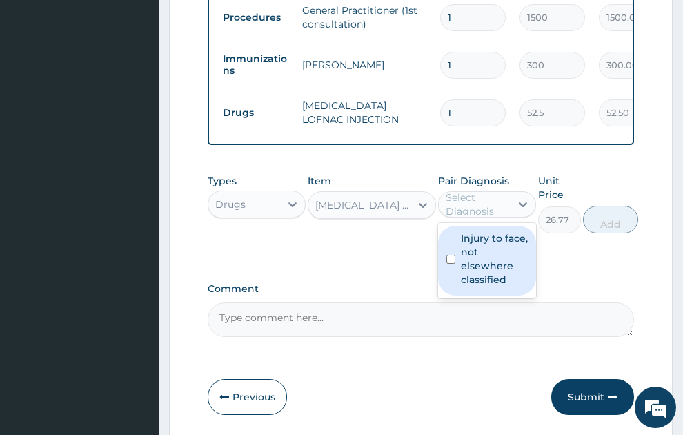
click at [485, 240] on label "Injury to face, not elsewhere classified" at bounding box center [494, 258] width 67 height 55
checkbox input "true"
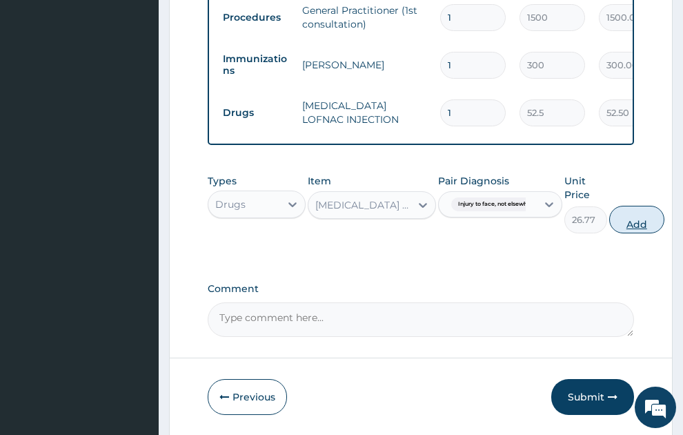
click at [645, 209] on button "Add" at bounding box center [637, 220] width 55 height 28
type input "0"
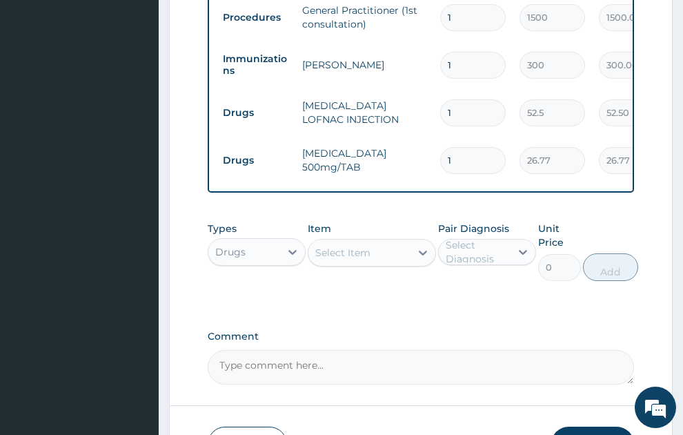
click at [446, 147] on input "1" at bounding box center [473, 160] width 66 height 27
type input "21"
type input "562.17"
type input "21"
click at [392, 244] on div "Select Item" at bounding box center [360, 253] width 102 height 22
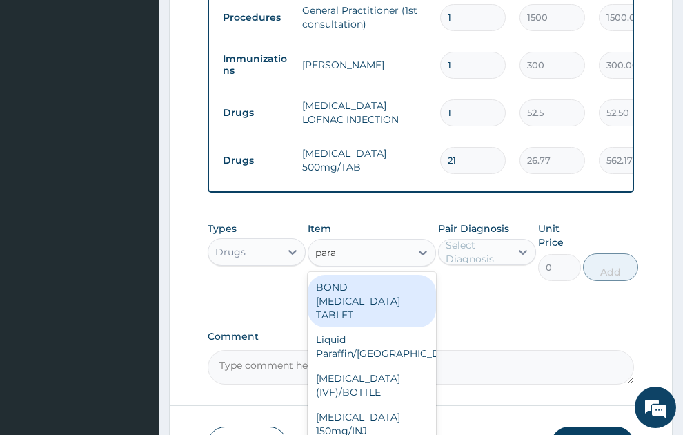
type input "parac"
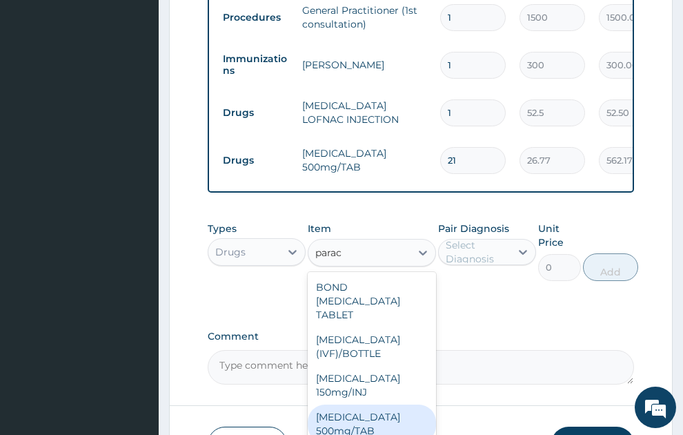
click at [363, 407] on div "PARACETAMOL 500mg/TAB" at bounding box center [372, 424] width 128 height 39
type input "5.25"
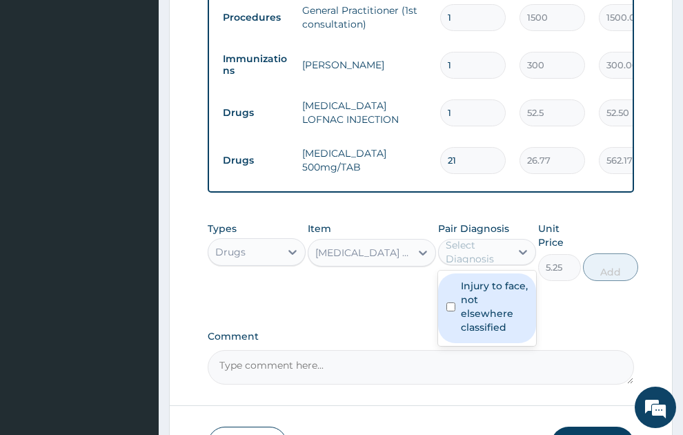
click at [478, 238] on div "Select Diagnosis" at bounding box center [478, 252] width 64 height 28
click at [497, 304] on label "Injury to face, not elsewhere classified" at bounding box center [494, 306] width 67 height 55
checkbox input "true"
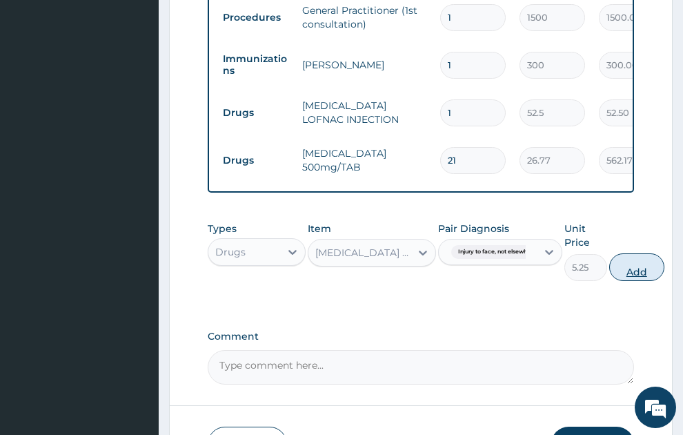
click at [646, 253] on button "Add" at bounding box center [637, 267] width 55 height 28
type input "0"
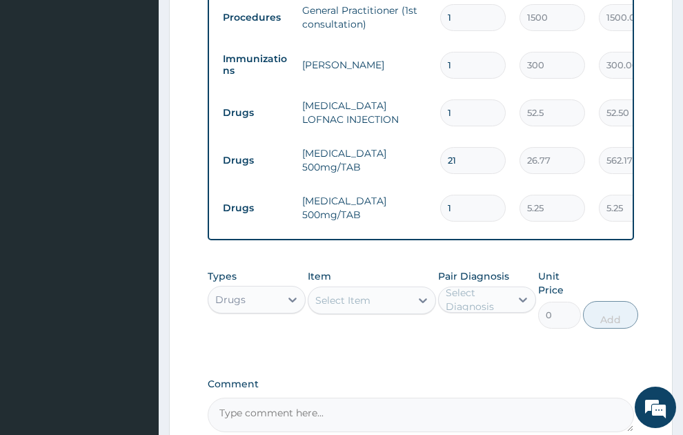
type input "18"
type input "94.50"
type input "18"
click at [331, 289] on div "Select Item" at bounding box center [360, 300] width 102 height 22
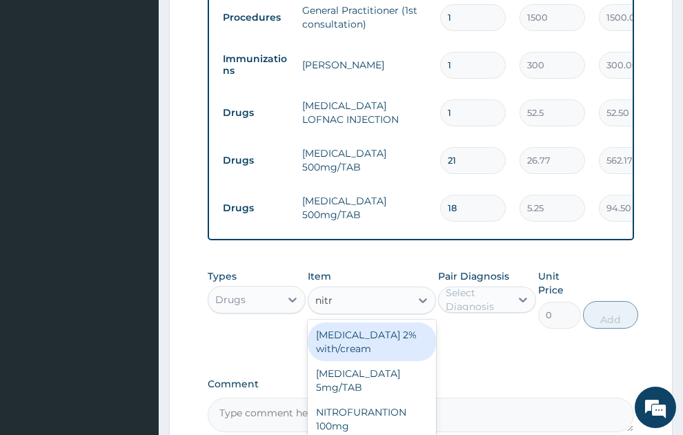
type input "nitra"
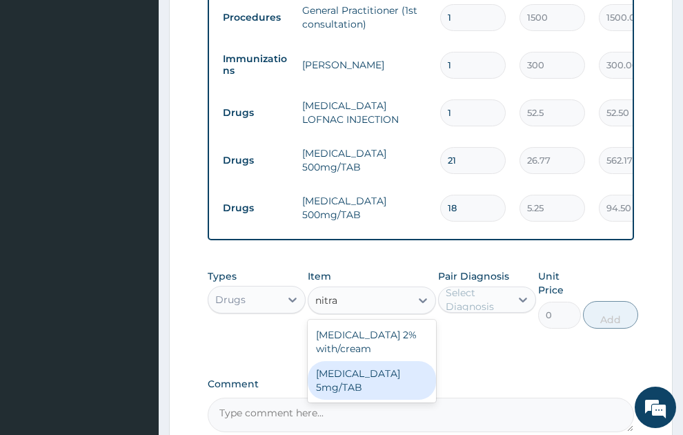
drag, startPoint x: 360, startPoint y: 374, endPoint x: 448, endPoint y: 325, distance: 100.4
click at [360, 373] on div "NITRAZEPAM 5mg/TAB" at bounding box center [372, 380] width 128 height 39
type input "1.57"
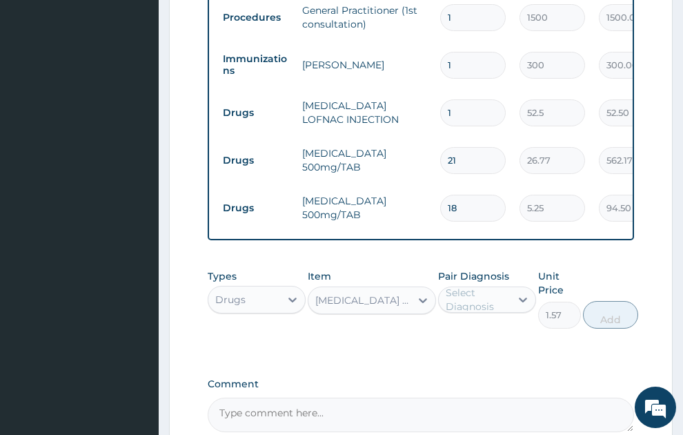
click at [481, 291] on div "Select Diagnosis" at bounding box center [478, 300] width 64 height 28
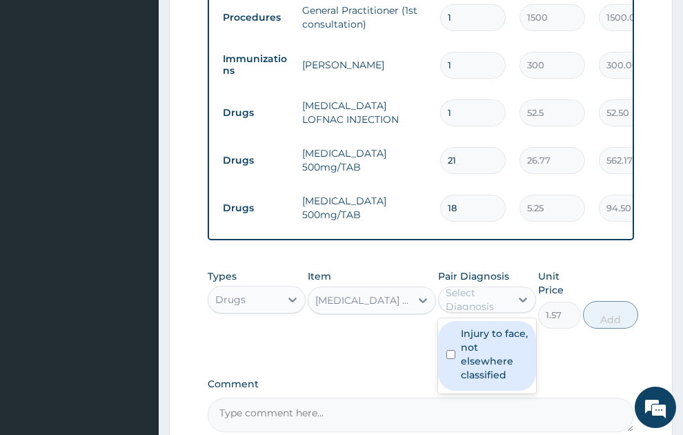
click at [516, 359] on label "Injury to face, not elsewhere classified" at bounding box center [494, 354] width 67 height 55
checkbox input "true"
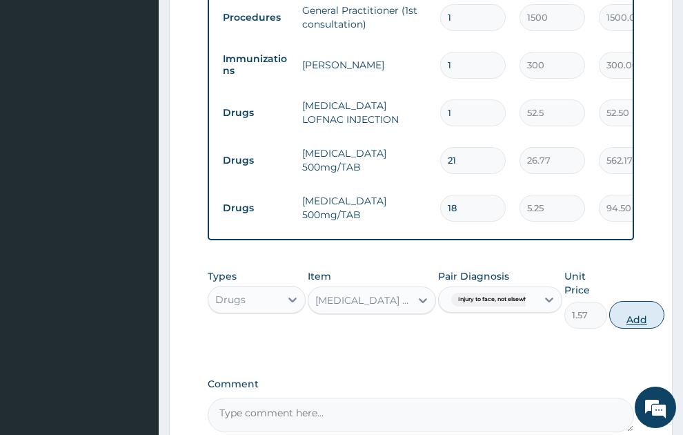
click at [646, 301] on button "Add" at bounding box center [637, 315] width 55 height 28
type input "0"
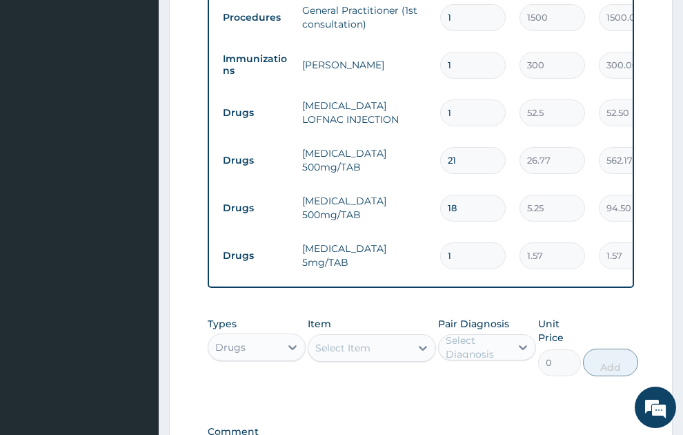
type input "10"
type input "15.70"
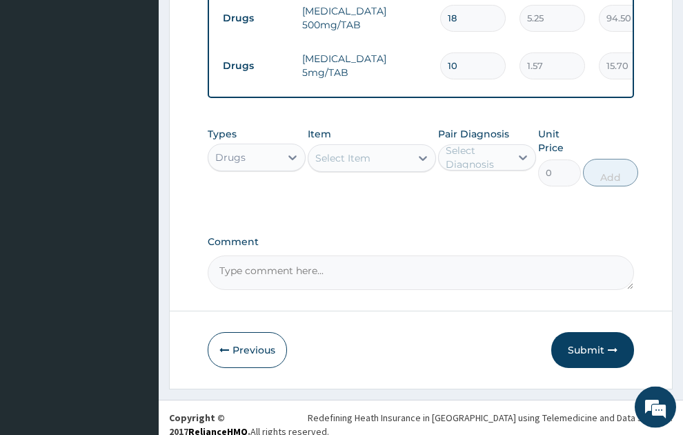
scroll to position [834, 0]
type input "10"
click at [587, 331] on button "Submit" at bounding box center [593, 349] width 83 height 36
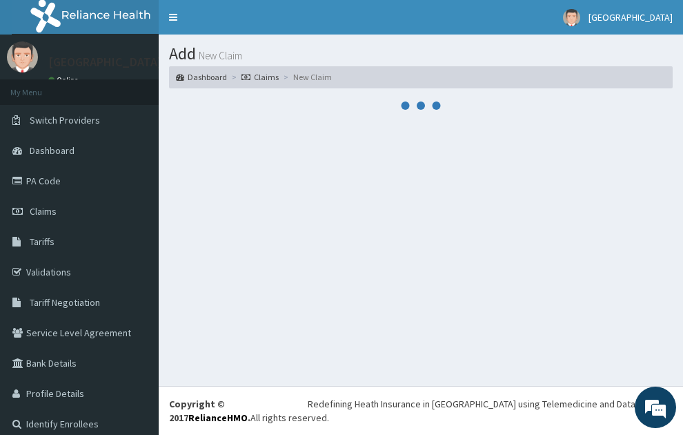
scroll to position [0, 0]
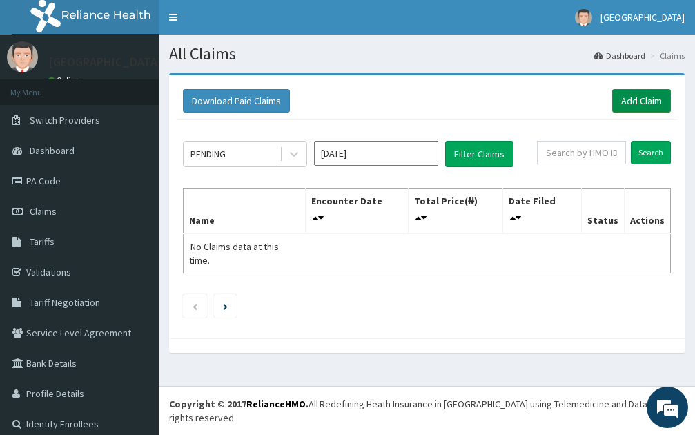
click at [636, 104] on link "Add Claim" at bounding box center [641, 100] width 59 height 23
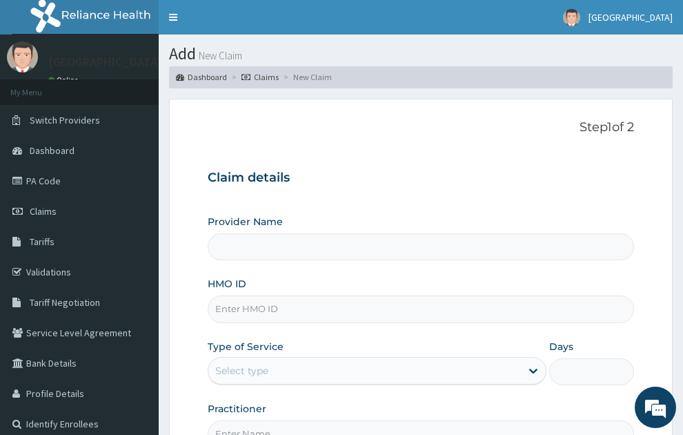
scroll to position [124, 0]
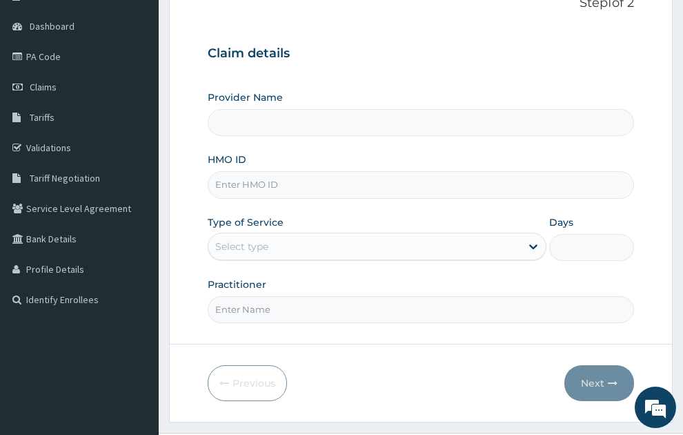
click at [279, 171] on input "HMO ID" at bounding box center [421, 184] width 427 height 27
type input "SONEX CLINICS LTD"
type input "r"
type input "RAM/10144/B"
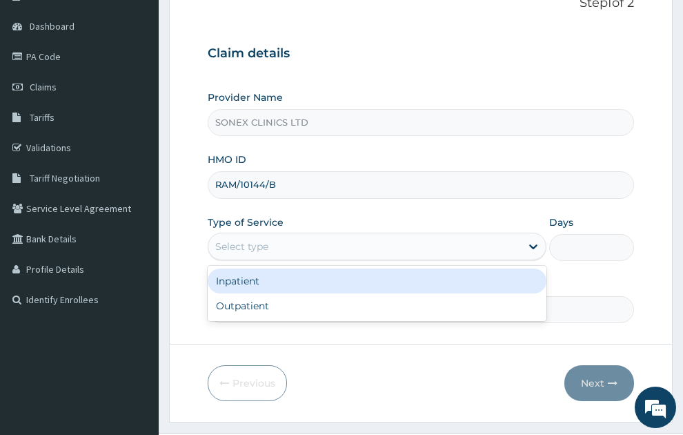
click at [303, 235] on div "Select type" at bounding box center [364, 246] width 313 height 22
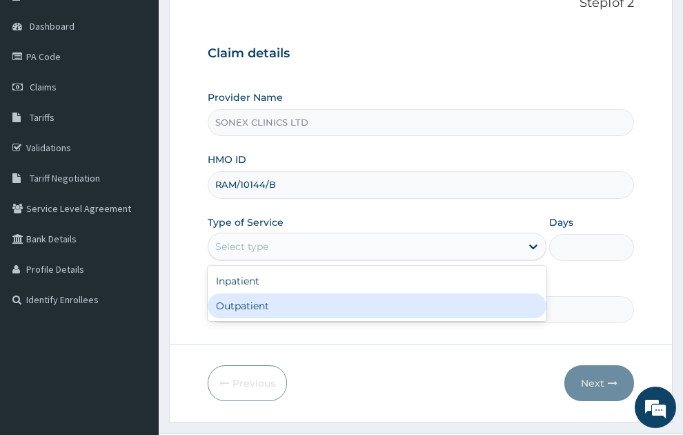
click at [269, 293] on div "Outpatient" at bounding box center [378, 305] width 340 height 25
type input "1"
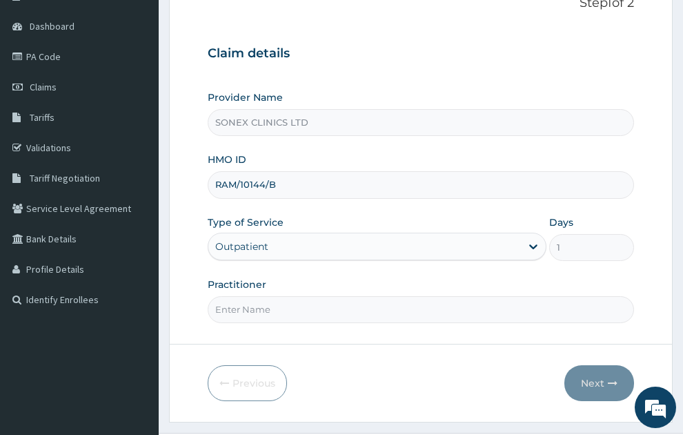
click at [280, 296] on input "Practitioner" at bounding box center [421, 309] width 427 height 27
type input "[PERSON_NAME]"
click at [592, 365] on button "Next" at bounding box center [600, 383] width 70 height 36
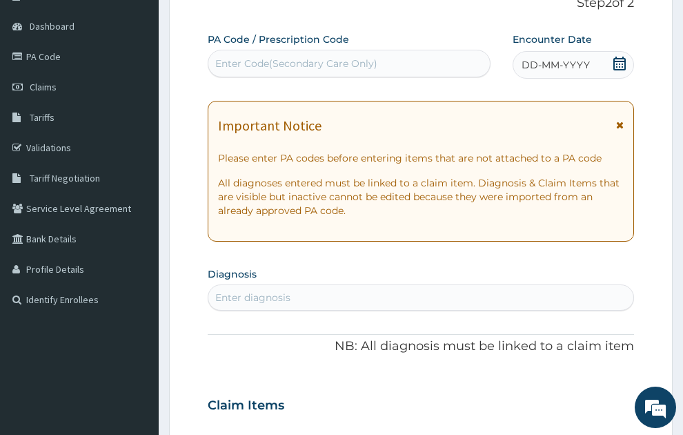
click at [567, 58] on span "DD-MM-YYYY" at bounding box center [556, 65] width 68 height 14
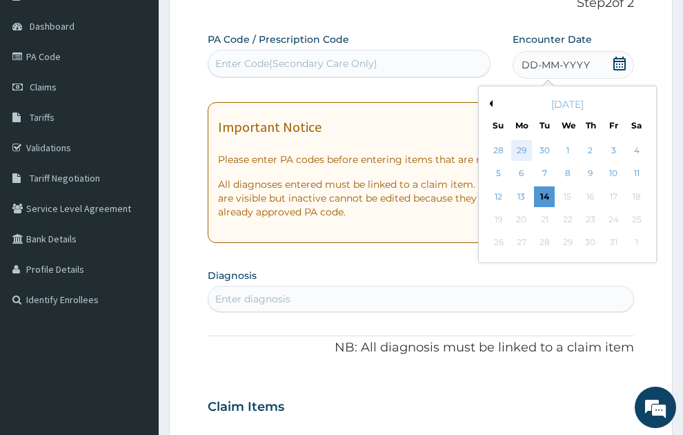
click at [523, 140] on div "29" at bounding box center [522, 150] width 21 height 21
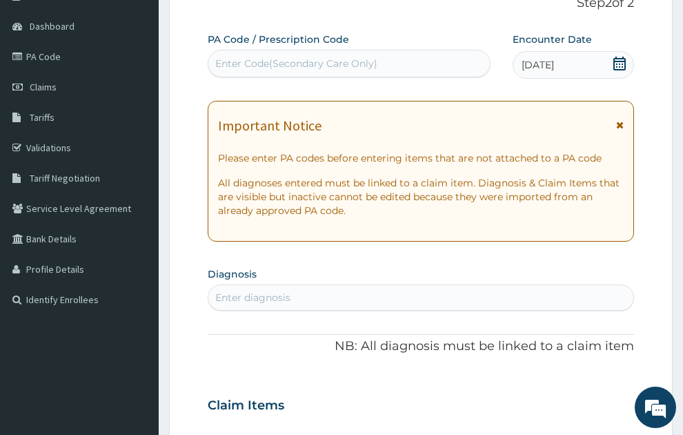
click at [358, 57] on div "Enter Code(Secondary Care Only)" at bounding box center [296, 64] width 162 height 14
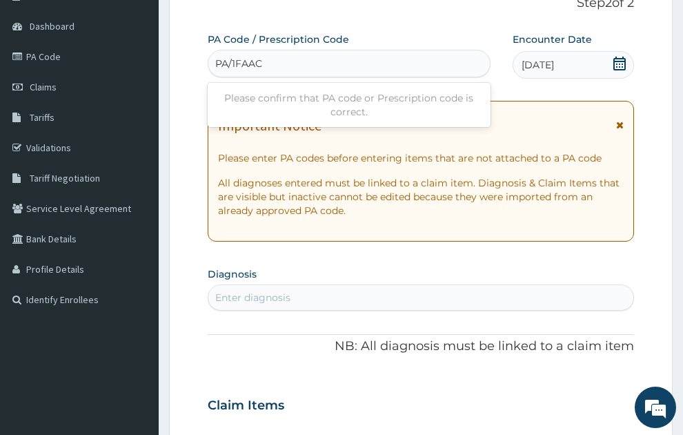
type input "PA/1FAAC3"
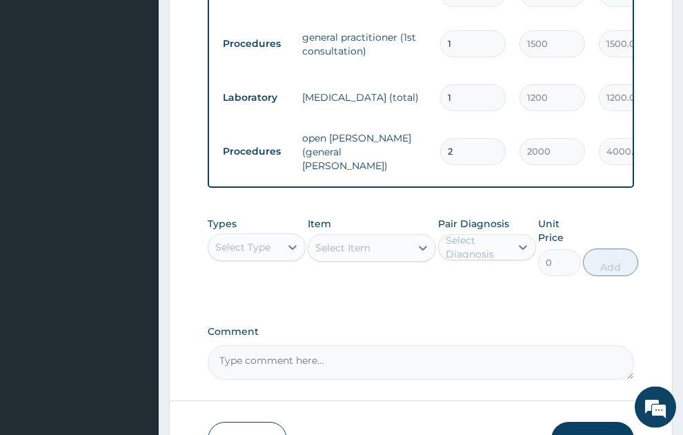
scroll to position [1254, 0]
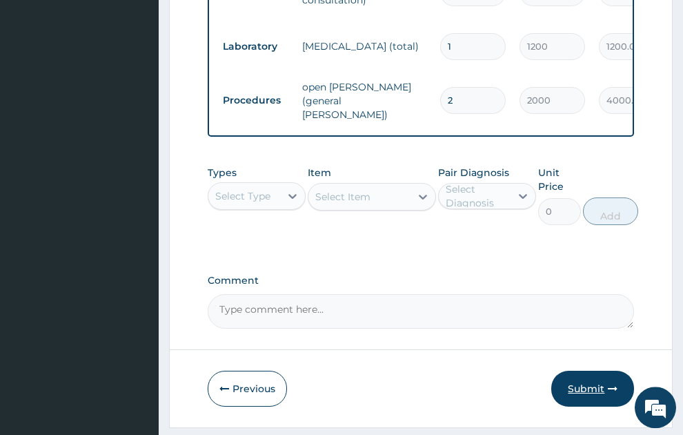
click at [599, 371] on button "Submit" at bounding box center [593, 389] width 83 height 36
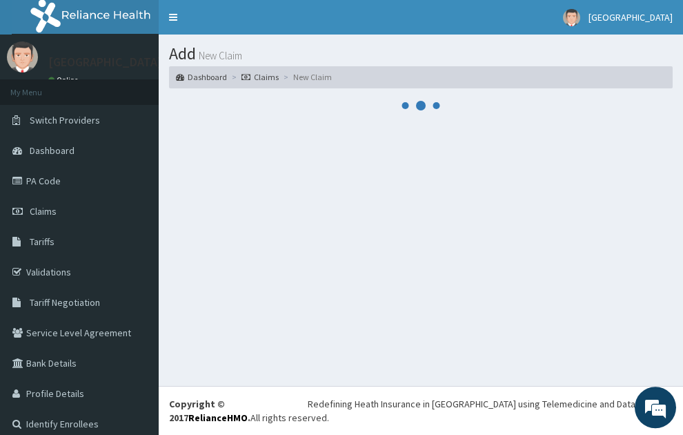
scroll to position [0, 0]
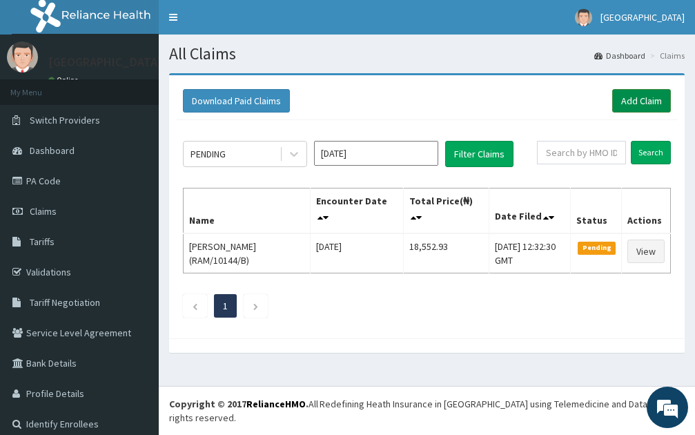
click at [636, 95] on link "Add Claim" at bounding box center [641, 100] width 59 height 23
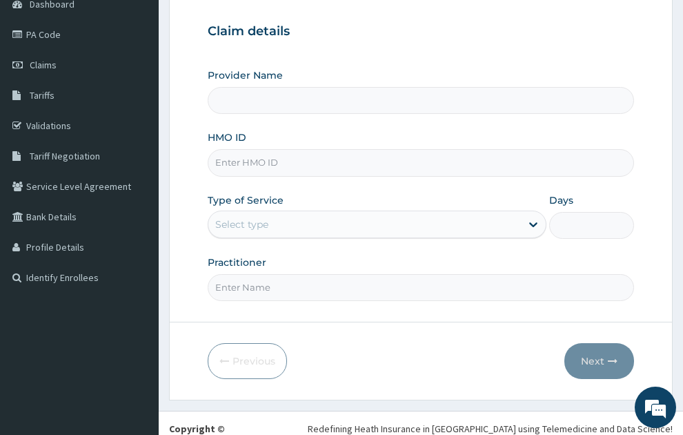
scroll to position [146, 0]
click at [246, 149] on input "HMO ID" at bounding box center [421, 162] width 427 height 27
type input "SONEX CLINICS LTD"
click at [269, 149] on input "HMO ID" at bounding box center [421, 162] width 427 height 27
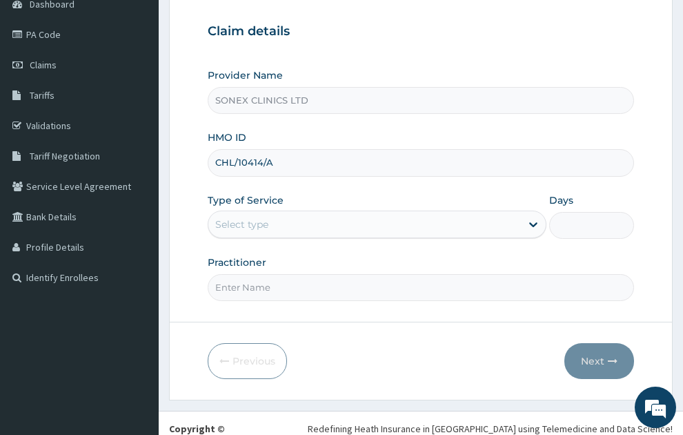
type input "CHL/10414/A"
click at [289, 213] on div "Select type" at bounding box center [364, 224] width 313 height 22
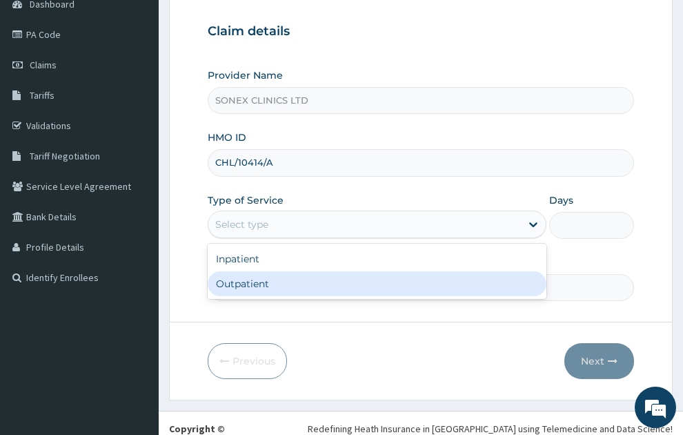
click at [249, 271] on div "Outpatient" at bounding box center [378, 283] width 340 height 25
type input "1"
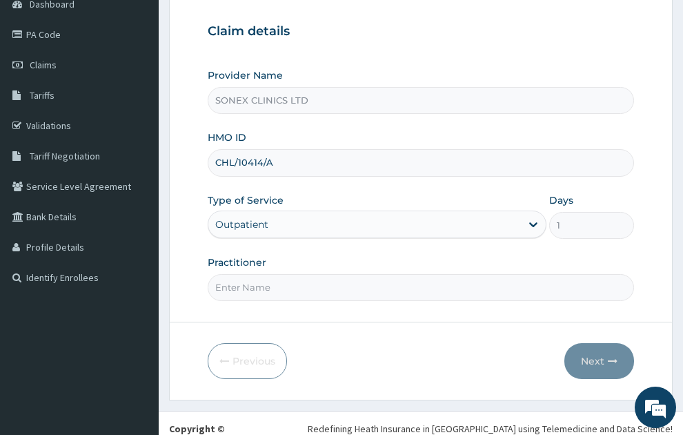
click at [369, 274] on input "Practitioner" at bounding box center [421, 287] width 427 height 27
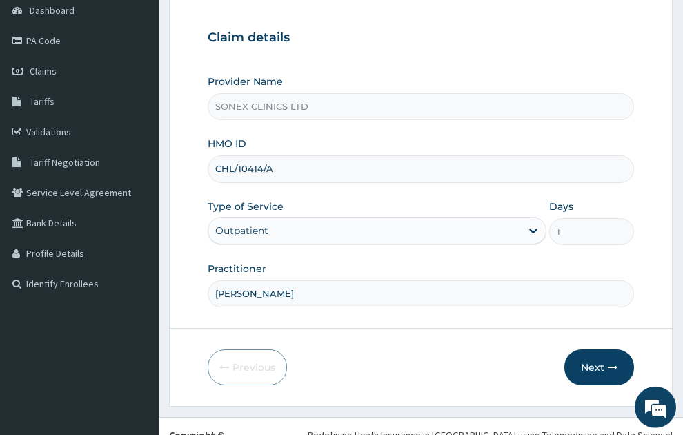
scroll to position [146, 0]
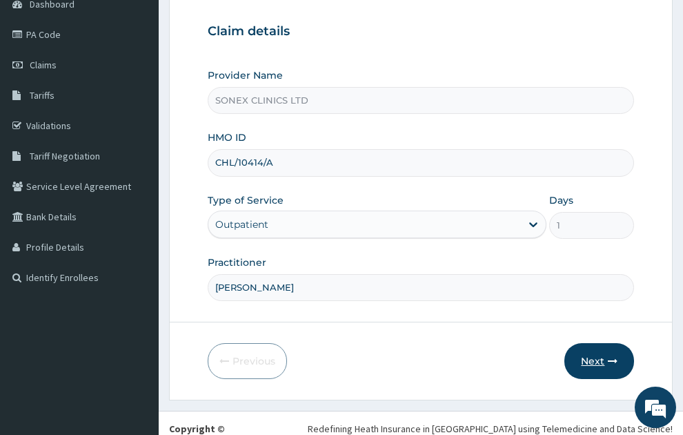
type input "[PERSON_NAME]"
click at [598, 343] on button "Next" at bounding box center [600, 361] width 70 height 36
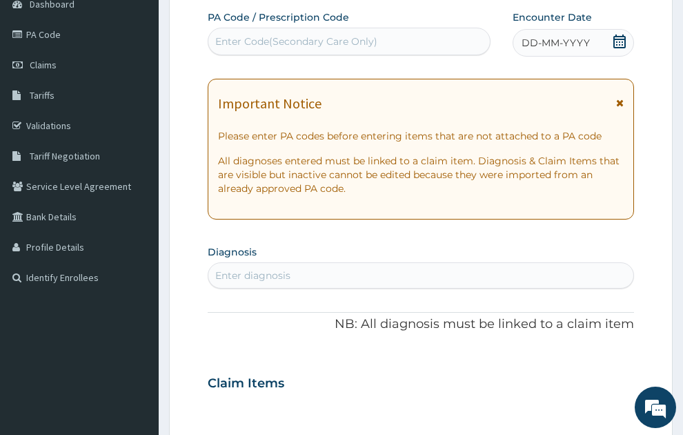
click at [574, 36] on span "DD-MM-YYYY" at bounding box center [556, 43] width 68 height 14
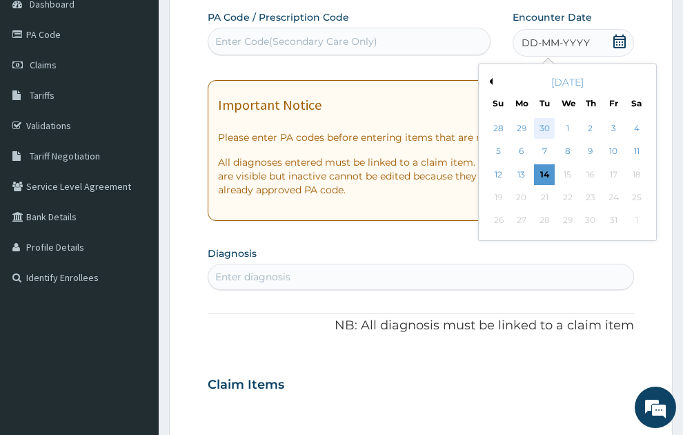
click at [542, 118] on div "30" at bounding box center [545, 128] width 21 height 21
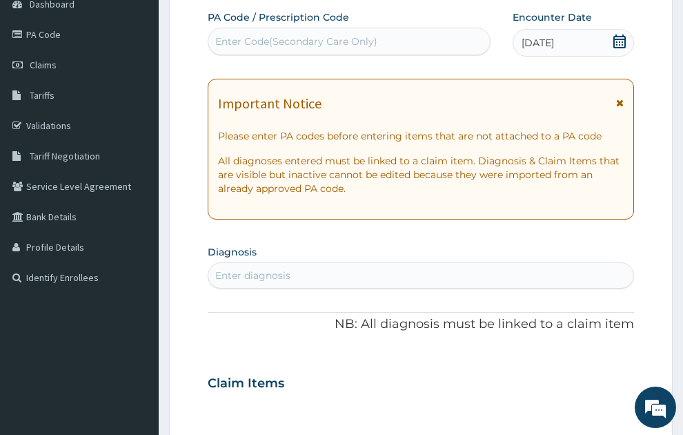
click at [237, 269] on div "Enter diagnosis" at bounding box center [252, 276] width 75 height 14
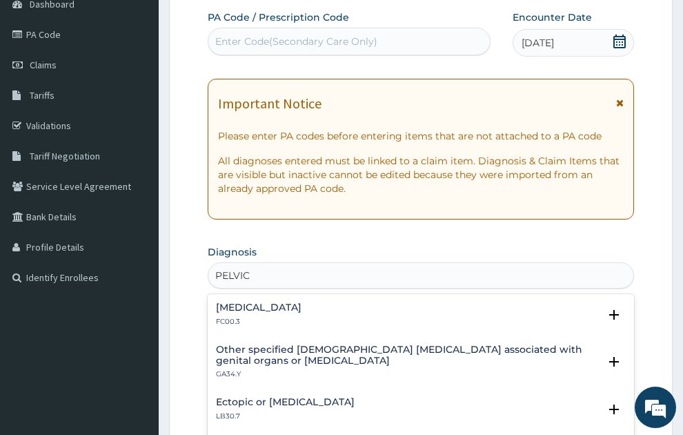
type input "PELVIC"
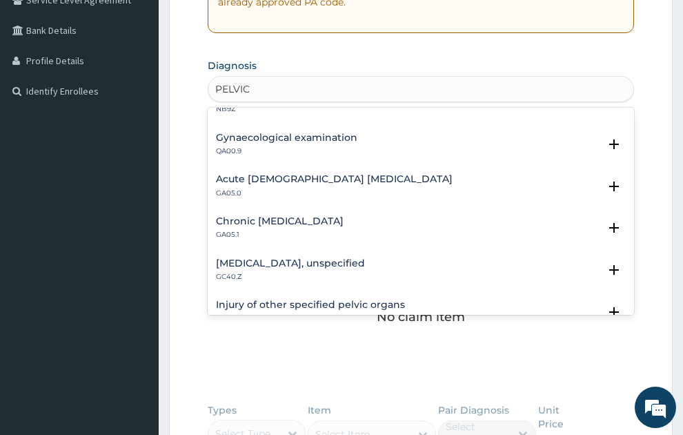
scroll to position [373, 0]
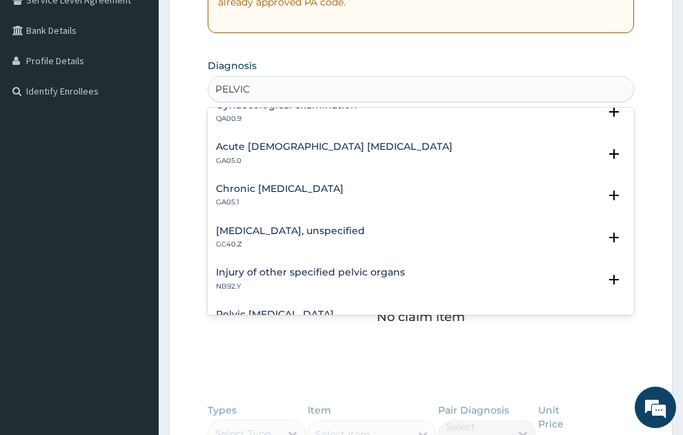
click at [344, 184] on h4 "Chronic [MEDICAL_DATA]" at bounding box center [280, 189] width 128 height 10
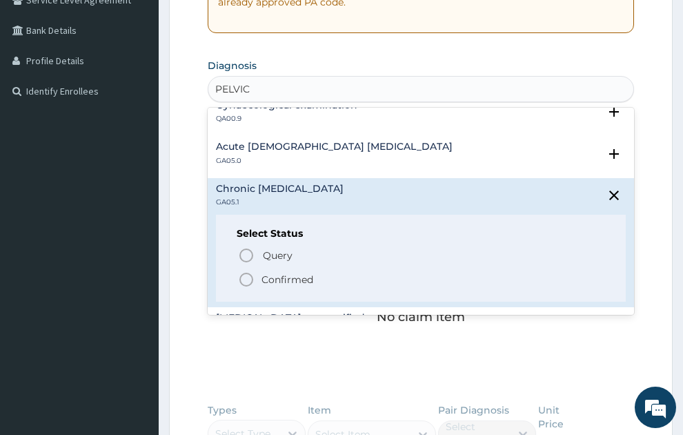
click at [286, 273] on p "Confirmed" at bounding box center [288, 280] width 52 height 14
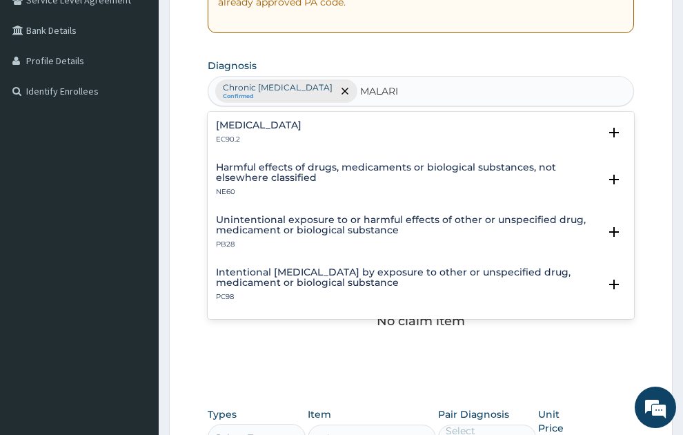
type input "[MEDICAL_DATA]"
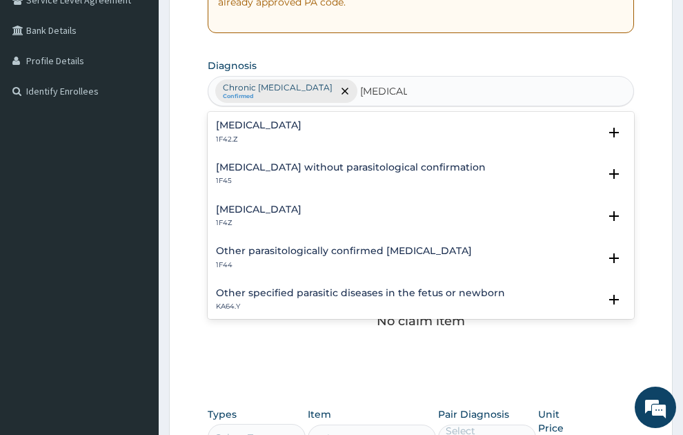
click at [292, 204] on h4 "[MEDICAL_DATA]" at bounding box center [259, 209] width 86 height 10
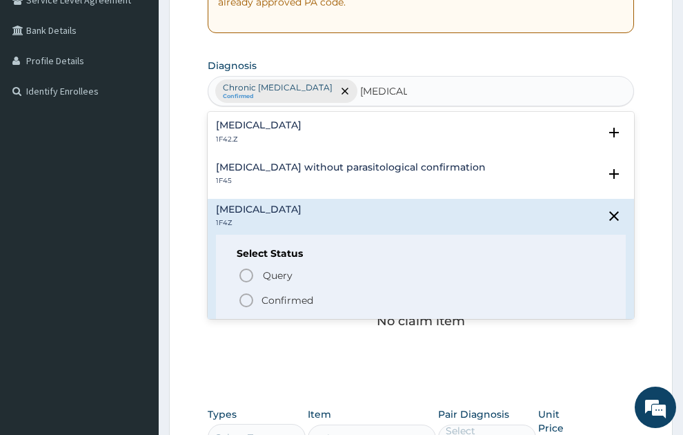
click at [297, 293] on p "Confirmed" at bounding box center [288, 300] width 52 height 14
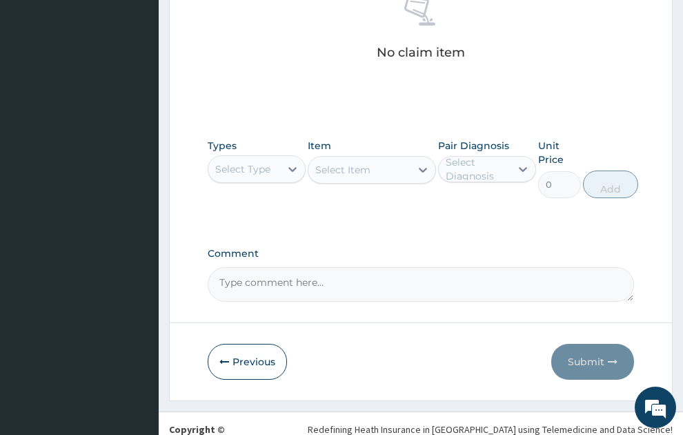
scroll to position [602, 0]
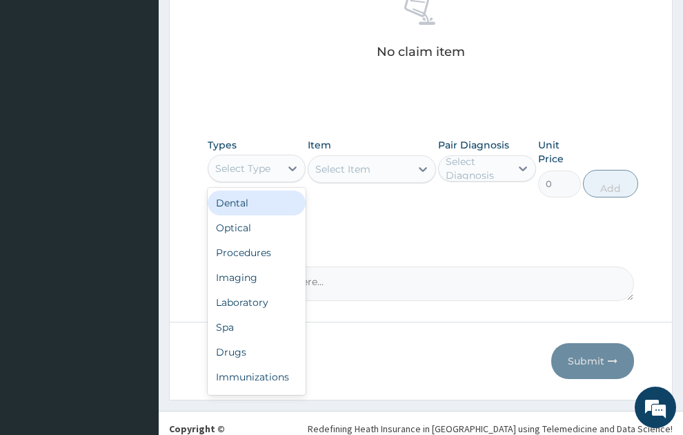
click at [244, 162] on div "Select Type" at bounding box center [242, 169] width 55 height 14
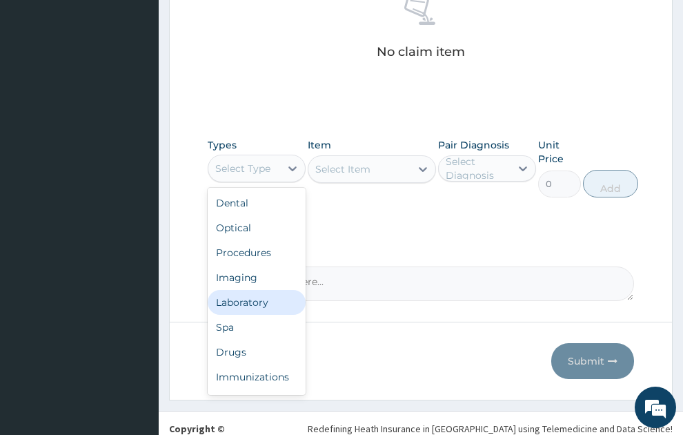
click at [254, 290] on div "Laboratory" at bounding box center [257, 302] width 98 height 25
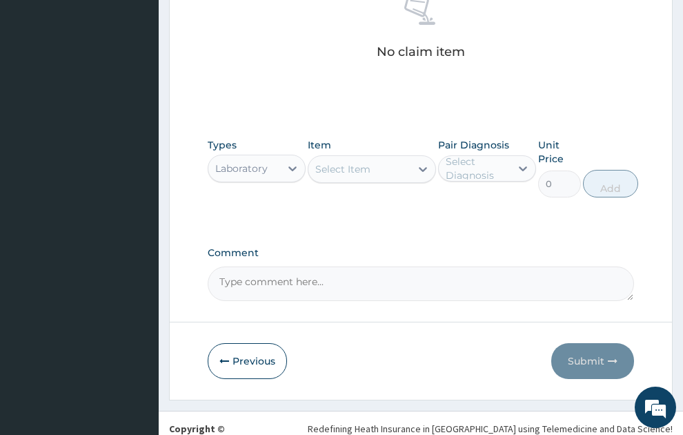
click at [334, 162] on div "Select Item" at bounding box center [342, 169] width 55 height 14
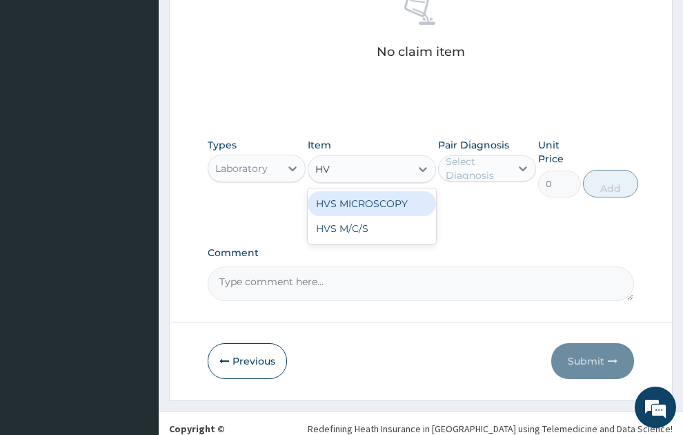
type input "HVS"
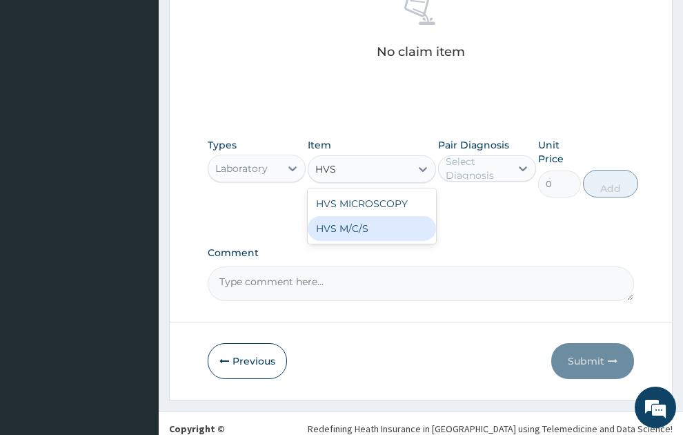
click at [342, 216] on div "HVS M/C/S" at bounding box center [372, 228] width 128 height 25
type input "640"
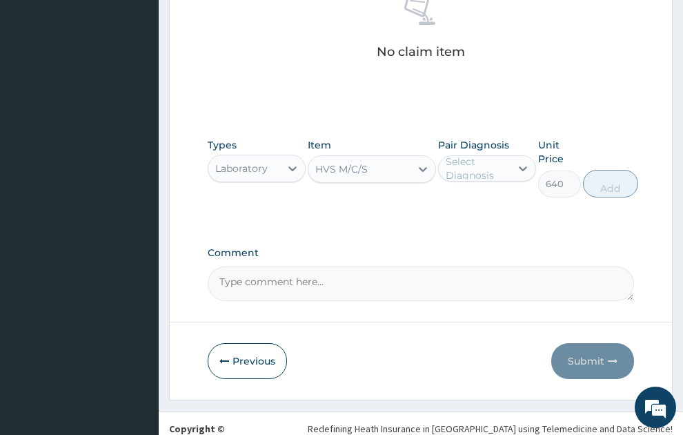
click at [489, 155] on div "Select Diagnosis" at bounding box center [478, 169] width 64 height 28
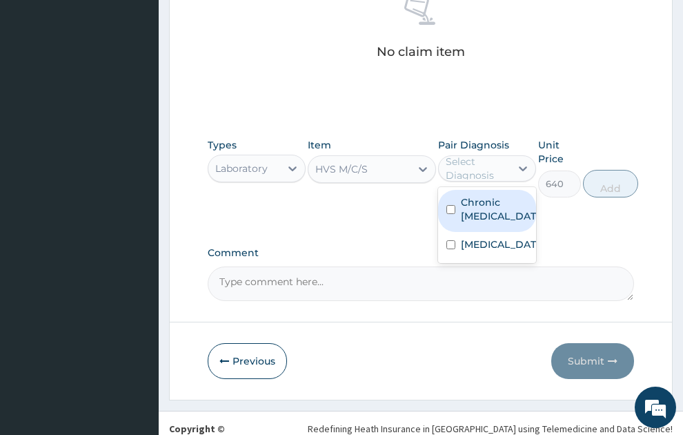
click at [475, 208] on label "Chronic pelvic inflammatory disease" at bounding box center [501, 209] width 81 height 28
checkbox input "true"
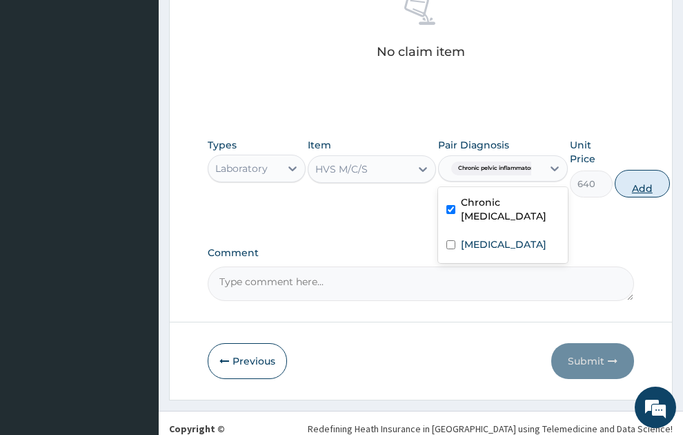
click at [646, 170] on button "Add" at bounding box center [642, 184] width 55 height 28
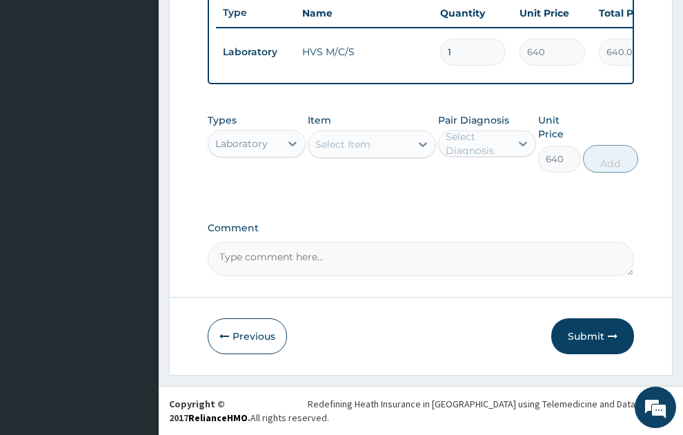
type input "0"
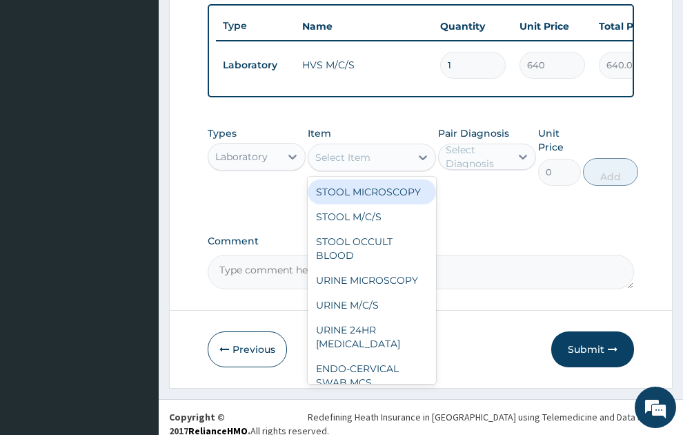
click at [362, 150] on div "Select Item" at bounding box center [342, 157] width 55 height 14
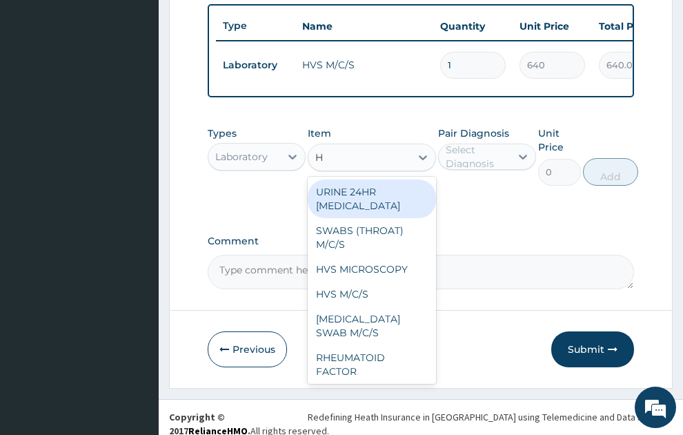
type input "HV"
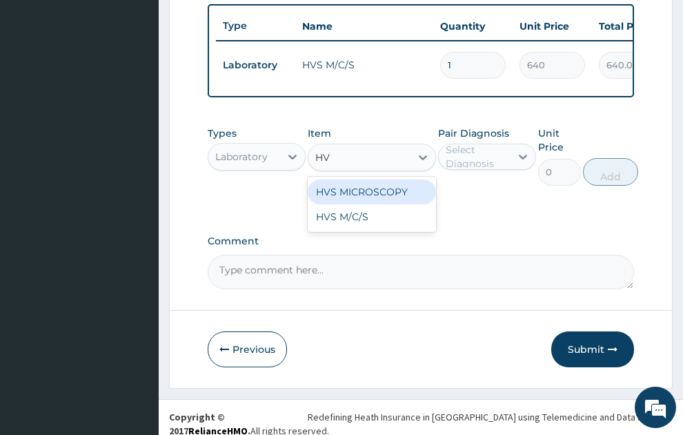
click at [373, 179] on div "HVS MICROSCOPY" at bounding box center [372, 191] width 128 height 25
type input "480"
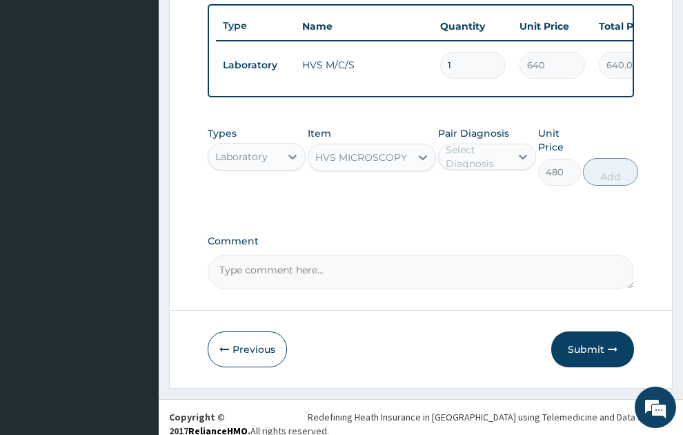
click at [370, 150] on div "HVS MICROSCOPY" at bounding box center [361, 157] width 92 height 14
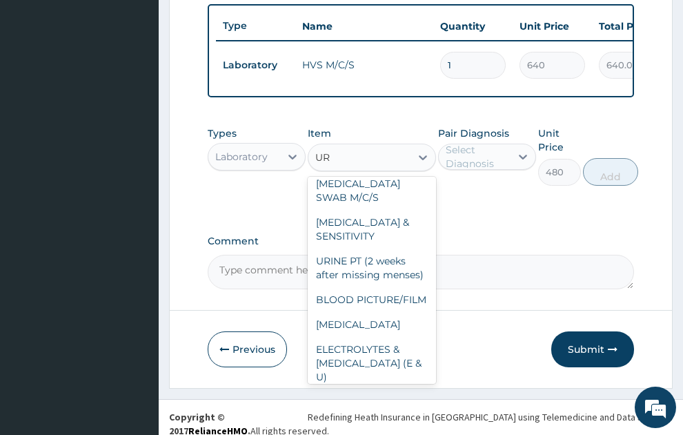
scroll to position [83, 0]
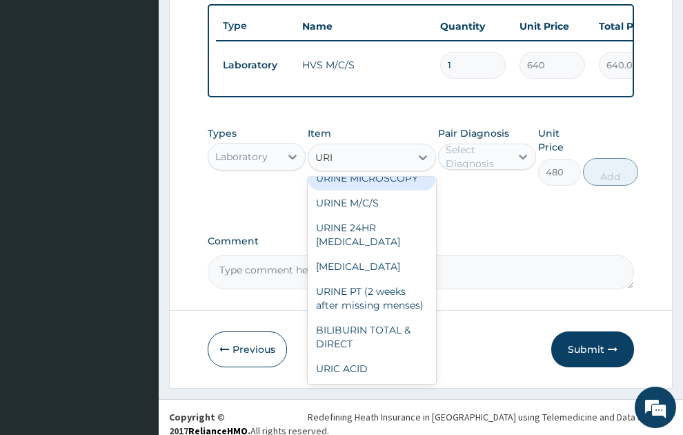
type input "URIN"
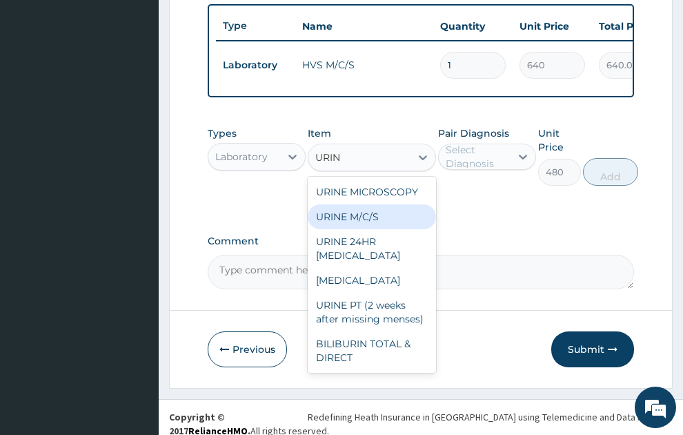
click at [372, 206] on div "URINE M/C/S" at bounding box center [372, 216] width 128 height 25
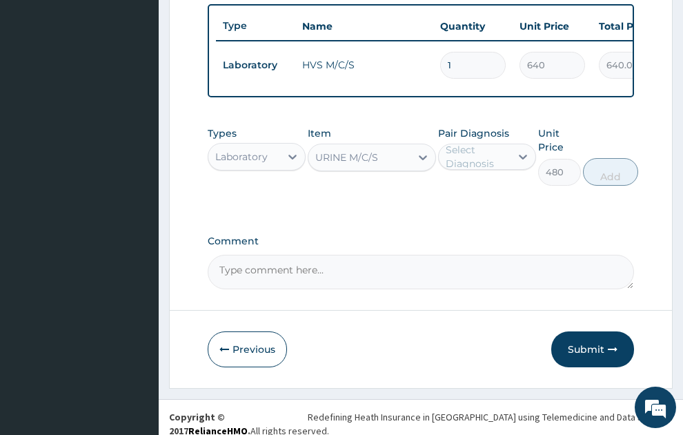
type input "640"
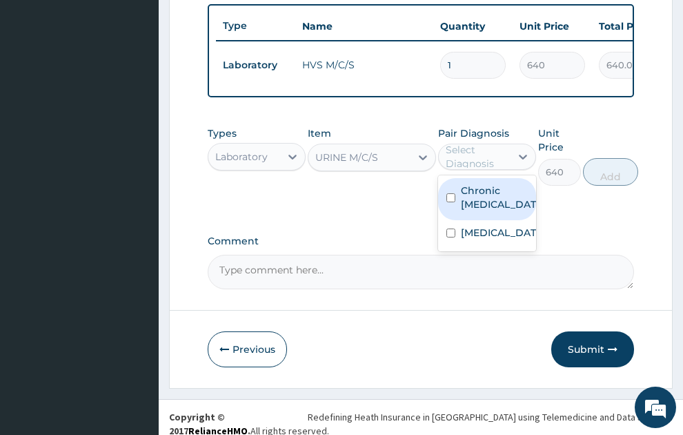
click at [489, 146] on div "Select Diagnosis" at bounding box center [478, 157] width 64 height 28
drag, startPoint x: 482, startPoint y: 189, endPoint x: 627, endPoint y: 155, distance: 149.0
click at [482, 190] on label "Chronic pelvic inflammatory disease" at bounding box center [501, 198] width 81 height 28
checkbox input "true"
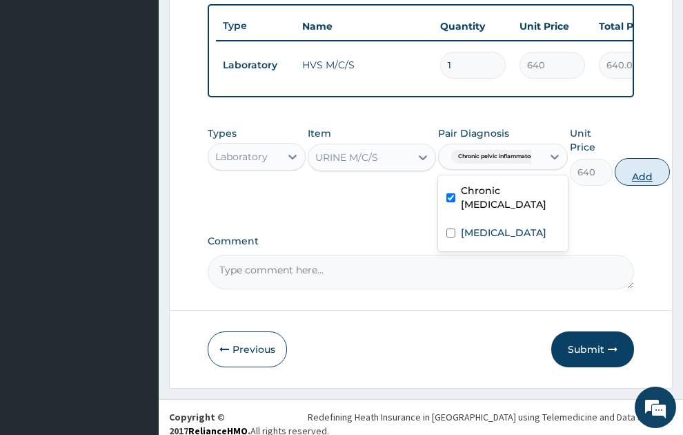
click at [648, 159] on button "Add" at bounding box center [642, 172] width 55 height 28
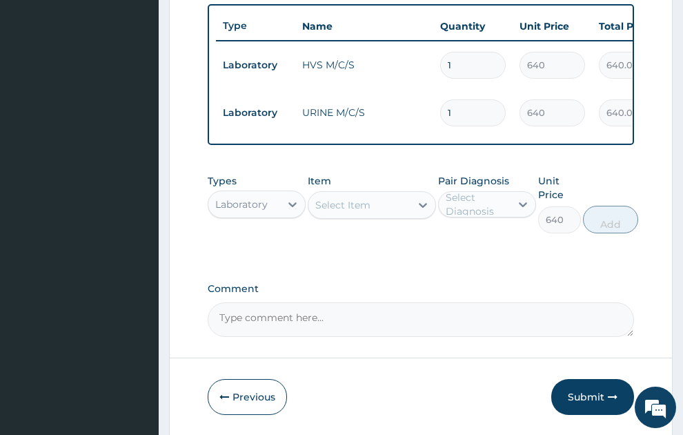
type input "0"
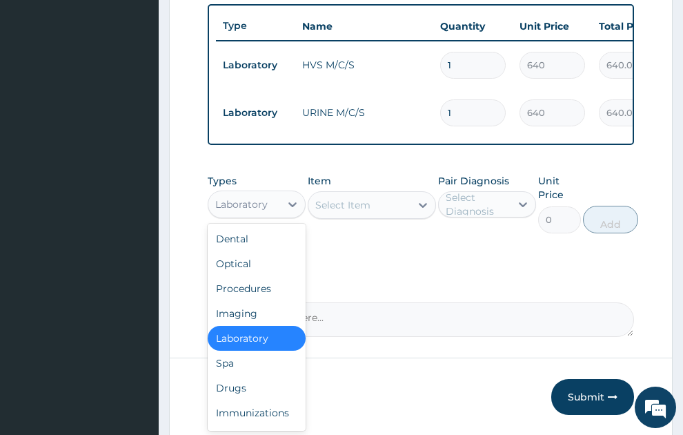
click at [260, 197] on div "Laboratory" at bounding box center [241, 204] width 52 height 14
click at [235, 382] on div "Drugs" at bounding box center [257, 388] width 98 height 25
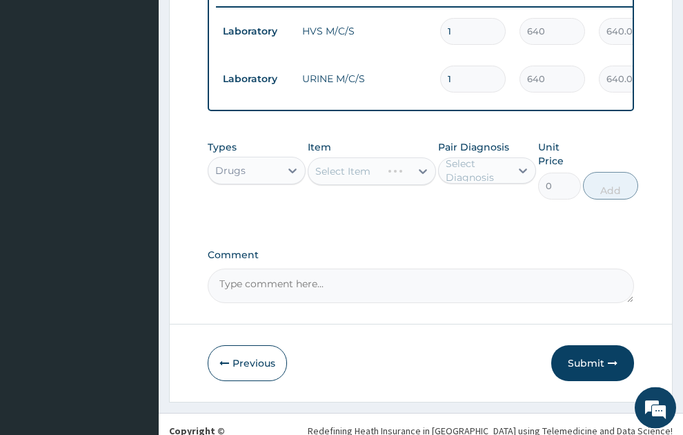
scroll to position [596, 0]
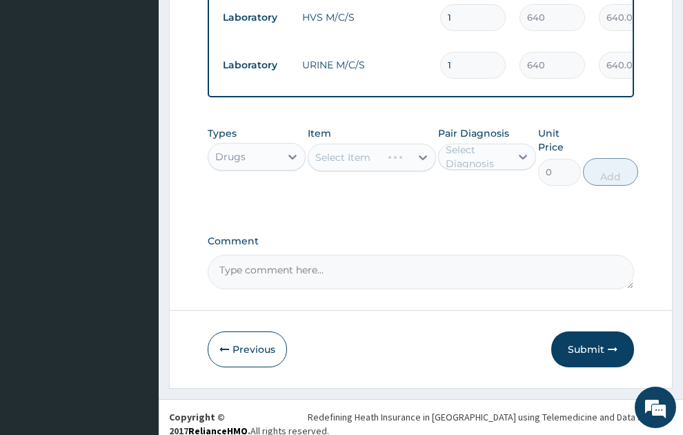
click at [365, 149] on div "Select Item" at bounding box center [372, 158] width 128 height 28
click at [336, 150] on div "Select Item" at bounding box center [342, 157] width 55 height 14
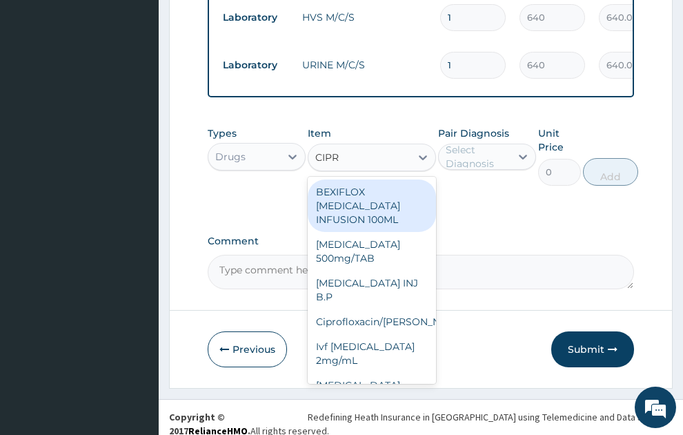
type input "CIPRO"
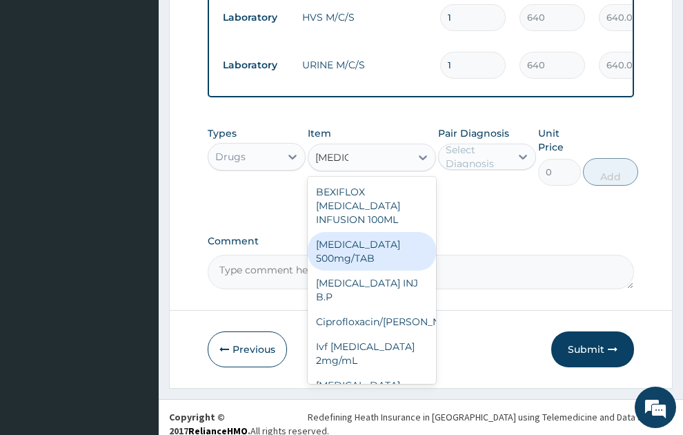
click at [361, 232] on div "Ciprofloxacin 500mg/TAB" at bounding box center [372, 251] width 128 height 39
type input "26.77"
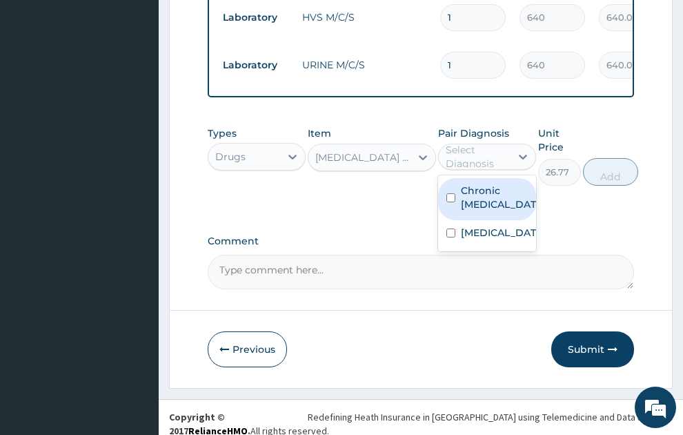
click at [456, 143] on div "Select Diagnosis" at bounding box center [478, 157] width 64 height 28
click at [479, 204] on label "Chronic pelvic inflammatory disease" at bounding box center [501, 198] width 81 height 28
checkbox input "true"
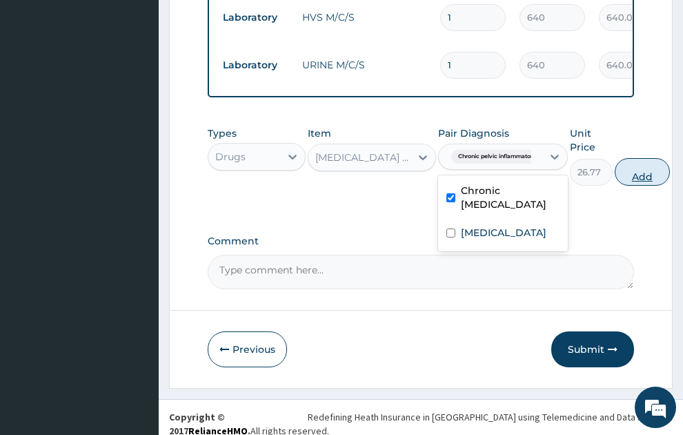
click at [654, 164] on button "Add" at bounding box center [642, 172] width 55 height 28
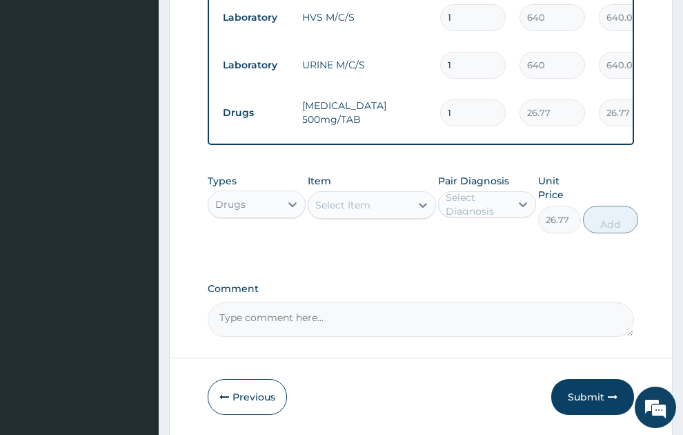
type input "0"
click at [444, 99] on input "1" at bounding box center [473, 112] width 66 height 27
type input "21"
type input "562.17"
type input "21"
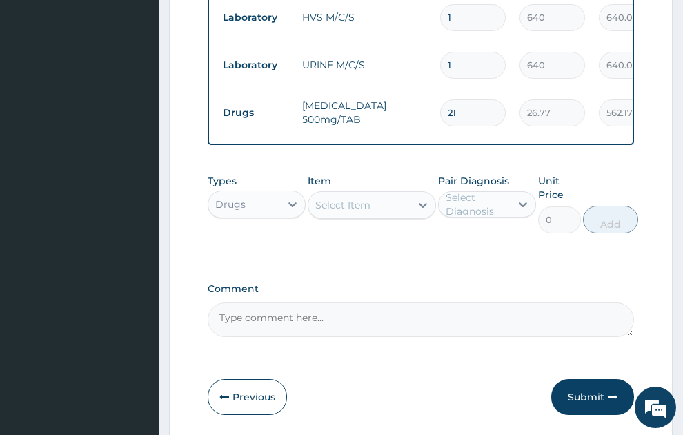
click at [353, 198] on div "Select Item" at bounding box center [342, 205] width 55 height 14
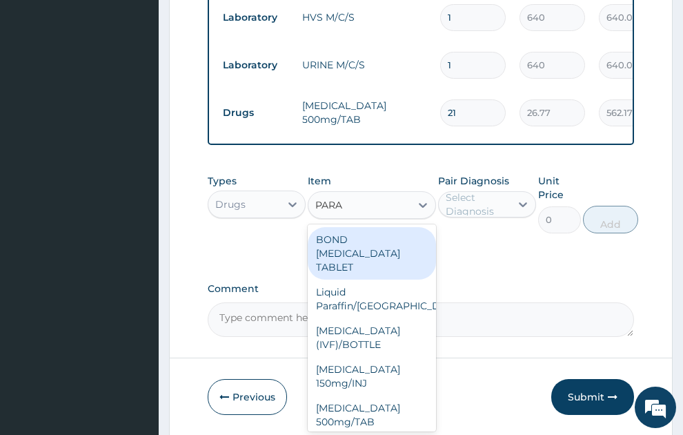
type input "PARAC"
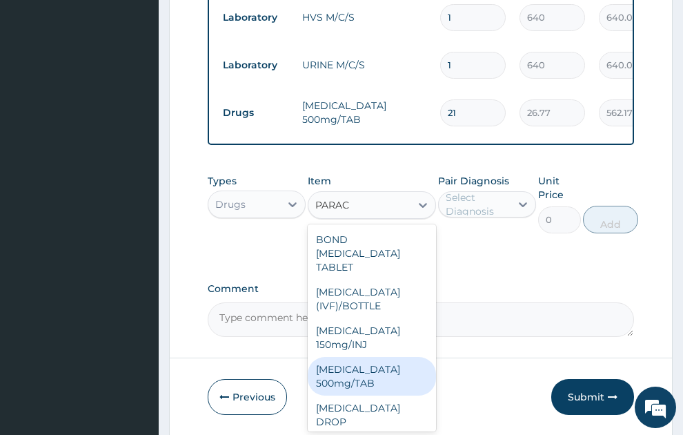
click at [360, 361] on div "PARACETAMOL 500mg/TAB" at bounding box center [372, 376] width 128 height 39
type input "5.25"
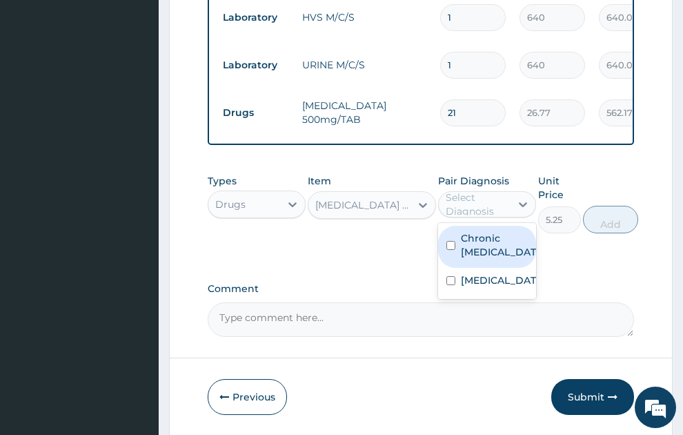
click at [475, 191] on div "Select Diagnosis" at bounding box center [478, 205] width 64 height 28
drag, startPoint x: 483, startPoint y: 269, endPoint x: 487, endPoint y: 312, distance: 43.6
click at [485, 259] on label "Chronic pelvic inflammatory disease" at bounding box center [501, 245] width 81 height 28
checkbox input "true"
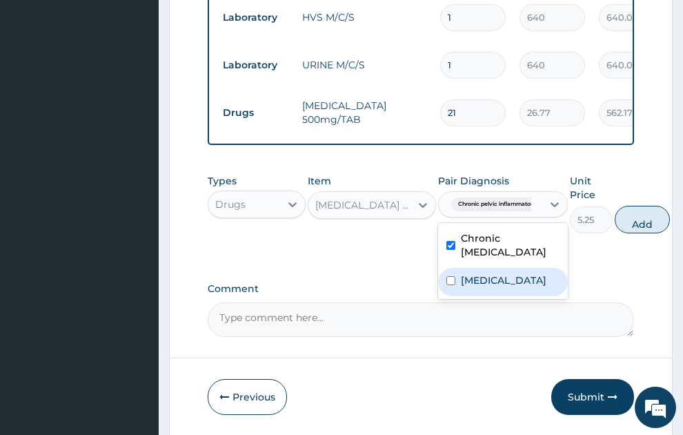
click at [490, 291] on div "Malaria, unspecified" at bounding box center [503, 282] width 130 height 28
checkbox input "true"
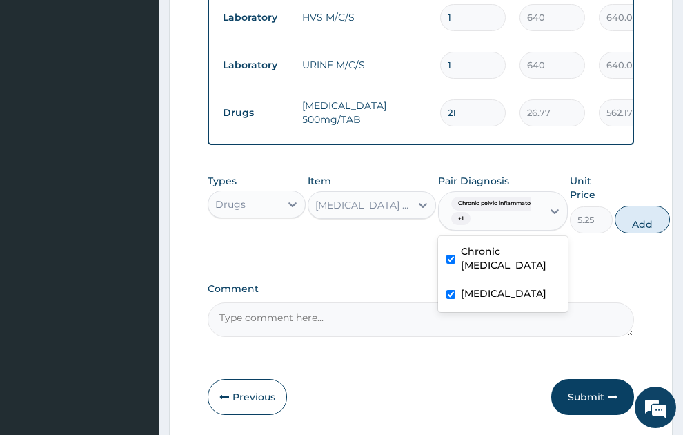
click at [652, 209] on button "Add" at bounding box center [642, 220] width 55 height 28
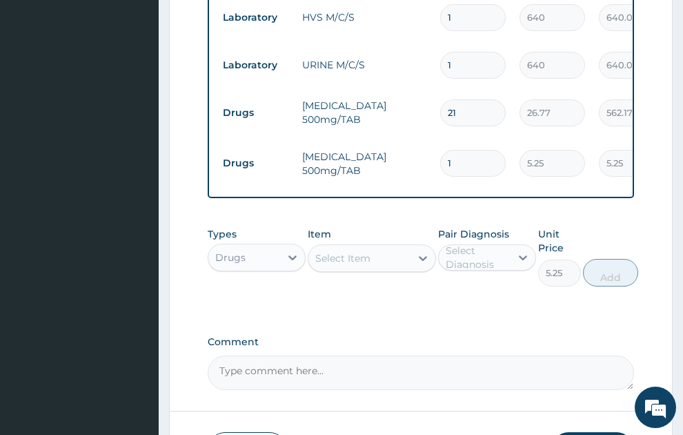
type input "0"
type input "18"
type input "94.50"
type input "18"
click at [359, 251] on div "Select Item" at bounding box center [342, 258] width 55 height 14
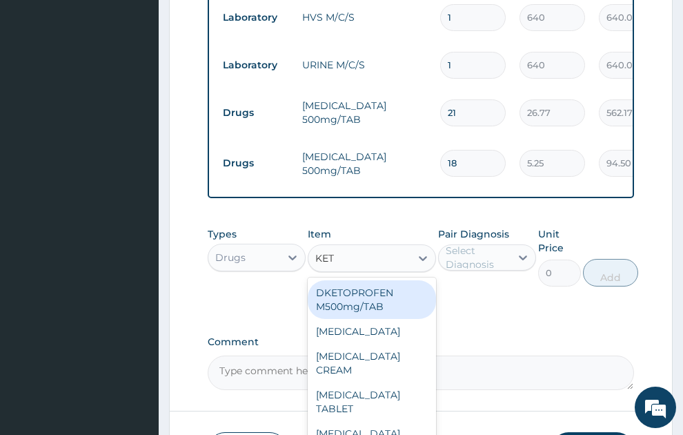
type input "KETO"
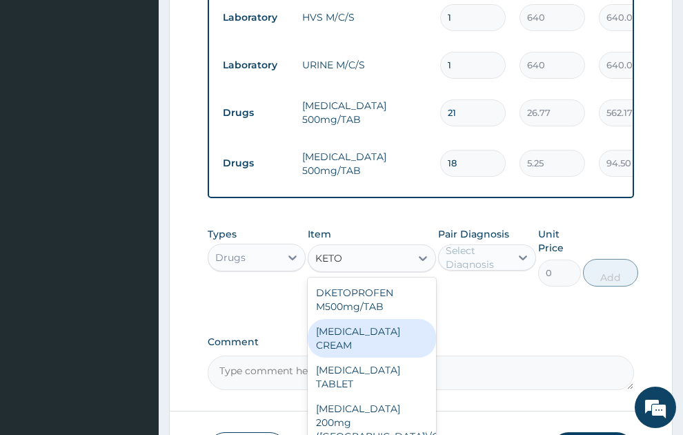
click at [352, 324] on div "KETOCONAZOLE CREAM" at bounding box center [372, 338] width 128 height 39
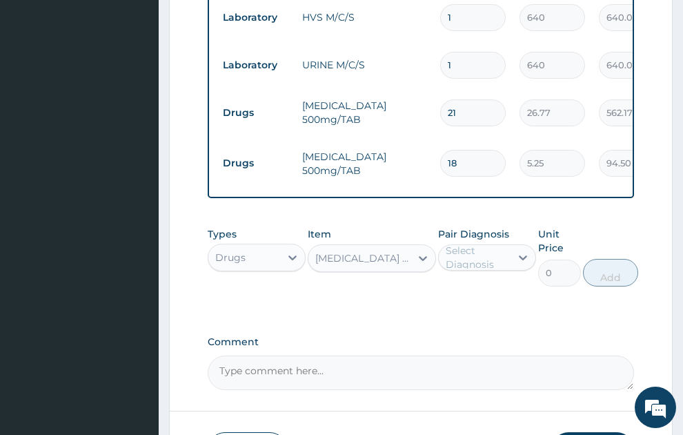
type input "94.5"
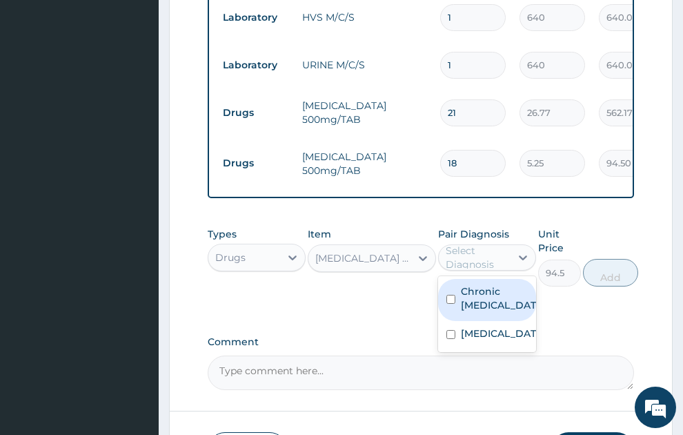
click at [497, 251] on div "Select Diagnosis" at bounding box center [478, 258] width 64 height 28
click at [507, 284] on label "Chronic pelvic inflammatory disease" at bounding box center [501, 298] width 81 height 28
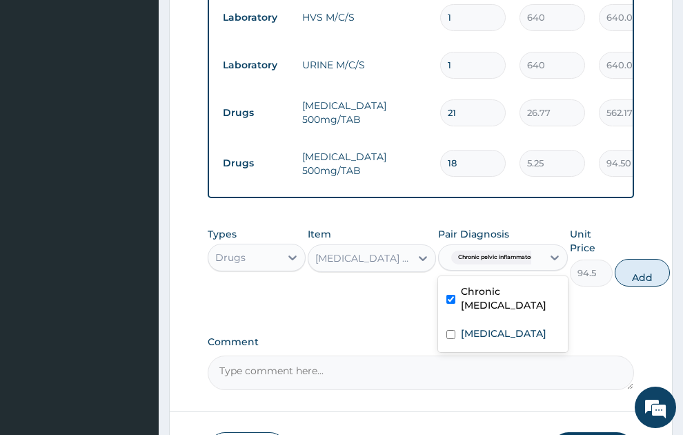
checkbox input "true"
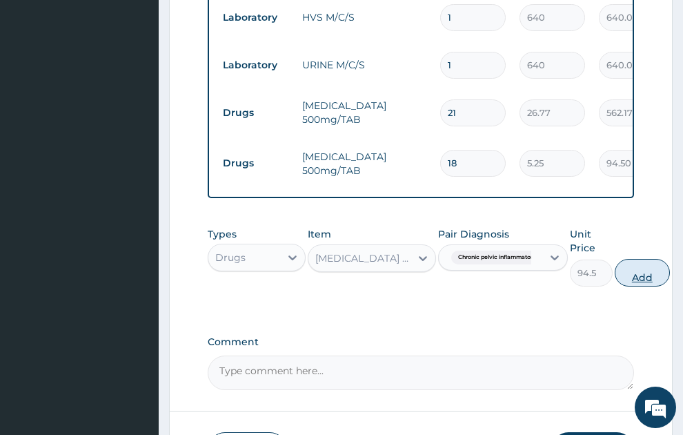
click at [634, 262] on button "Add" at bounding box center [642, 273] width 55 height 28
type input "0"
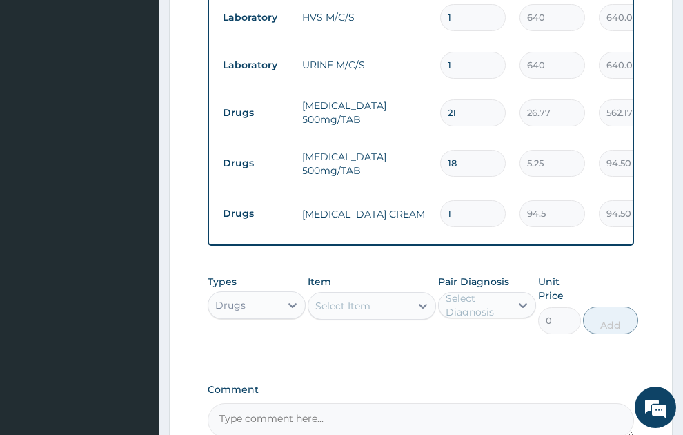
click at [362, 299] on div "Select Item" at bounding box center [342, 306] width 55 height 14
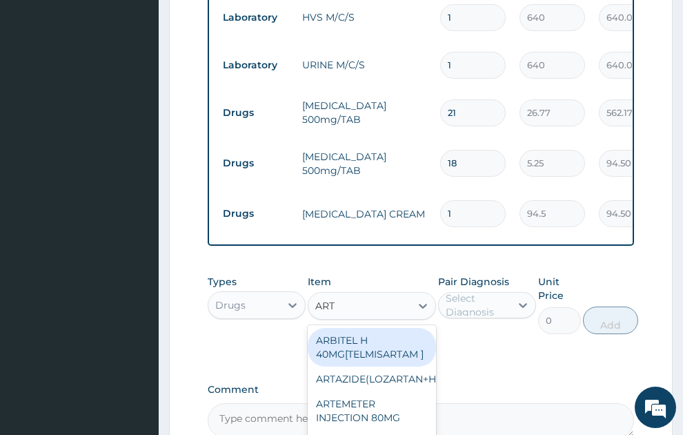
type input "ARTE"
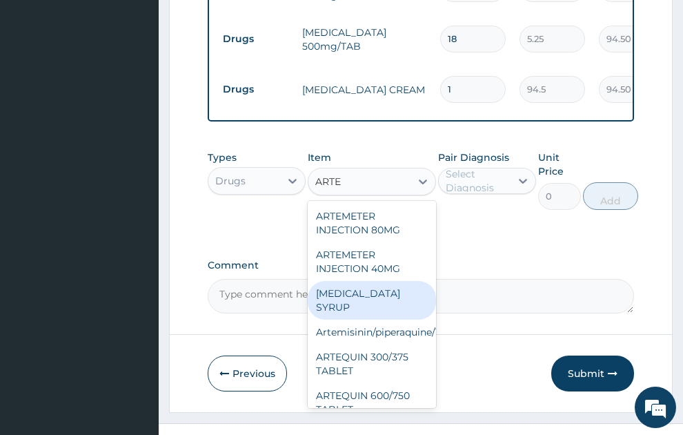
scroll to position [373, 0]
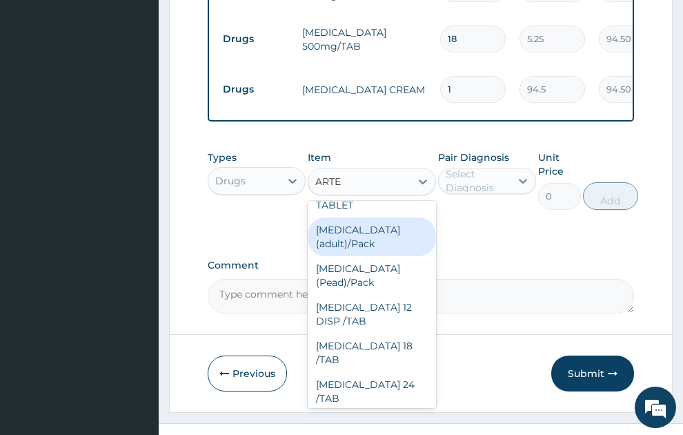
click at [365, 252] on div "Coartem (adult)/Pack" at bounding box center [372, 236] width 128 height 39
type input "682.5"
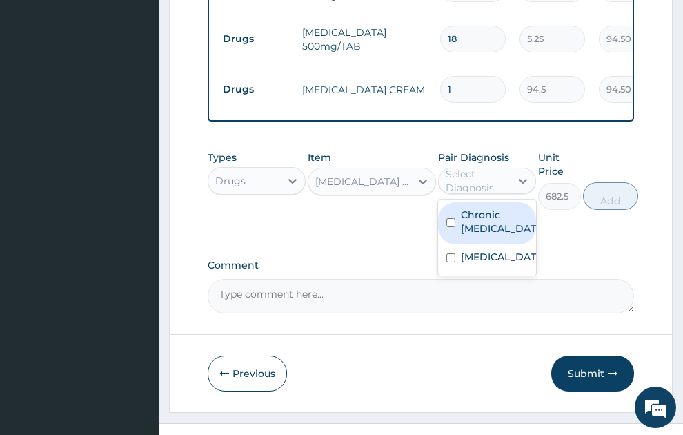
drag, startPoint x: 471, startPoint y: 158, endPoint x: 507, endPoint y: 199, distance: 54.3
click at [473, 167] on div "Select Diagnosis" at bounding box center [478, 181] width 64 height 28
click at [502, 218] on label "Chronic pelvic inflammatory disease" at bounding box center [501, 222] width 81 height 28
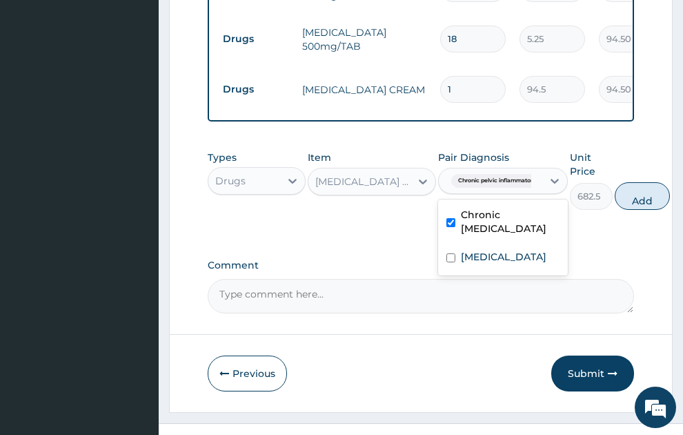
click at [479, 217] on label "Chronic pelvic inflammatory disease" at bounding box center [510, 222] width 99 height 28
checkbox input "false"
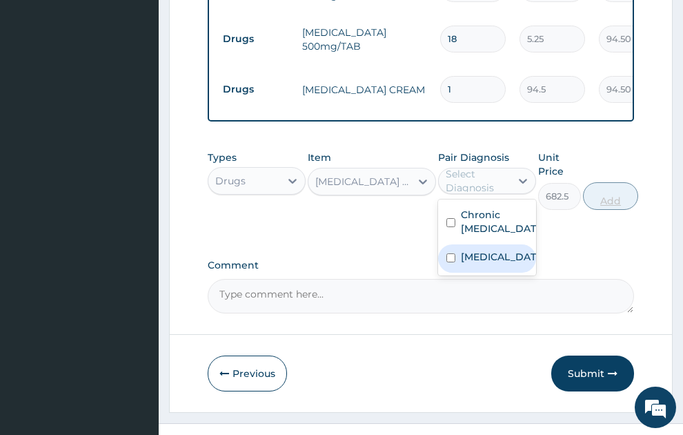
drag, startPoint x: 493, startPoint y: 282, endPoint x: 612, endPoint y: 194, distance: 148.0
click at [493, 264] on label "Malaria, unspecified" at bounding box center [501, 257] width 81 height 14
checkbox input "true"
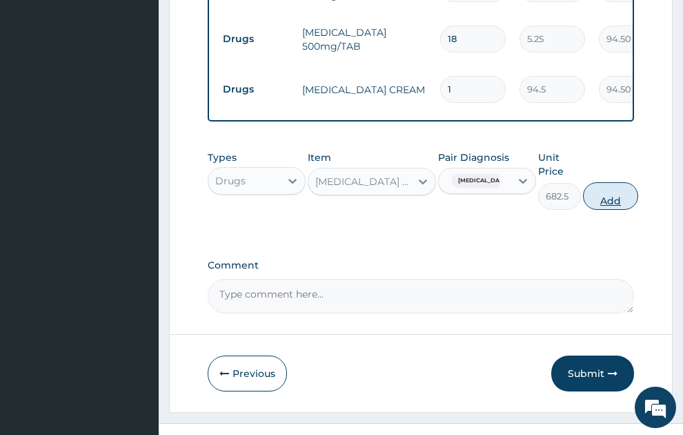
click at [625, 182] on button "Add" at bounding box center [610, 196] width 55 height 28
type input "0"
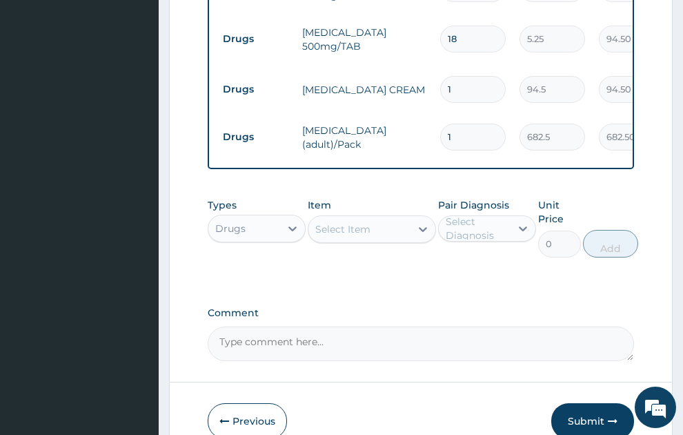
click at [340, 222] on div "Select Item" at bounding box center [342, 229] width 55 height 14
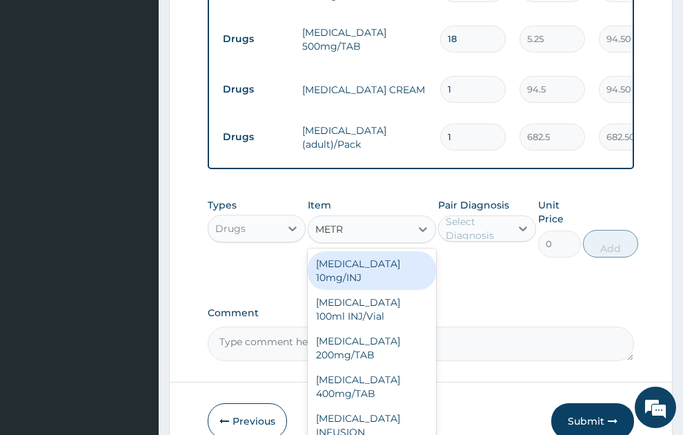
type input "METRO"
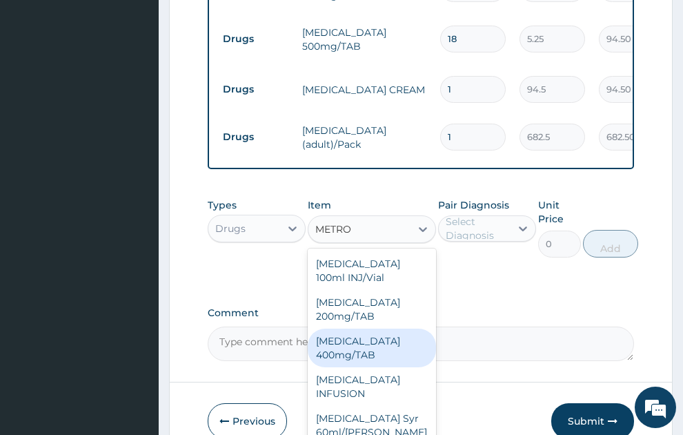
drag, startPoint x: 362, startPoint y: 338, endPoint x: 545, endPoint y: 259, distance: 200.0
click at [365, 338] on div "METRONIDAZOLE 400mg/TAB" at bounding box center [372, 348] width 128 height 39
type input "10.5"
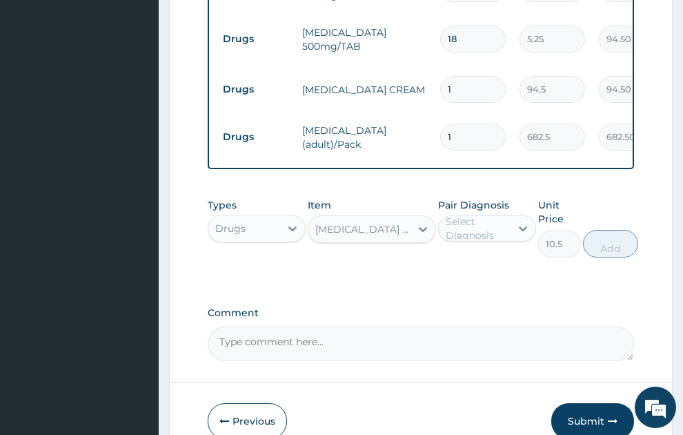
drag, startPoint x: 503, startPoint y: 213, endPoint x: 509, endPoint y: 234, distance: 21.8
click at [503, 215] on div "Select Diagnosis" at bounding box center [478, 229] width 64 height 28
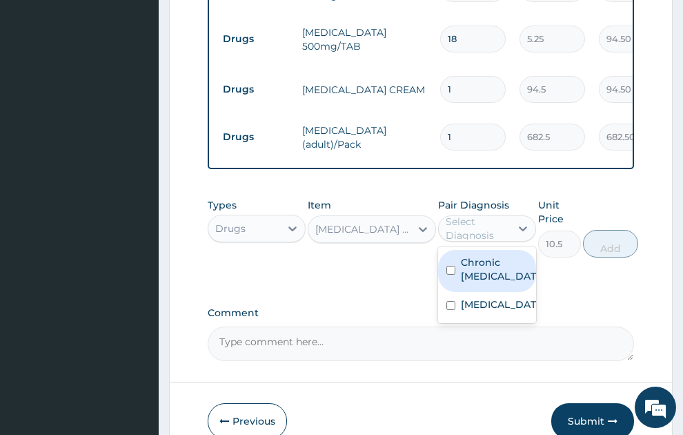
click at [494, 270] on label "Chronic pelvic inflammatory disease" at bounding box center [501, 269] width 81 height 28
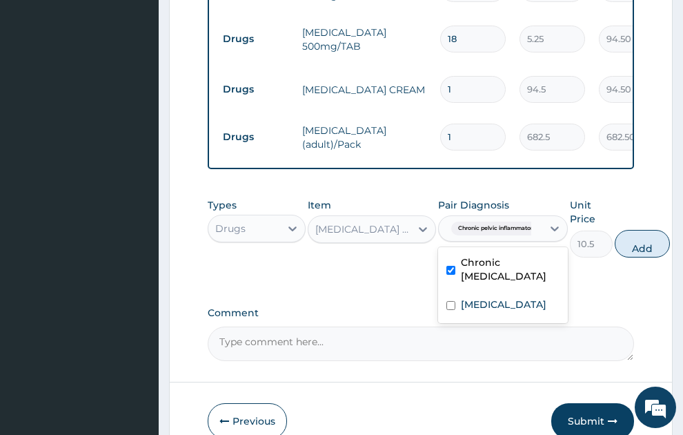
checkbox input "true"
click at [656, 234] on button "Add" at bounding box center [642, 244] width 55 height 28
type input "0"
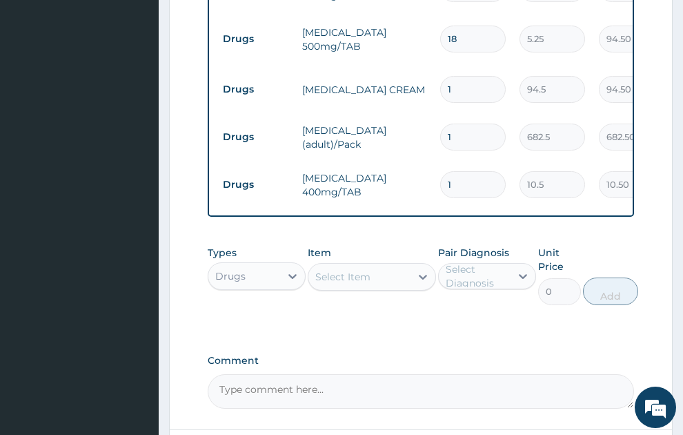
click at [447, 171] on input "1" at bounding box center [473, 184] width 66 height 27
type input "21"
type input "220.50"
type input "21"
click at [231, 265] on div "Drugs" at bounding box center [244, 276] width 72 height 22
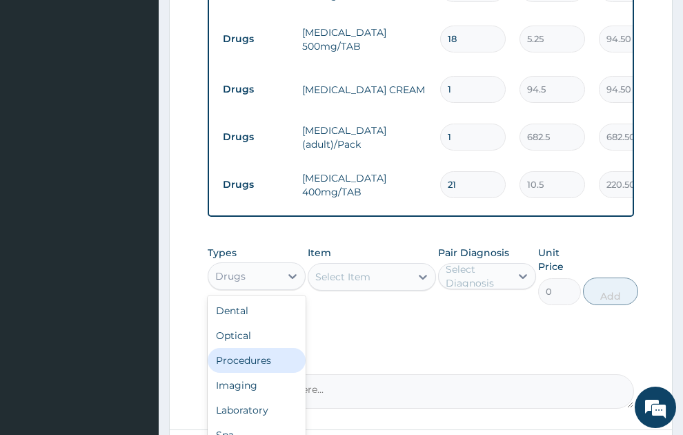
drag, startPoint x: 256, startPoint y: 347, endPoint x: 359, endPoint y: 344, distance: 102.9
click at [257, 348] on div "Procedures" at bounding box center [257, 360] width 98 height 25
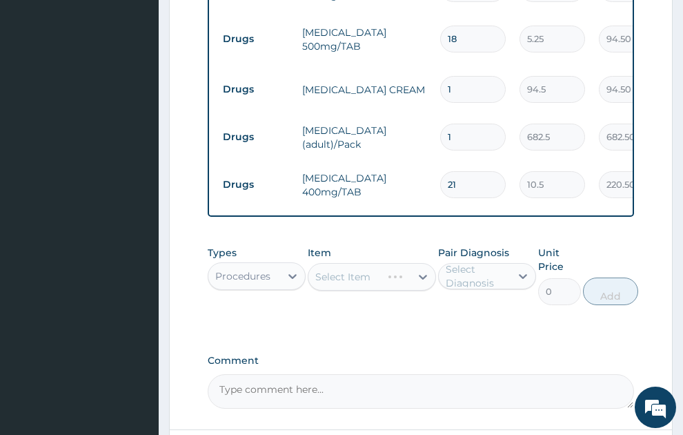
scroll to position [839, 0]
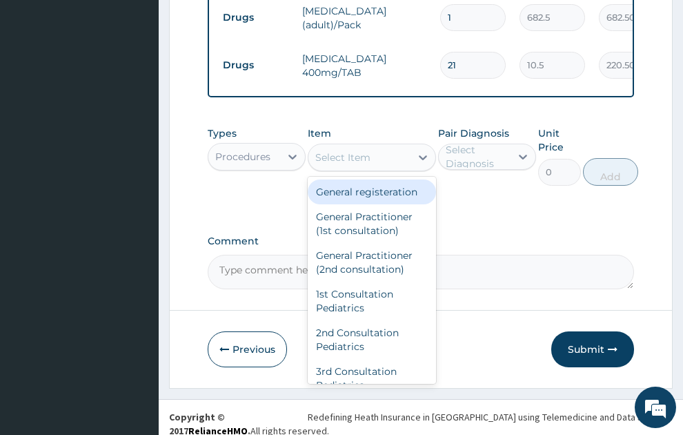
click at [359, 150] on div "Select Item" at bounding box center [342, 157] width 55 height 14
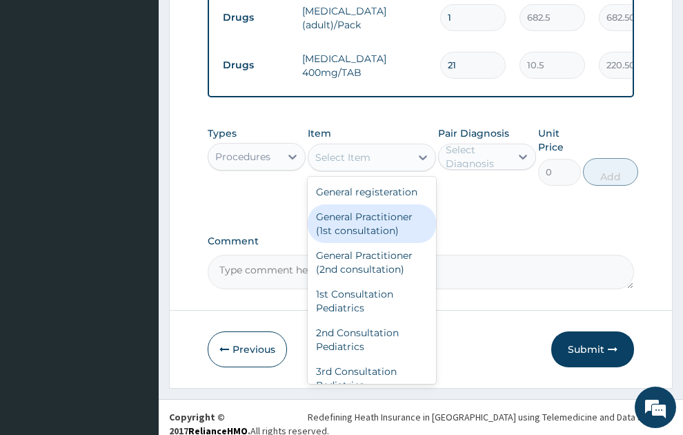
click at [359, 222] on div "General Practitioner (1st consultation)" at bounding box center [372, 223] width 128 height 39
type input "1500"
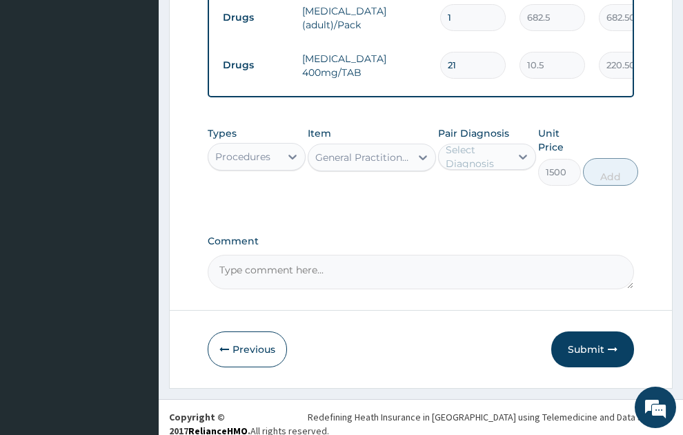
click at [484, 143] on div "Select Diagnosis" at bounding box center [478, 157] width 64 height 28
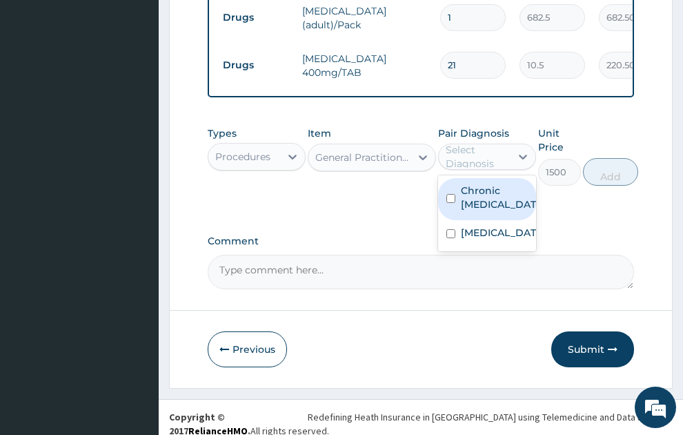
click at [493, 193] on label "Chronic pelvic inflammatory disease" at bounding box center [501, 198] width 81 height 28
checkbox input "true"
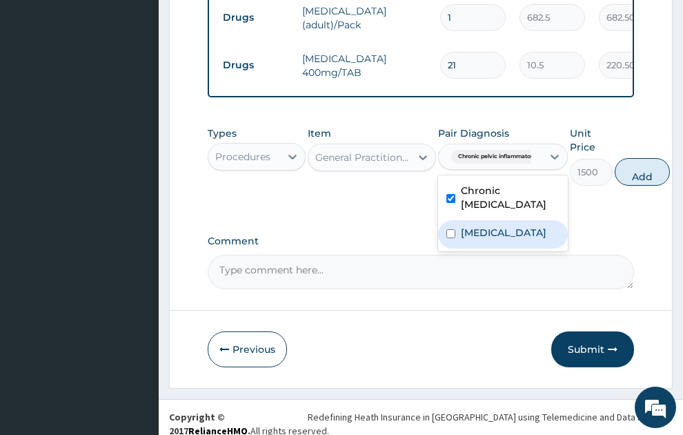
click at [494, 239] on label "Malaria, unspecified" at bounding box center [504, 233] width 86 height 14
checkbox input "true"
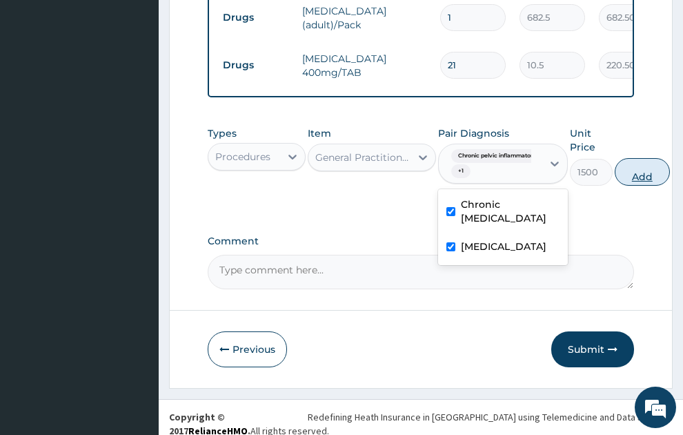
click at [648, 158] on button "Add" at bounding box center [642, 172] width 55 height 28
type input "0"
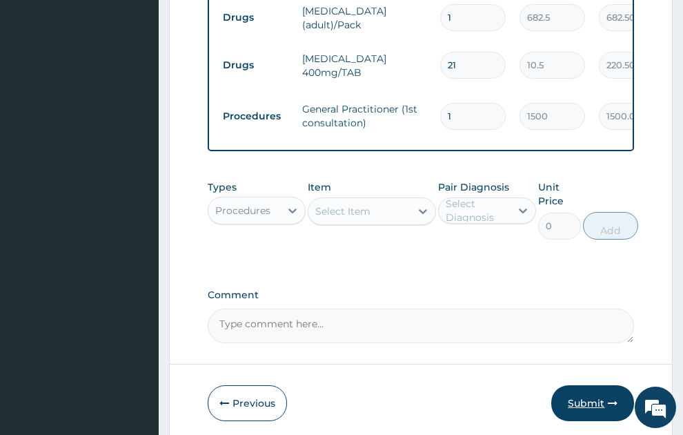
click at [598, 389] on button "Submit" at bounding box center [593, 403] width 83 height 36
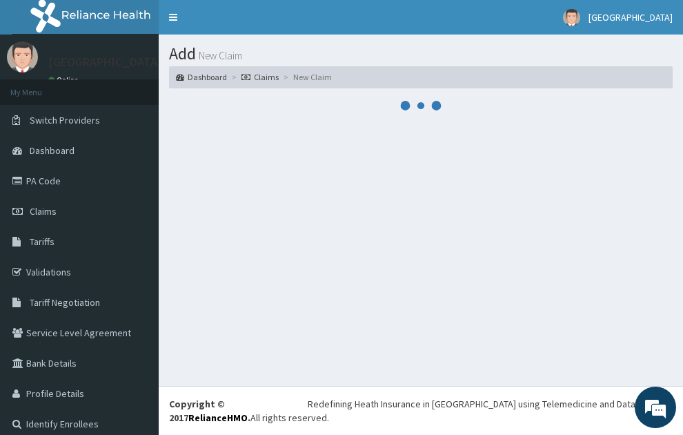
scroll to position [0, 0]
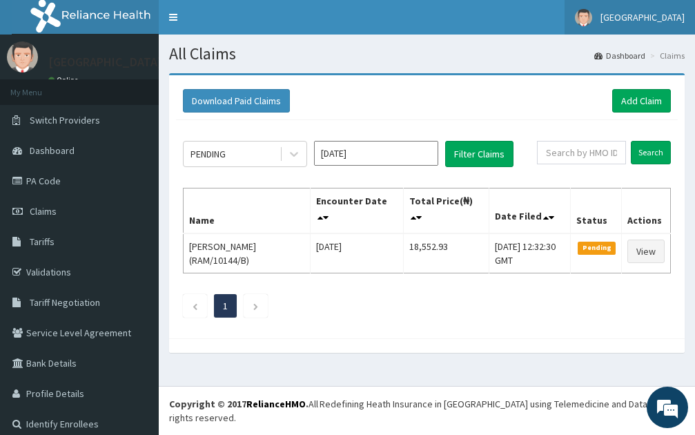
drag, startPoint x: 642, startPoint y: 19, endPoint x: 635, endPoint y: 87, distance: 68.7
click at [642, 20] on span "[GEOGRAPHIC_DATA]" at bounding box center [643, 17] width 84 height 12
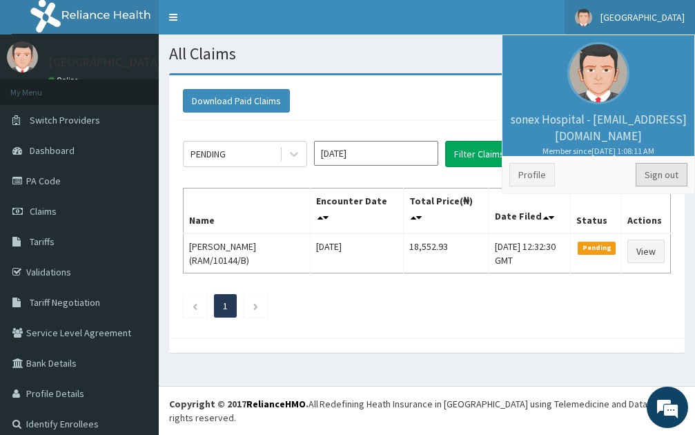
click at [660, 175] on link "Sign out" at bounding box center [662, 174] width 52 height 23
